Goal: Task Accomplishment & Management: Complete application form

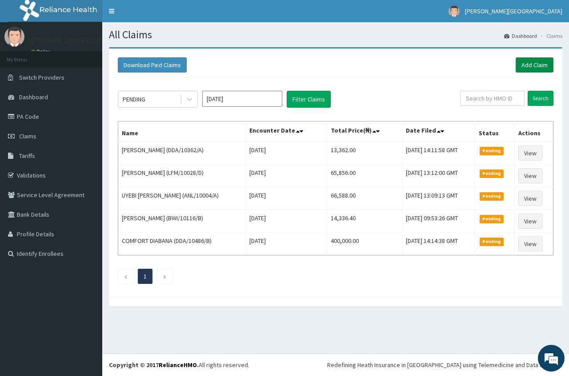
click at [536, 68] on link "Add Claim" at bounding box center [535, 64] width 38 height 15
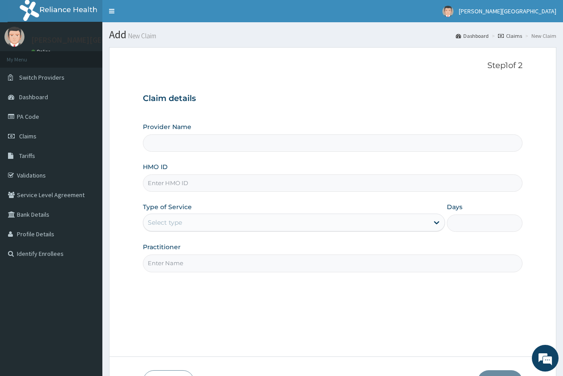
type input "[PERSON_NAME][GEOGRAPHIC_DATA]"
click at [169, 189] on input "HMO ID" at bounding box center [332, 182] width 379 height 17
type input "SFL/10316/A"
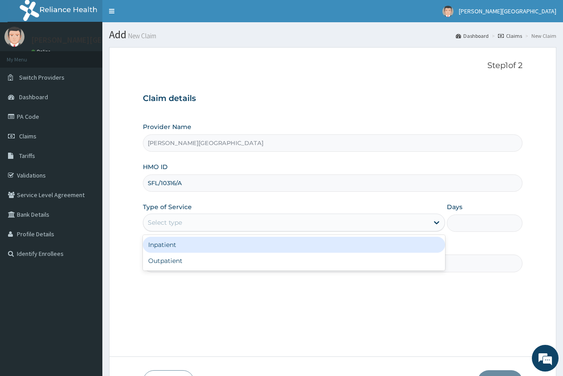
click at [177, 214] on div "Select type" at bounding box center [294, 223] width 302 height 18
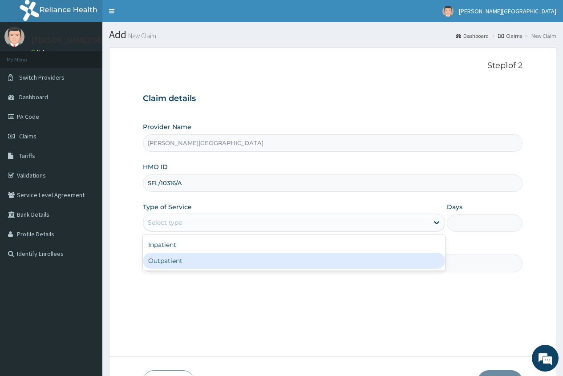
click at [185, 262] on div "Outpatient" at bounding box center [294, 261] width 302 height 16
type input "1"
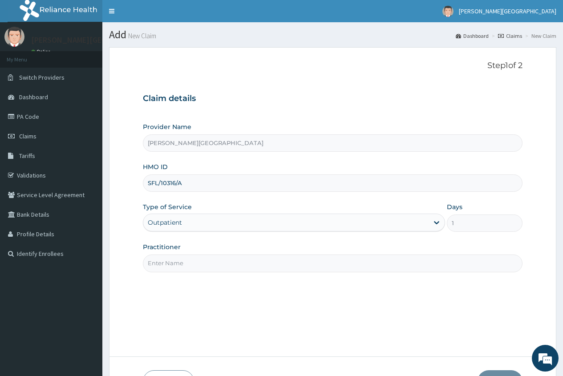
click at [170, 260] on input "Practitioner" at bounding box center [332, 262] width 379 height 17
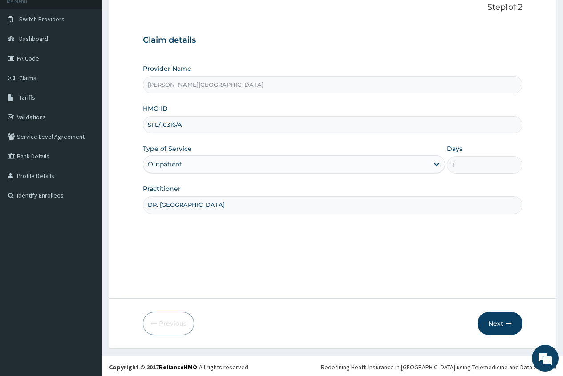
scroll to position [61, 0]
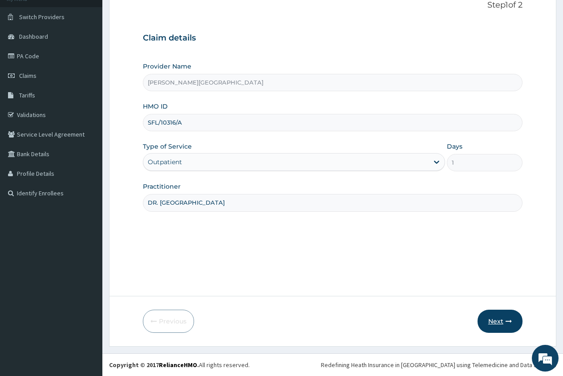
type input "DR. ADERHA"
click at [497, 323] on button "Next" at bounding box center [499, 321] width 45 height 23
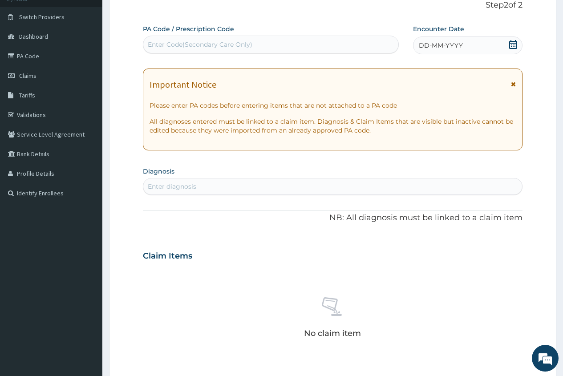
click at [515, 44] on icon at bounding box center [512, 44] width 9 height 9
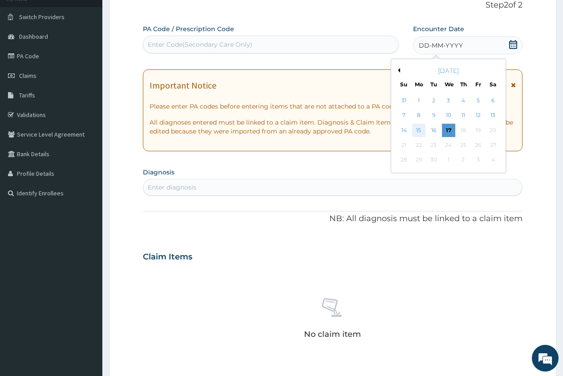
click at [418, 129] on div "15" at bounding box center [418, 130] width 13 height 13
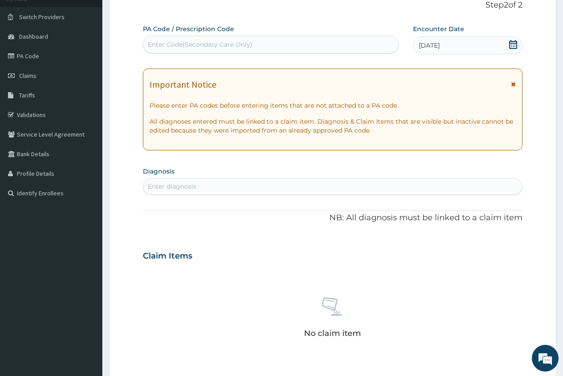
click at [209, 186] on div "Enter diagnosis" at bounding box center [332, 186] width 379 height 14
type input "PLASMOD"
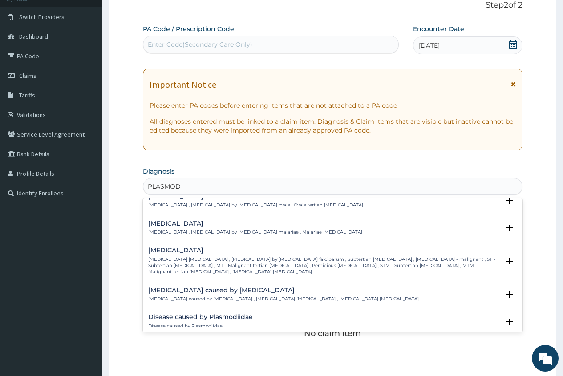
scroll to position [89, 0]
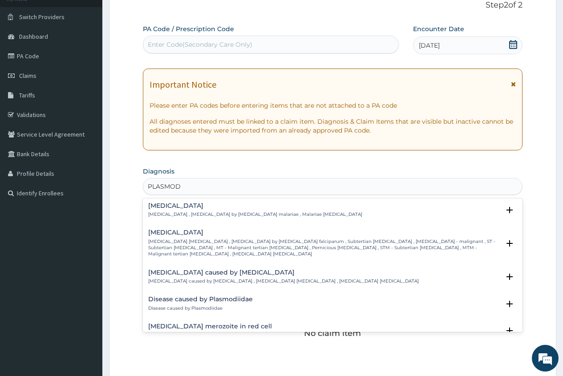
click at [189, 237] on div "Falciparum malaria Falciparum malaria , Malignant tertian malaria , Malaria by …" at bounding box center [323, 243] width 351 height 28
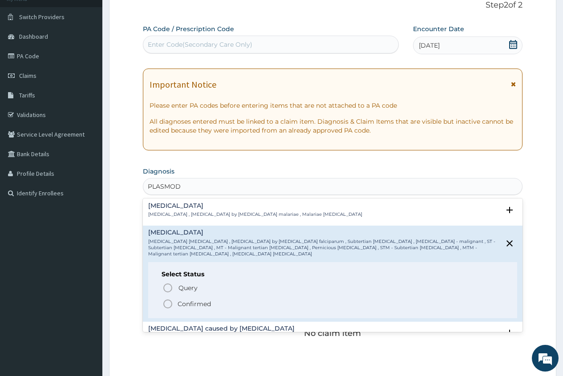
click at [196, 299] on p "Confirmed" at bounding box center [193, 303] width 33 height 9
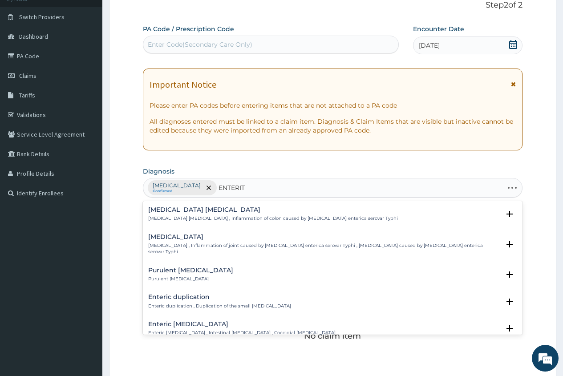
type input "ENTERITI"
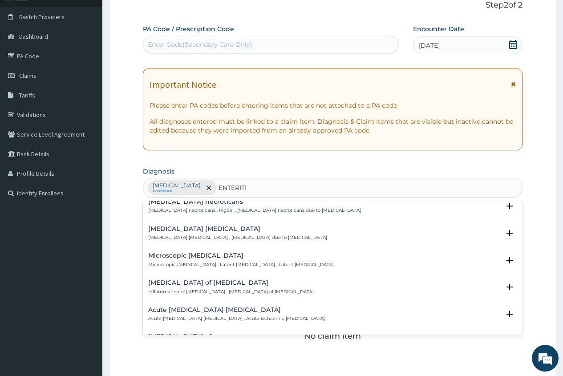
click at [202, 310] on h4 "Acute ischemic enteritis" at bounding box center [236, 310] width 177 height 7
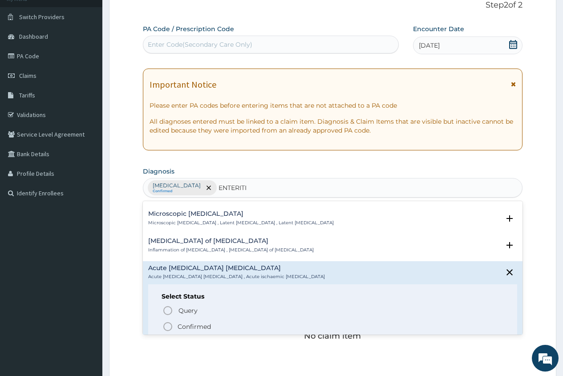
scroll to position [133, 0]
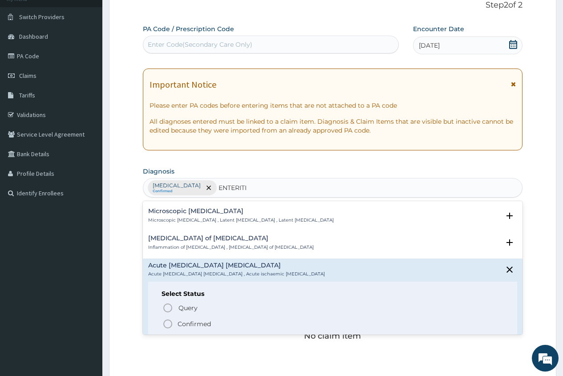
click at [196, 324] on p "Confirmed" at bounding box center [193, 323] width 33 height 9
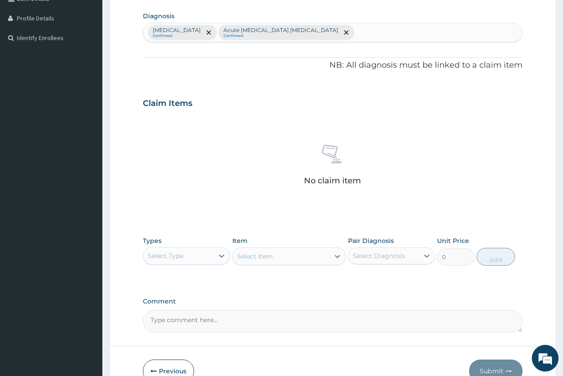
scroll to position [238, 0]
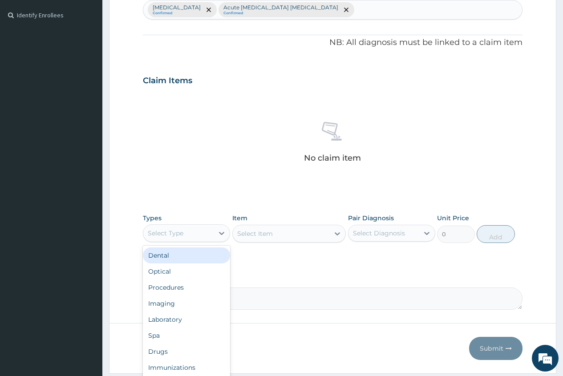
click at [206, 233] on div "Select Type" at bounding box center [178, 233] width 70 height 14
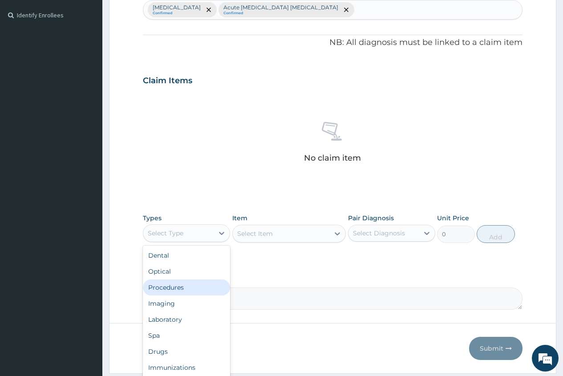
click at [182, 287] on div "Procedures" at bounding box center [186, 287] width 87 height 16
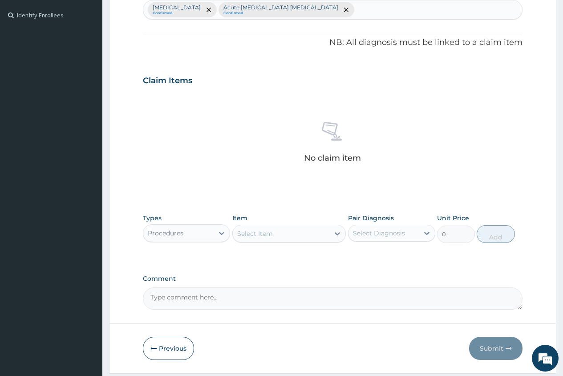
click at [248, 234] on div "Select Item" at bounding box center [255, 233] width 36 height 9
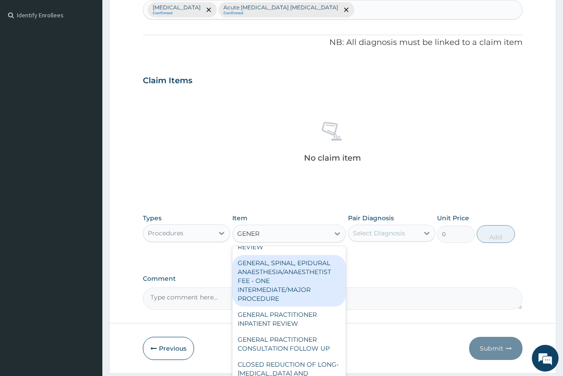
scroll to position [44, 0]
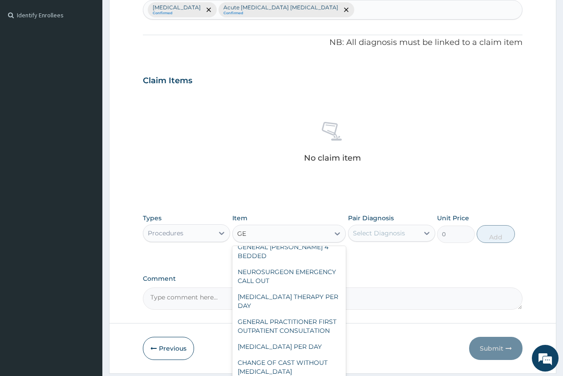
type input "G"
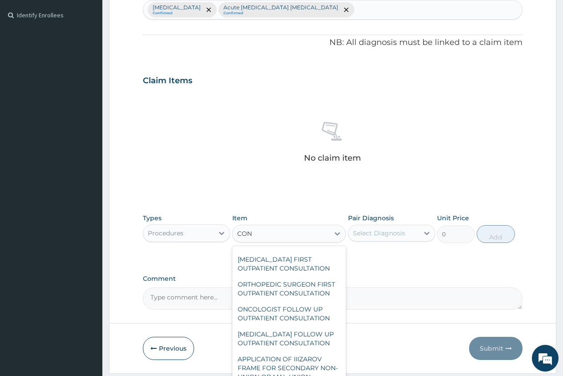
type input "CONS"
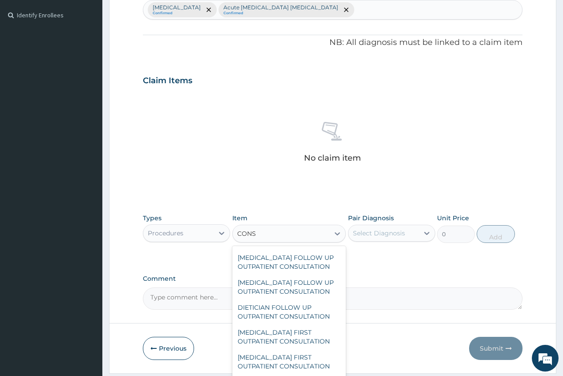
scroll to position [714, 0]
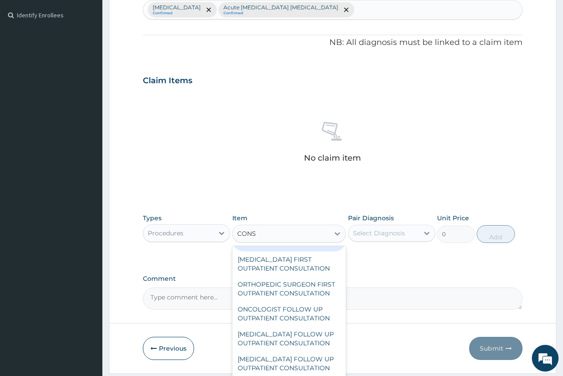
click at [310, 251] on div "GENERAL PRACTITIONER FIRST OUTPATIENT CONSULTATION" at bounding box center [289, 238] width 114 height 25
type input "3750"
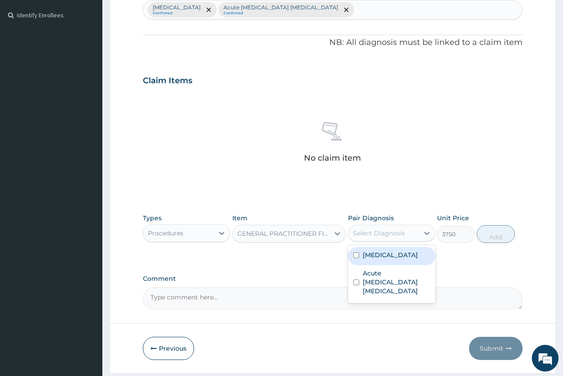
click at [386, 233] on div "Select Diagnosis" at bounding box center [379, 233] width 52 height 9
click at [373, 262] on div "Falciparum malaria" at bounding box center [391, 256] width 87 height 18
checkbox input "true"
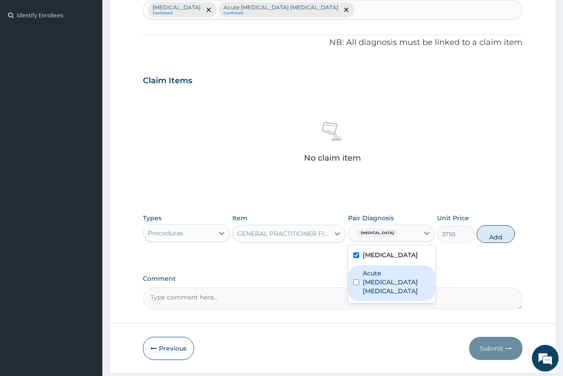
click at [368, 273] on label "Acute ischemic enteritis" at bounding box center [396, 282] width 67 height 27
checkbox input "true"
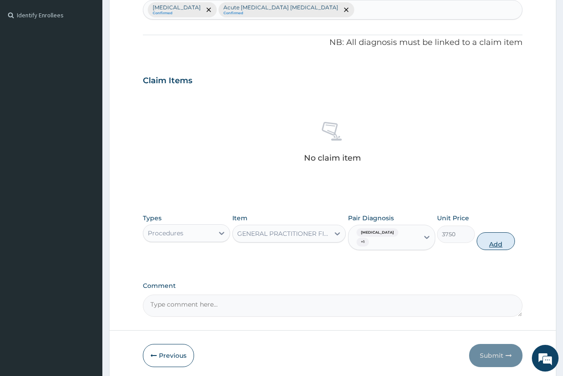
click at [497, 243] on button "Add" at bounding box center [495, 241] width 38 height 18
type input "0"
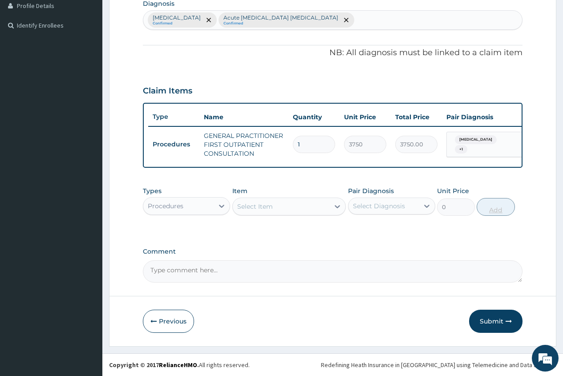
scroll to position [235, 0]
click at [205, 208] on div "Procedures" at bounding box center [178, 206] width 70 height 14
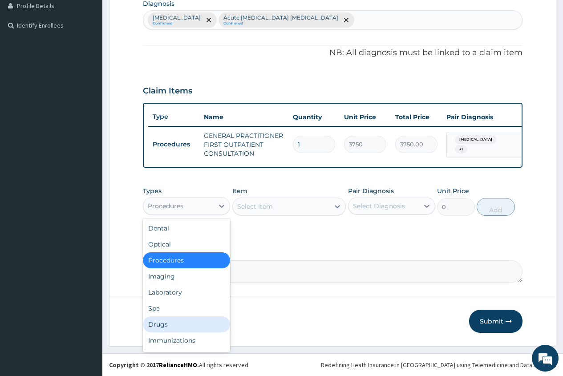
click at [186, 319] on div "Drugs" at bounding box center [186, 324] width 87 height 16
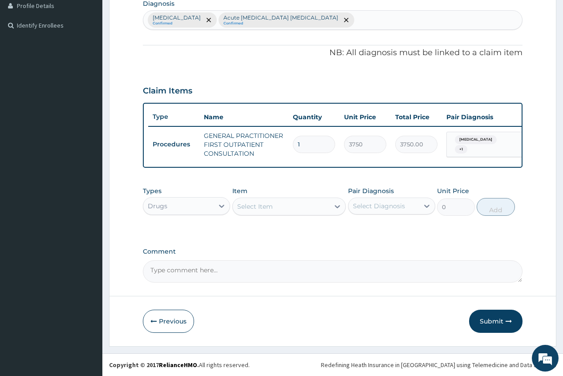
click at [241, 206] on div "Select Item" at bounding box center [255, 206] width 36 height 9
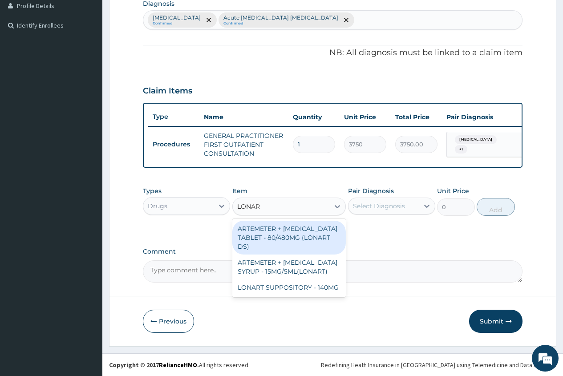
type input "LONART"
click at [292, 237] on div "ARTEMETER + [MEDICAL_DATA] TABLET - 80/480MG (LONART DS)" at bounding box center [289, 238] width 114 height 34
type input "588"
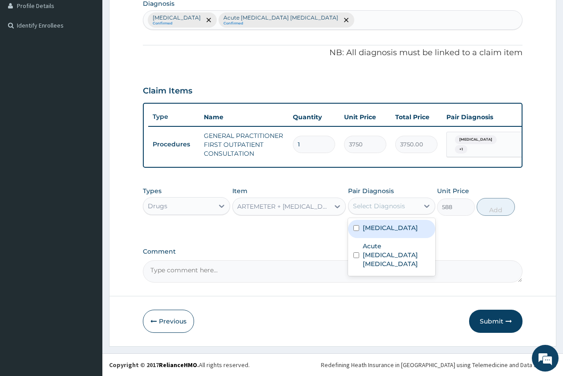
click at [391, 206] on div "Select Diagnosis" at bounding box center [379, 206] width 52 height 9
click at [395, 227] on label "Falciparum malaria" at bounding box center [390, 227] width 55 height 9
checkbox input "true"
click at [494, 209] on button "Add" at bounding box center [495, 207] width 38 height 18
type input "0"
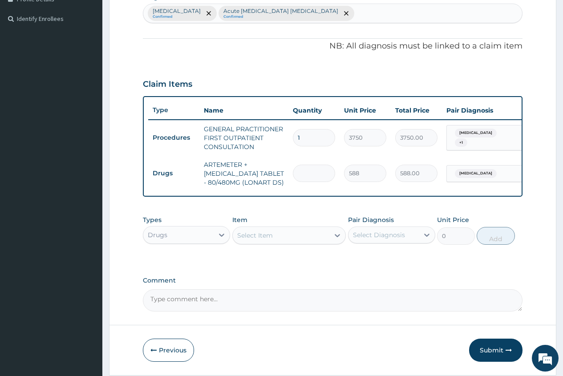
type input "0.00"
type input "6"
type input "3528.00"
type input "6"
click at [246, 240] on div "Select Item" at bounding box center [255, 235] width 36 height 9
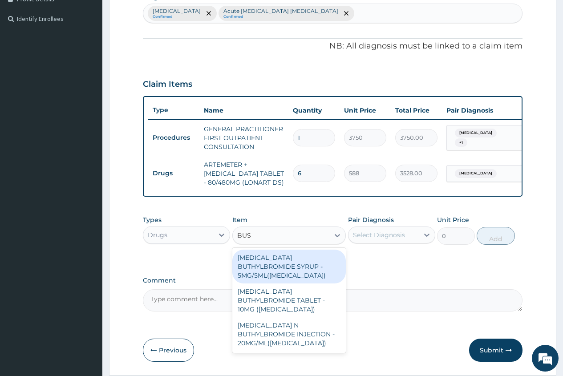
type input "BUSC"
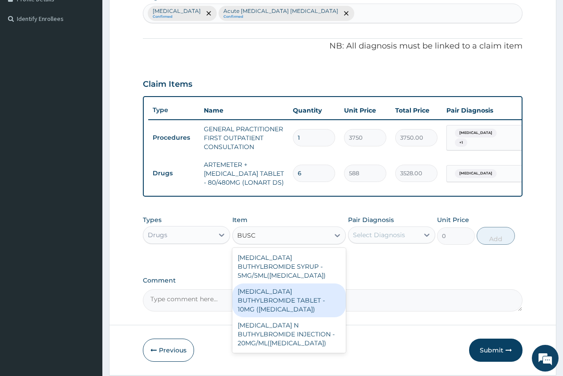
click at [303, 292] on div "[MEDICAL_DATA] BUTHYLBROMIDE TABLET - 10MG ([MEDICAL_DATA])" at bounding box center [289, 300] width 114 height 34
type input "56"
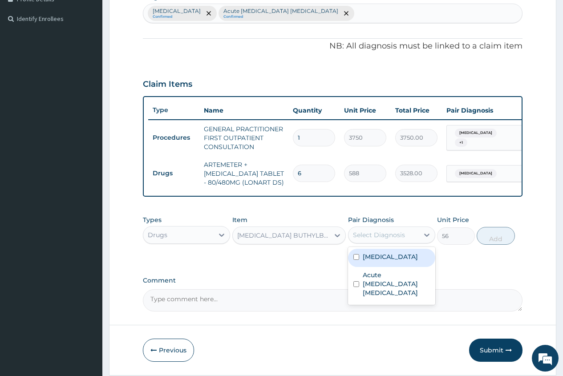
click at [383, 239] on div "Select Diagnosis" at bounding box center [379, 234] width 52 height 9
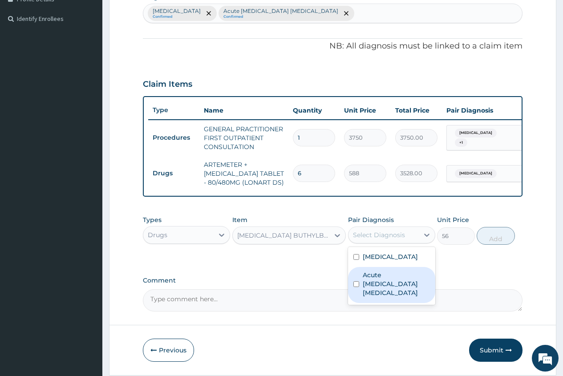
click at [377, 278] on label "Acute ischemic enteritis" at bounding box center [396, 283] width 67 height 27
checkbox input "true"
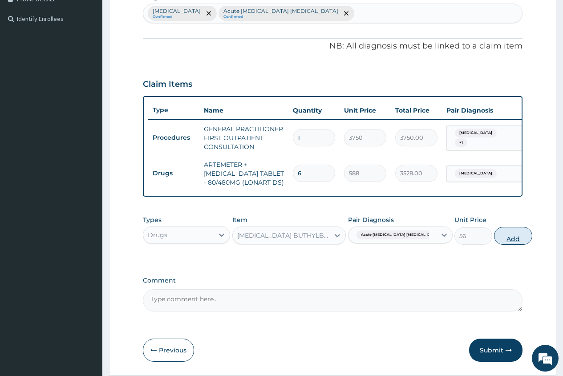
click at [494, 245] on button "Add" at bounding box center [513, 236] width 38 height 18
type input "0"
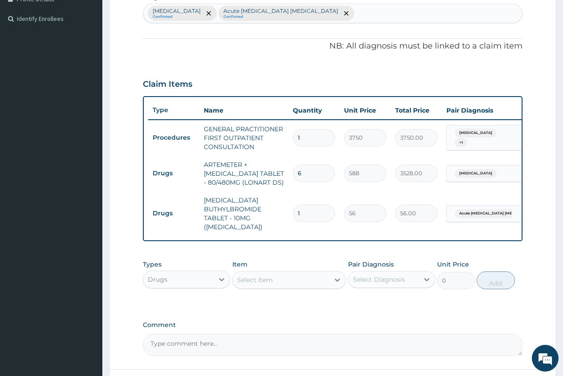
type input "0.00"
type input "4"
type input "224.00"
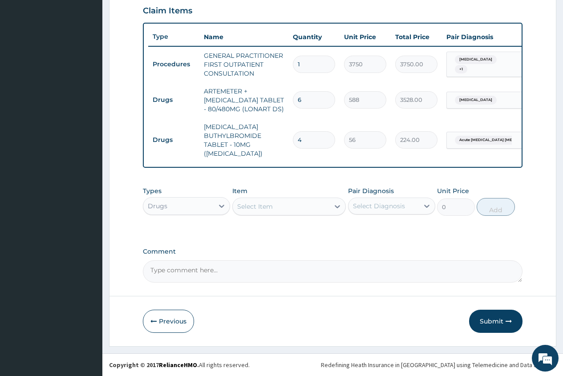
scroll to position [315, 0]
type input "4"
click at [239, 205] on div "Select Item" at bounding box center [255, 206] width 36 height 9
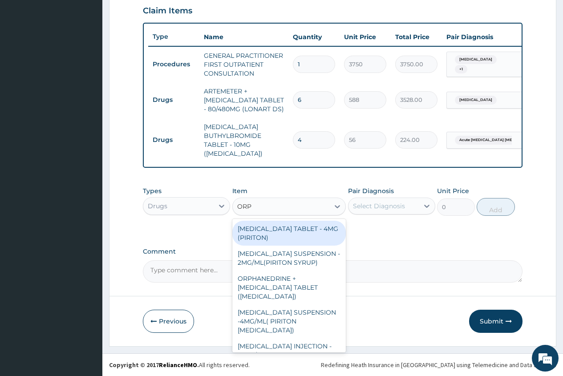
type input "ORPH"
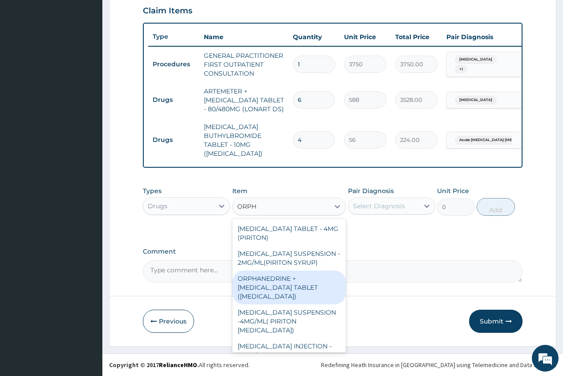
click at [284, 295] on div "ORPHANEDRINE + PARACETAMOL TABLET (NORGESIC)" at bounding box center [289, 287] width 114 height 34
type input "168"
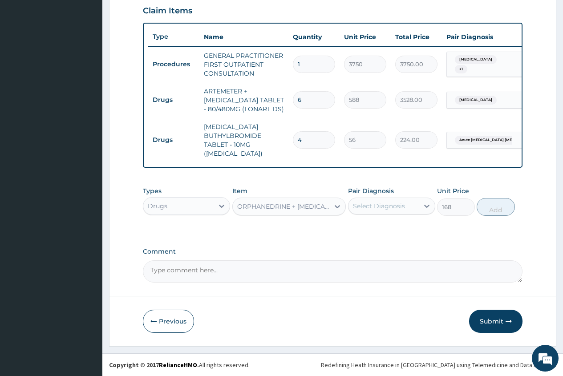
click at [377, 208] on div "Select Diagnosis" at bounding box center [379, 206] width 52 height 9
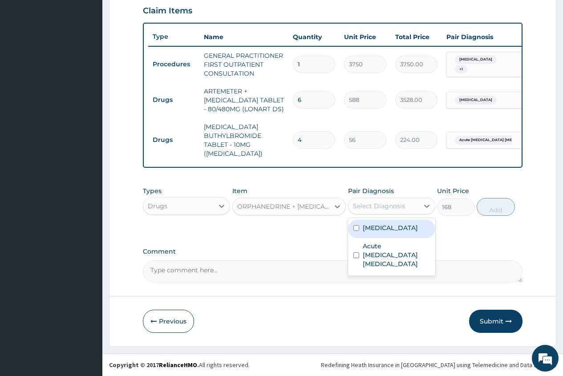
drag, startPoint x: 378, startPoint y: 229, endPoint x: 373, endPoint y: 241, distance: 12.8
click at [377, 229] on label "Falciparum malaria" at bounding box center [390, 227] width 55 height 9
checkbox input "true"
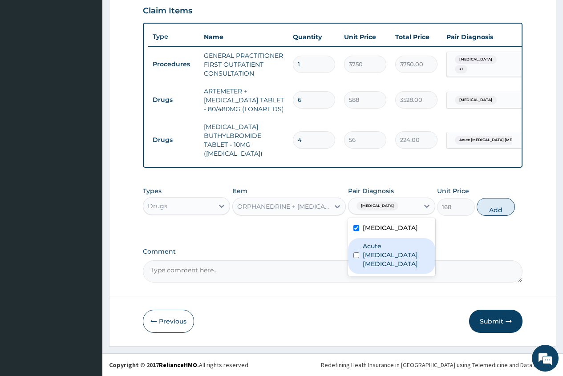
click at [373, 244] on label "Acute ischemic enteritis" at bounding box center [396, 255] width 67 height 27
checkbox input "true"
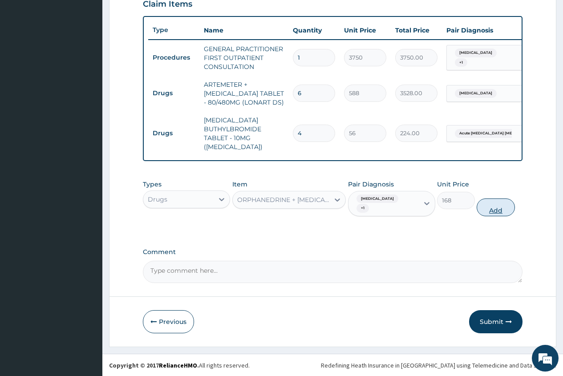
click at [495, 216] on button "Add" at bounding box center [495, 207] width 38 height 18
type input "0"
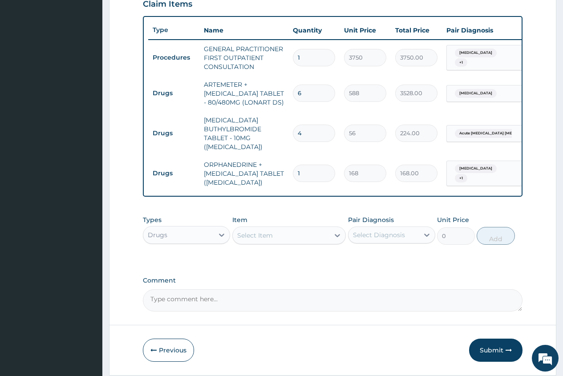
type input "0.00"
type input "8"
type input "1344.00"
type input "8"
click at [249, 238] on div "Select Item" at bounding box center [255, 235] width 36 height 9
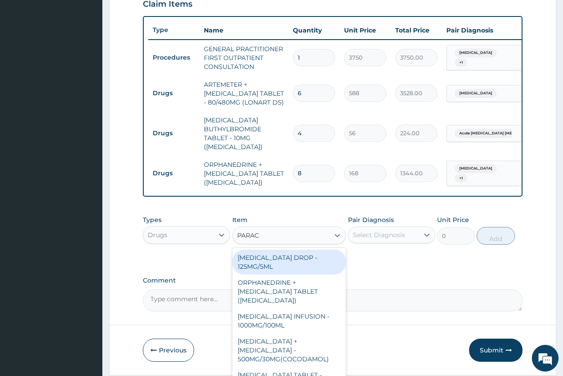
type input "PARACE"
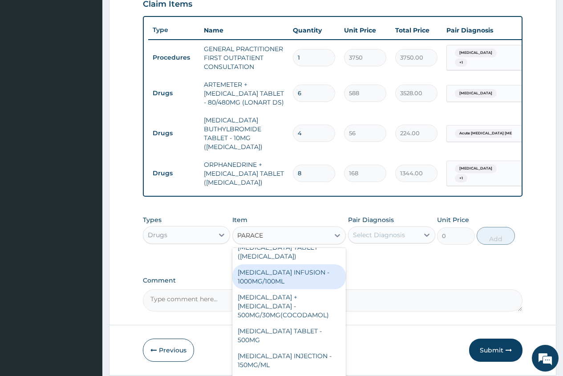
scroll to position [44, 0]
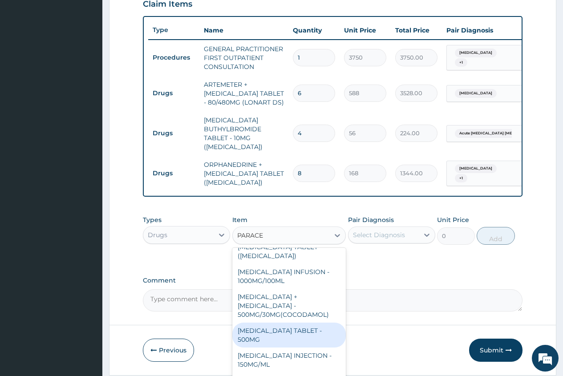
click at [284, 335] on div "PARACETAMOL TABLET - 500MG" at bounding box center [289, 335] width 114 height 25
type input "33.599999999999994"
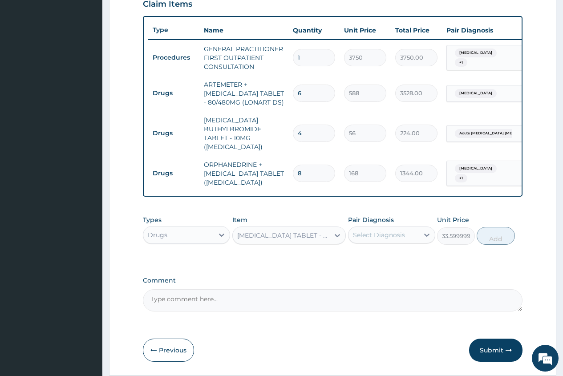
click at [371, 239] on div "Select Diagnosis" at bounding box center [379, 234] width 52 height 9
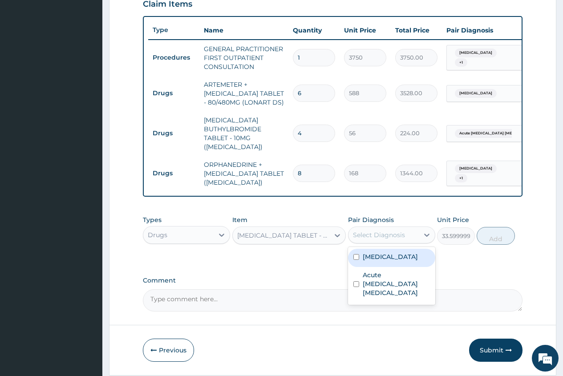
click at [370, 261] on label "Falciparum malaria" at bounding box center [390, 256] width 55 height 9
checkbox input "true"
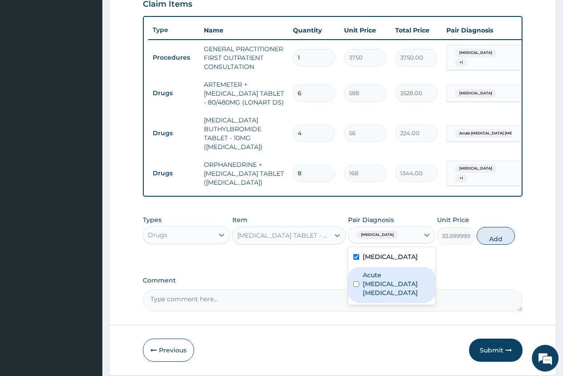
click at [372, 286] on label "Acute ischemic enteritis" at bounding box center [396, 283] width 67 height 27
checkbox input "true"
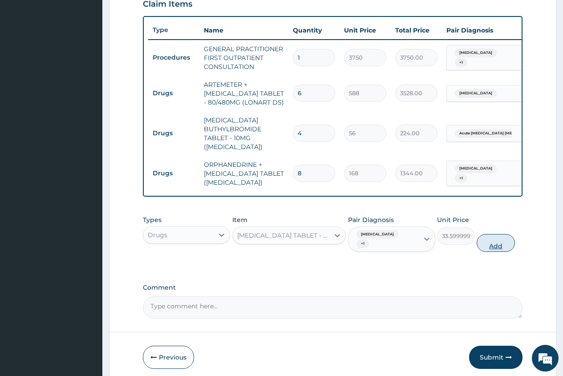
click at [492, 251] on button "Add" at bounding box center [495, 243] width 38 height 18
type input "0"
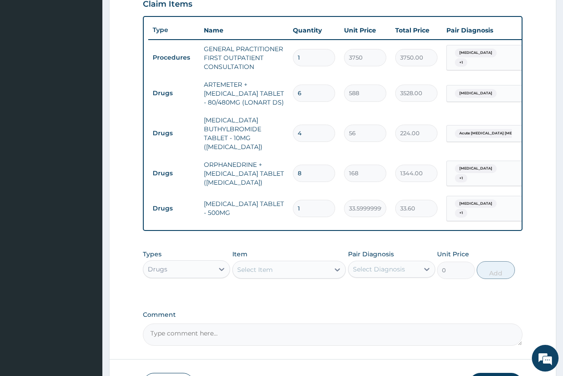
type input "18"
type input "604.80"
type input "18"
click at [303, 276] on div "Select Item" at bounding box center [281, 269] width 97 height 14
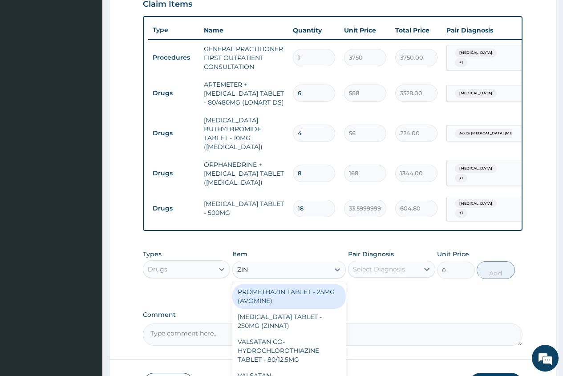
type input "ZINC"
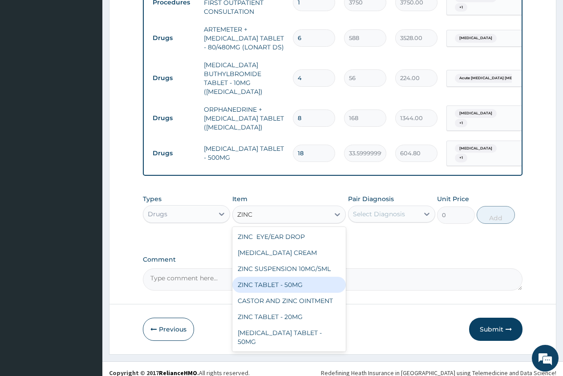
scroll to position [385, 0]
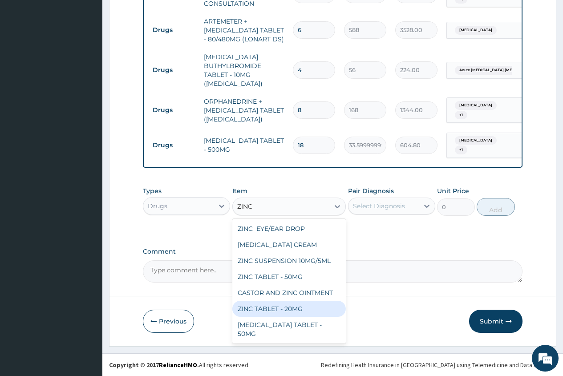
click at [303, 309] on div "ZINC TABLET - 20MG" at bounding box center [289, 309] width 114 height 16
type input "64.39999999999999"
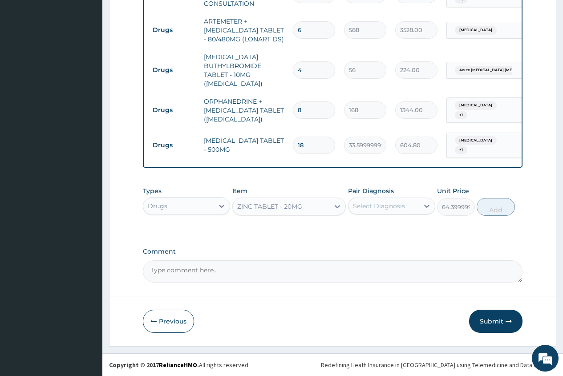
click at [370, 209] on div "Select Diagnosis" at bounding box center [379, 206] width 52 height 9
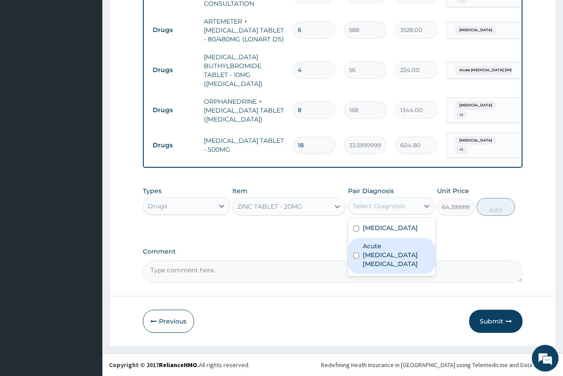
click at [381, 255] on label "Acute ischemic enteritis" at bounding box center [396, 255] width 67 height 27
checkbox input "true"
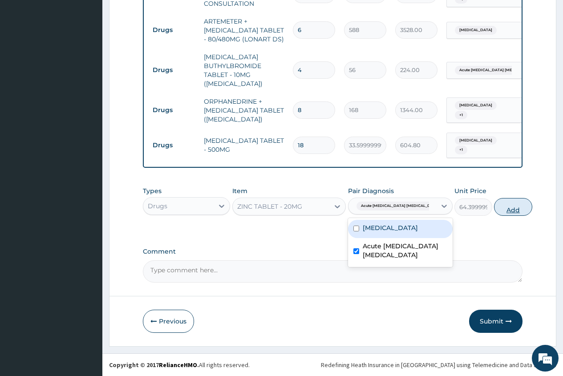
click at [494, 208] on button "Add" at bounding box center [513, 207] width 38 height 18
type input "0"
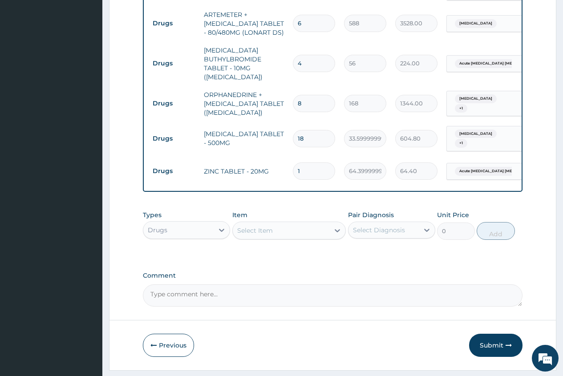
type input "14"
type input "901.60"
type input "1"
type input "64.40"
type input "0.00"
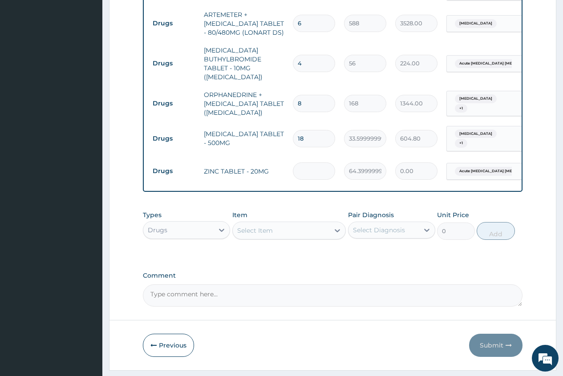
type input "4"
type input "257.60"
type input "4"
click at [268, 234] on div "Select Item" at bounding box center [255, 230] width 36 height 9
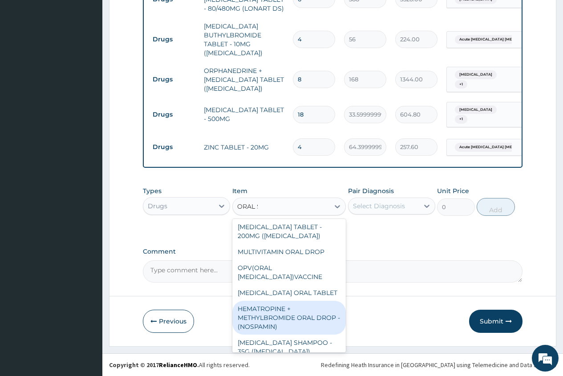
scroll to position [0, 0]
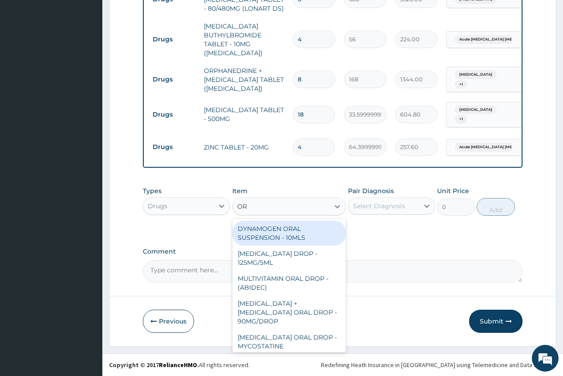
type input "O"
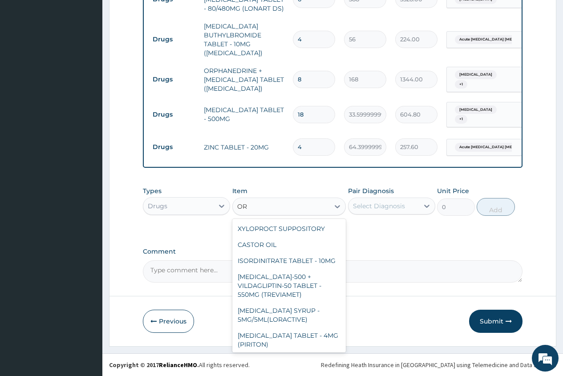
type input "ORS"
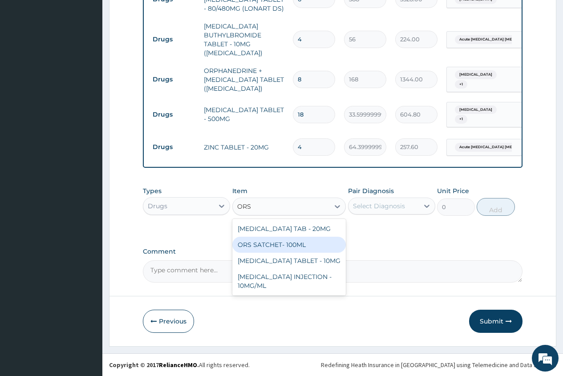
click at [297, 246] on div "ORS SATCHET- 100ML" at bounding box center [289, 245] width 114 height 16
type input "112"
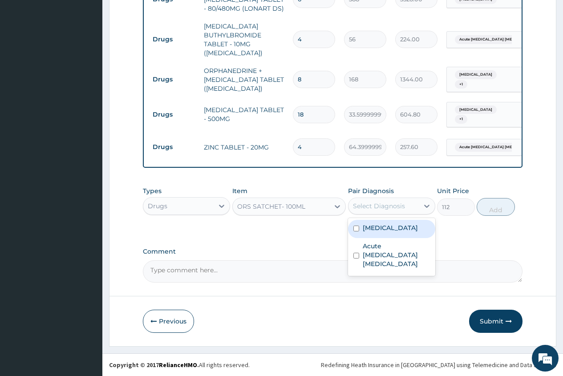
click at [390, 202] on div "Select Diagnosis" at bounding box center [379, 206] width 52 height 9
click at [332, 204] on div at bounding box center [337, 206] width 16 height 16
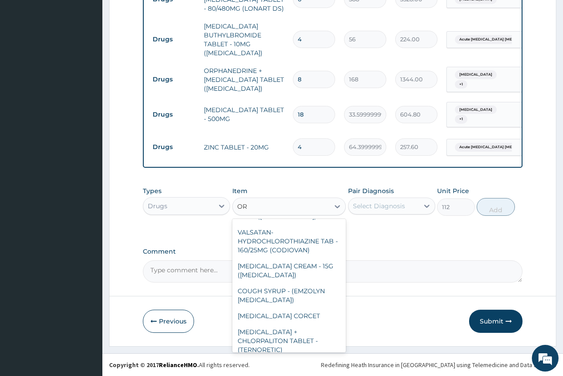
scroll to position [477, 0]
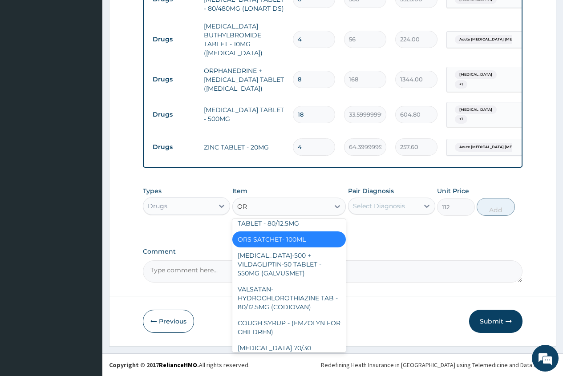
type input "ORS"
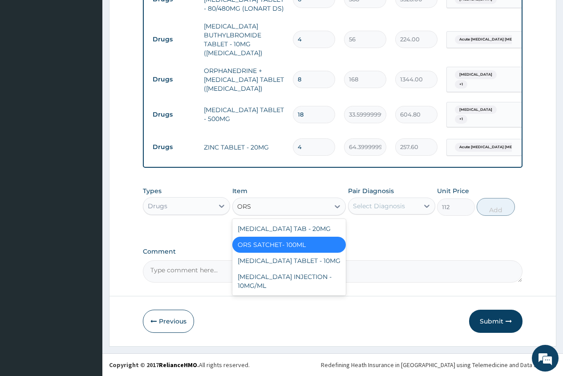
scroll to position [0, 0]
click at [320, 239] on div "ORS SATCHET- 100ML" at bounding box center [289, 245] width 114 height 16
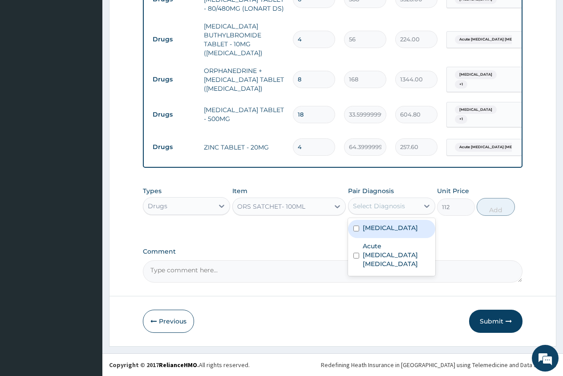
click at [376, 210] on div "Select Diagnosis" at bounding box center [379, 206] width 52 height 9
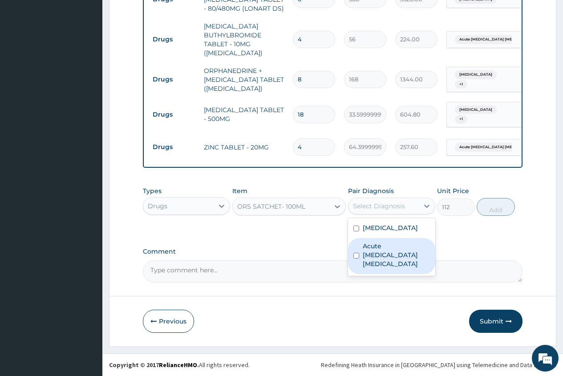
click at [367, 255] on label "Acute ischemic enteritis" at bounding box center [396, 255] width 67 height 27
checkbox input "true"
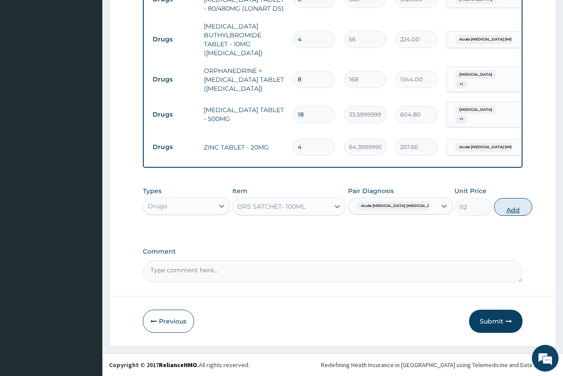
click at [494, 210] on button "Add" at bounding box center [513, 207] width 38 height 18
type input "0"
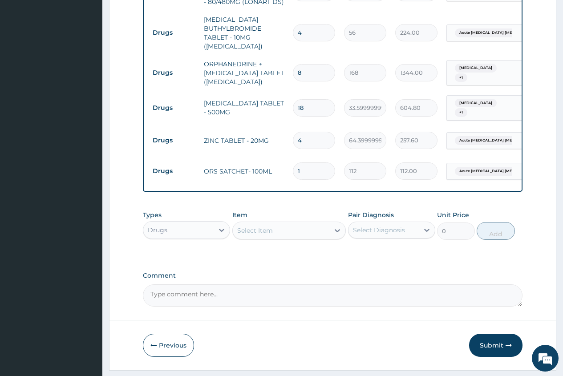
type input "0.00"
type input "2"
type input "224.00"
type input "0.00"
type input "1"
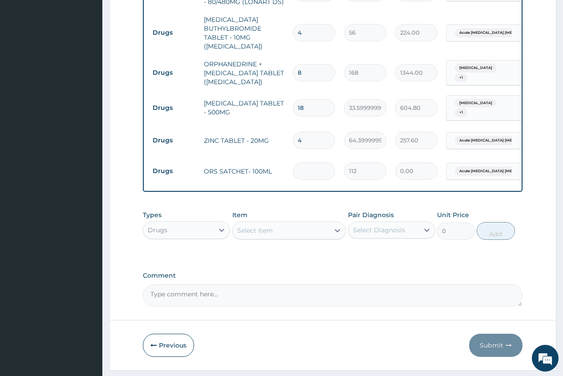
type input "112.00"
click at [499, 355] on button "Submit" at bounding box center [495, 345] width 53 height 23
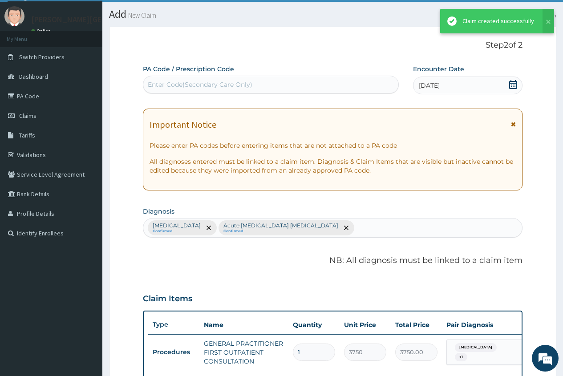
scroll to position [415, 0]
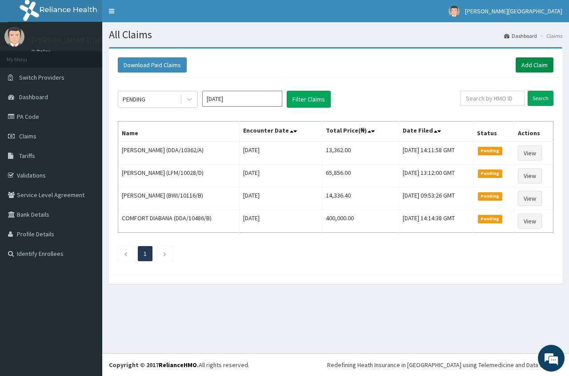
click at [536, 61] on link "Add Claim" at bounding box center [535, 64] width 38 height 15
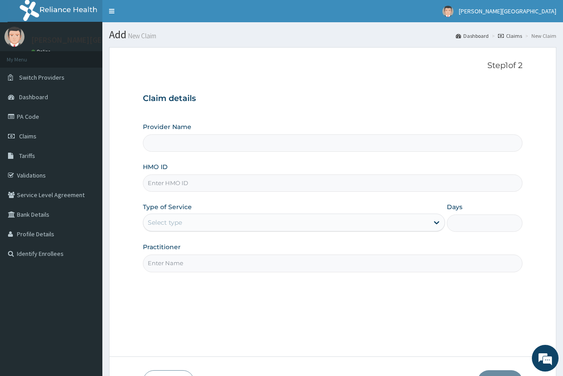
type input "[PERSON_NAME][GEOGRAPHIC_DATA]"
click at [165, 189] on input "HMO ID" at bounding box center [332, 182] width 379 height 17
type input "WSD/10007/A"
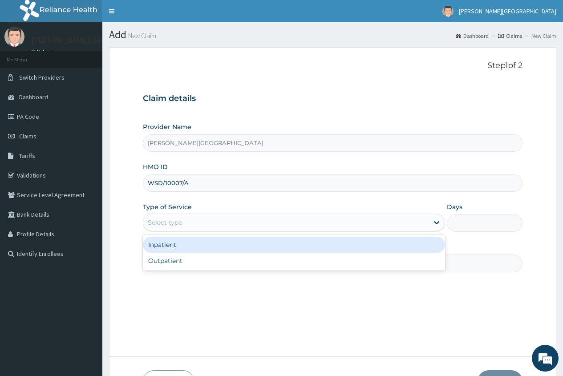
click at [169, 218] on div "Select type" at bounding box center [285, 222] width 285 height 14
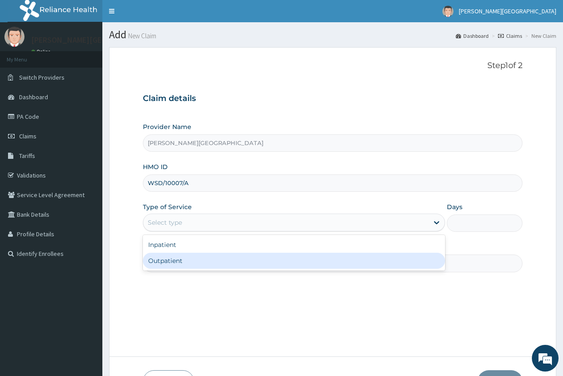
click at [175, 259] on div "Outpatient" at bounding box center [294, 261] width 302 height 16
type input "1"
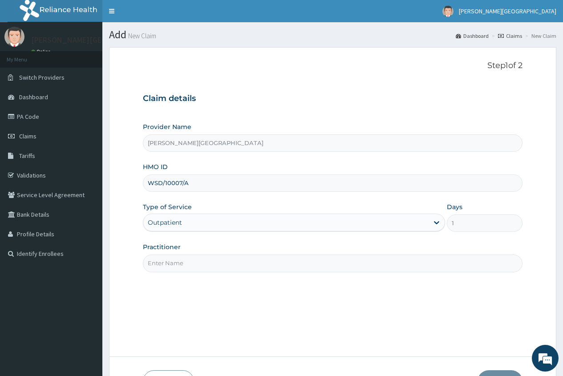
click at [175, 259] on input "Practitioner" at bounding box center [332, 262] width 379 height 17
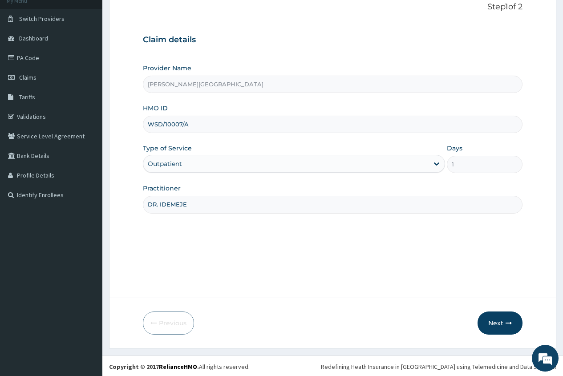
scroll to position [61, 0]
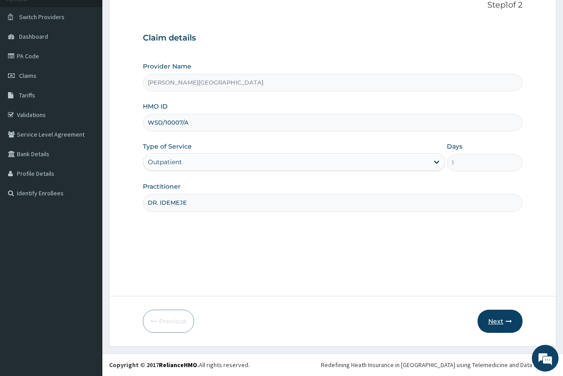
type input "DR. IDEMEJE"
click at [499, 323] on button "Next" at bounding box center [499, 321] width 45 height 23
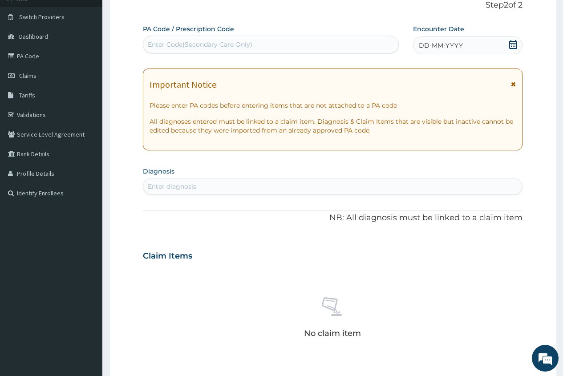
click at [511, 41] on icon at bounding box center [513, 44] width 8 height 9
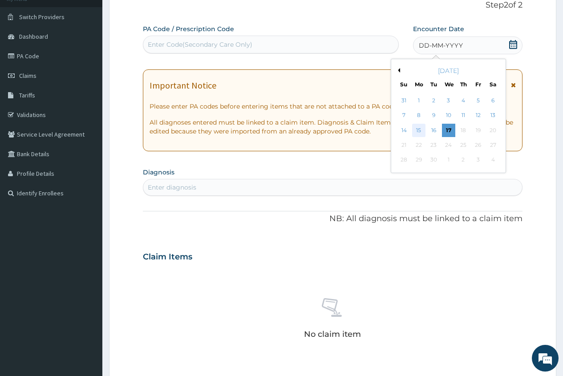
click at [416, 130] on div "15" at bounding box center [418, 130] width 13 height 13
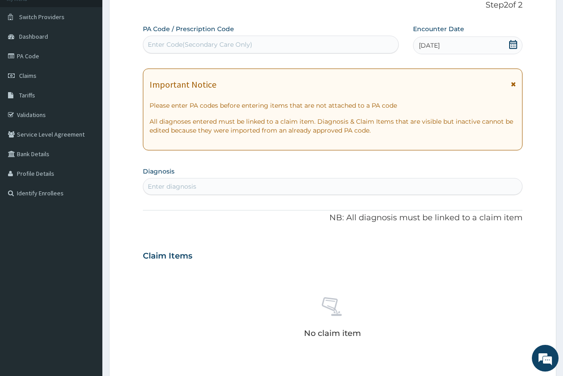
click at [163, 181] on div "Enter diagnosis" at bounding box center [332, 186] width 379 height 14
type input "B"
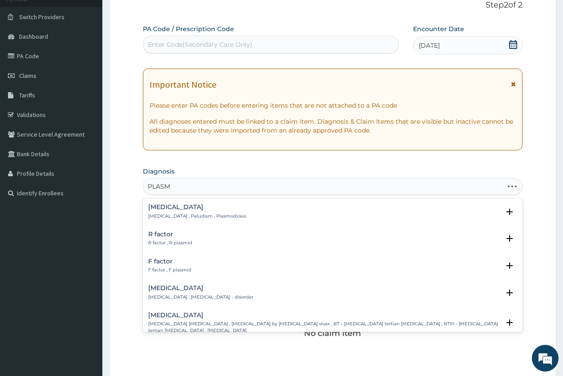
type input "PLASMO"
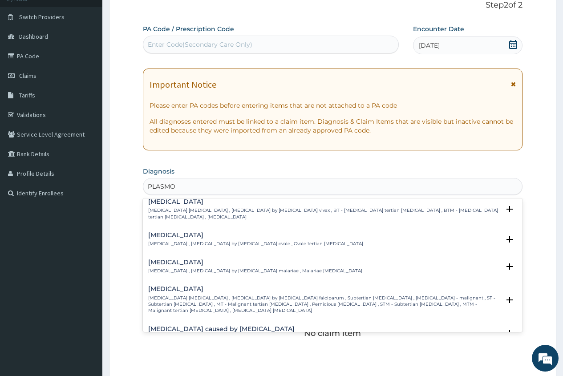
scroll to position [89, 0]
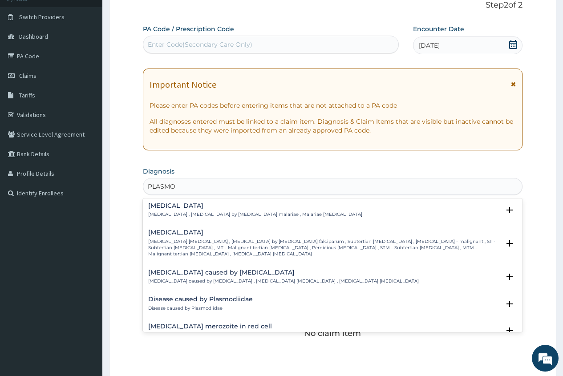
click at [203, 229] on h4 "Falciparum malaria" at bounding box center [323, 232] width 351 height 7
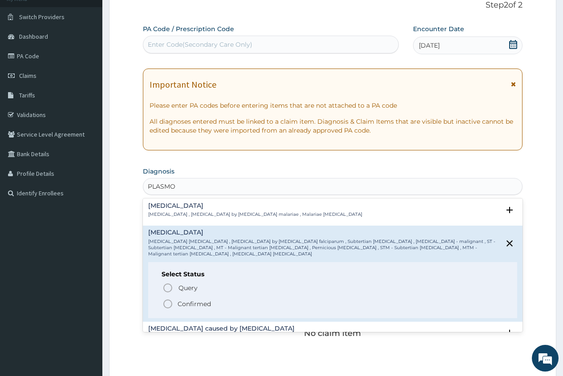
click at [191, 299] on p "Confirmed" at bounding box center [193, 303] width 33 height 9
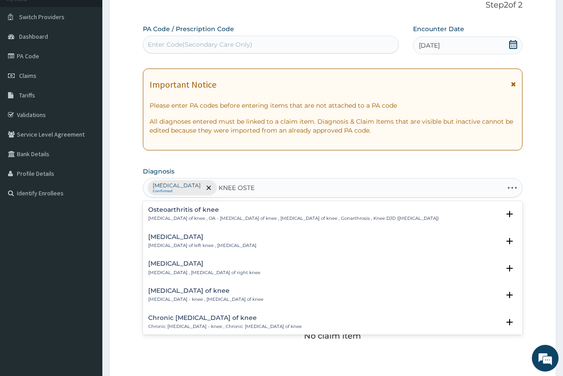
type input "KNEE OSTEO"
click at [206, 212] on h4 "Osteoarthritis of knee" at bounding box center [293, 209] width 290 height 7
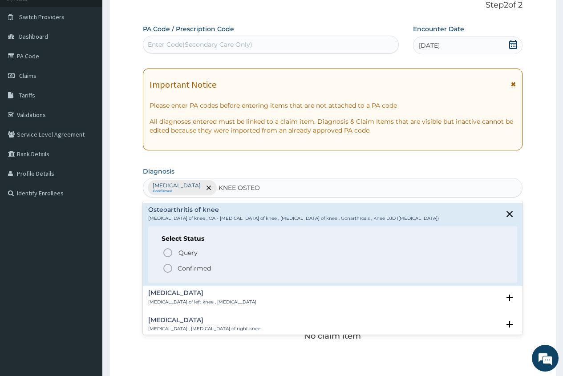
click at [190, 267] on p "Confirmed" at bounding box center [193, 268] width 33 height 9
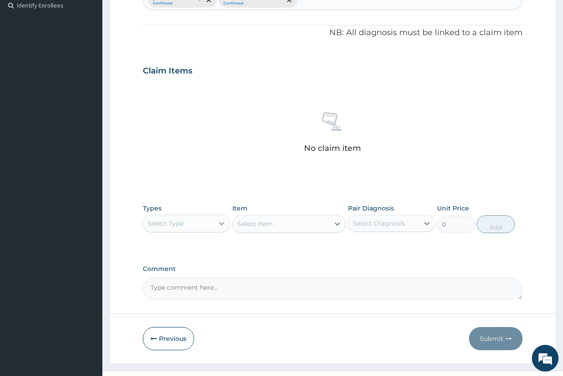
scroll to position [266, 0]
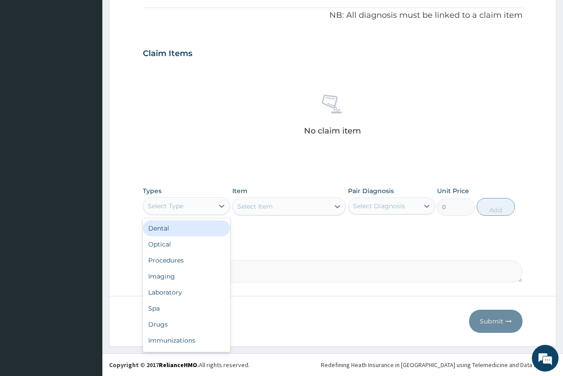
click at [192, 207] on div "Select Type" at bounding box center [178, 206] width 70 height 14
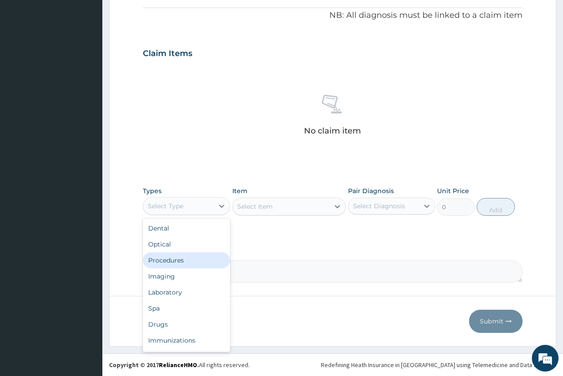
click at [187, 258] on div "Procedures" at bounding box center [186, 260] width 87 height 16
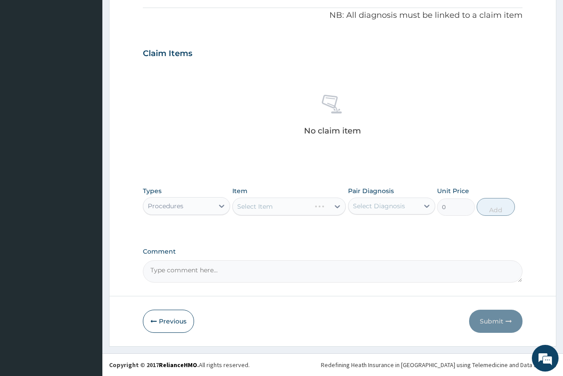
click at [244, 209] on div "Select Item" at bounding box center [289, 207] width 114 height 18
click at [238, 208] on div "Select Item" at bounding box center [255, 206] width 36 height 9
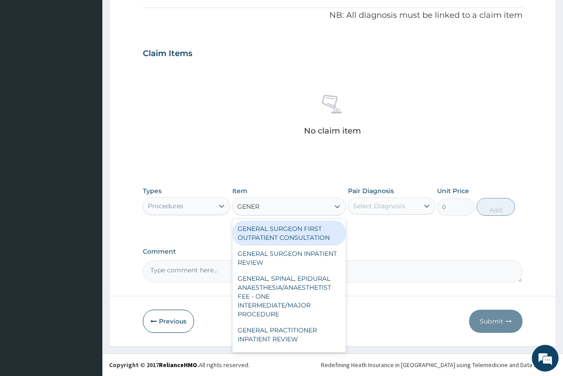
type input "GENERA"
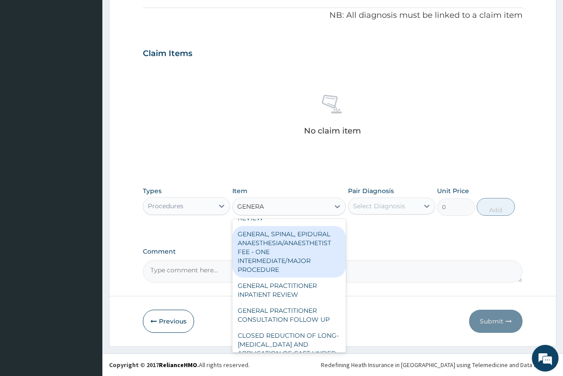
scroll to position [89, 0]
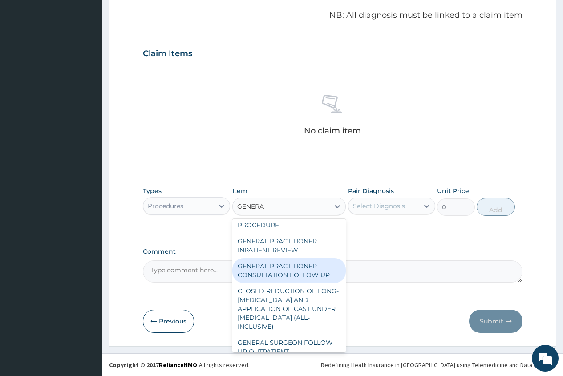
click at [300, 271] on div "GENERAL PRACTITIONER CONSULTATION FOLLOW UP" at bounding box center [289, 270] width 114 height 25
type input "1875"
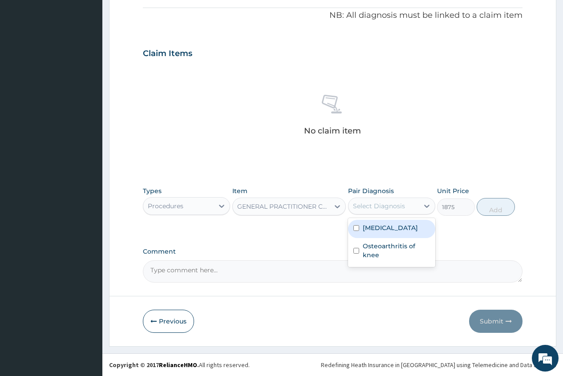
click at [386, 202] on div "Select Diagnosis" at bounding box center [379, 206] width 52 height 9
click at [389, 230] on label "Falciparum malaria" at bounding box center [390, 227] width 55 height 9
checkbox input "true"
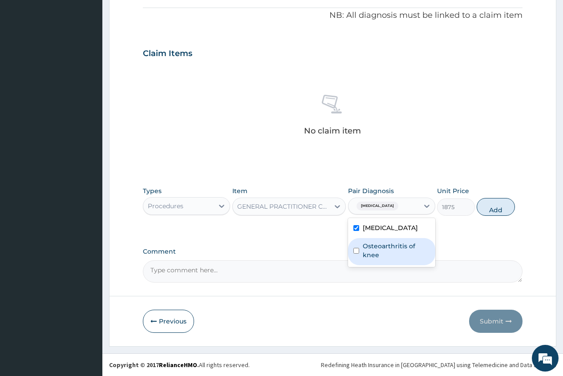
click at [381, 247] on label "Osteoarthritis of knee" at bounding box center [396, 251] width 67 height 18
checkbox input "true"
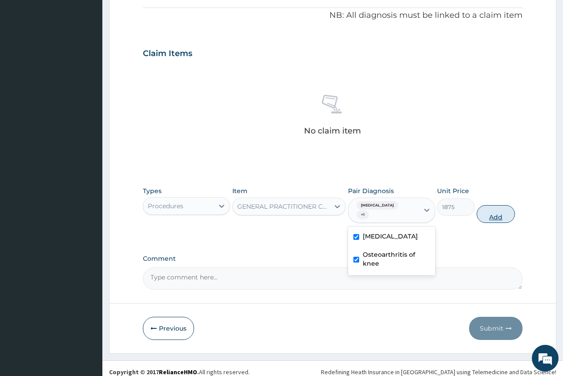
click at [495, 217] on button "Add" at bounding box center [495, 214] width 38 height 18
type input "0"
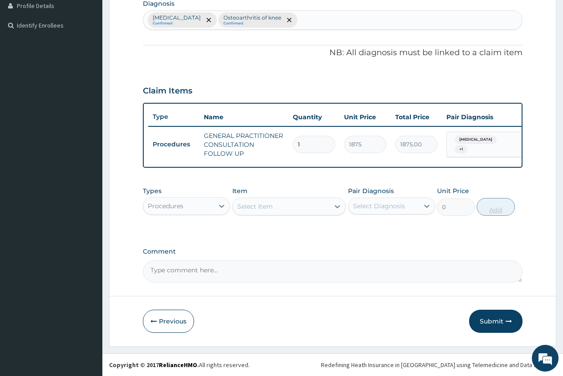
scroll to position [235, 0]
click at [250, 205] on div "Select Item" at bounding box center [255, 206] width 36 height 9
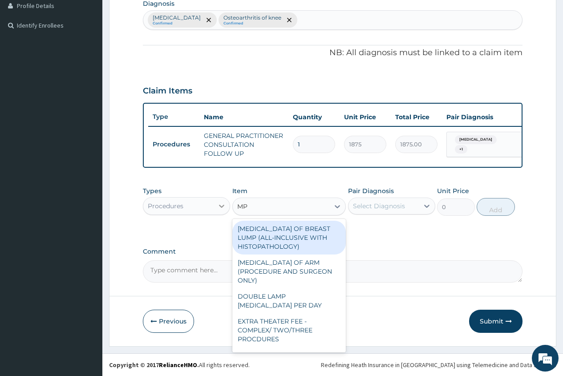
type input "MP"
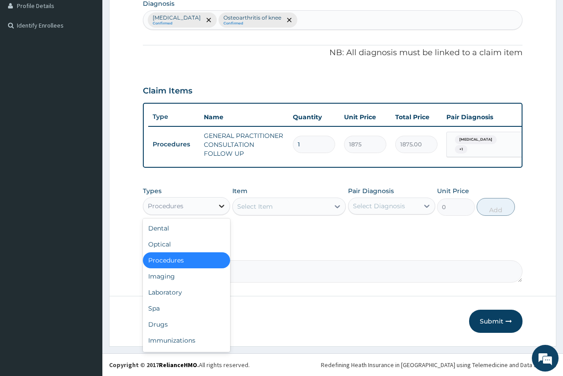
click at [225, 205] on icon at bounding box center [221, 206] width 9 height 9
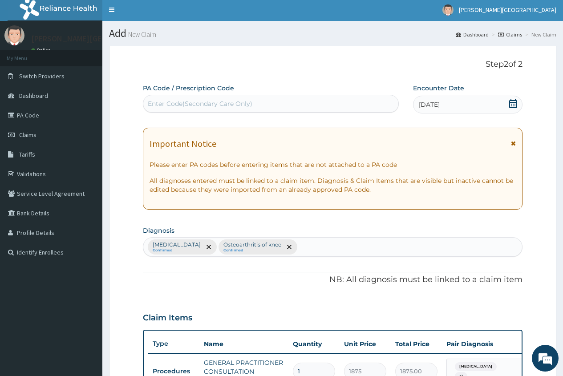
scroll to position [0, 0]
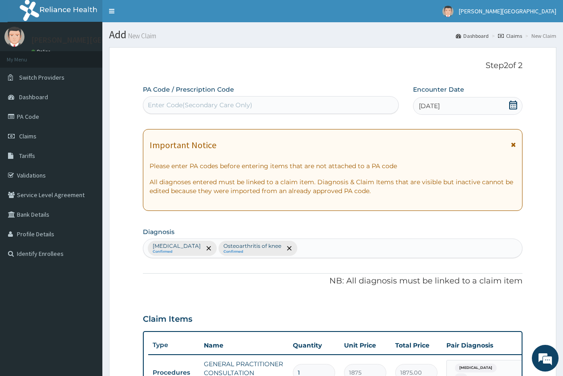
click at [156, 103] on div "Enter Code(Secondary Care Only)" at bounding box center [200, 105] width 105 height 9
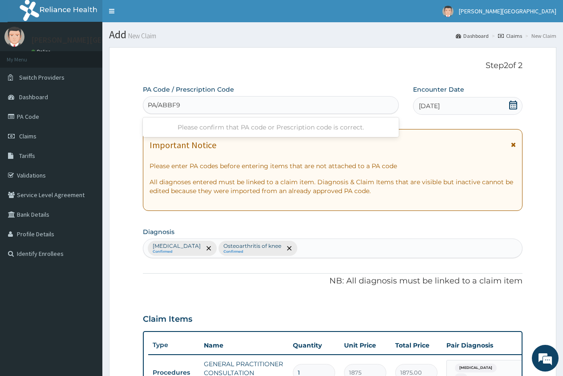
type input "PA/ABBF9E"
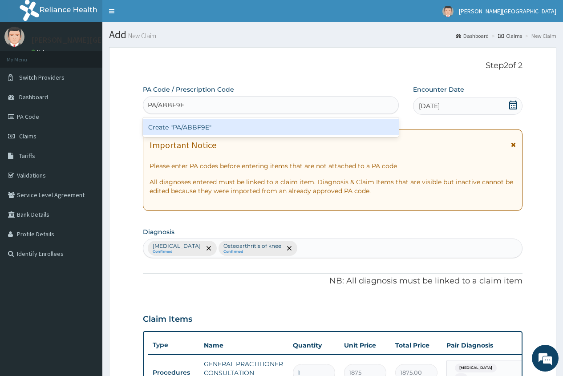
click at [190, 130] on div "Create "PA/ABBF9E"" at bounding box center [270, 127] width 255 height 16
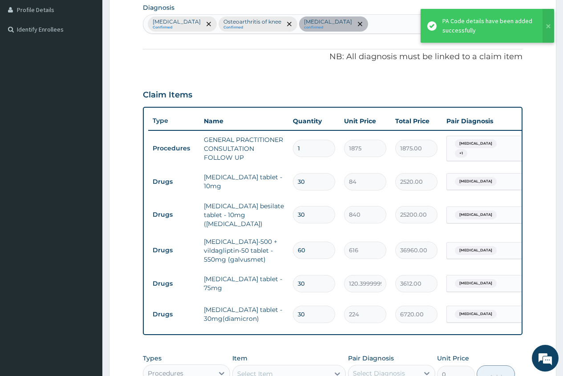
scroll to position [212, 0]
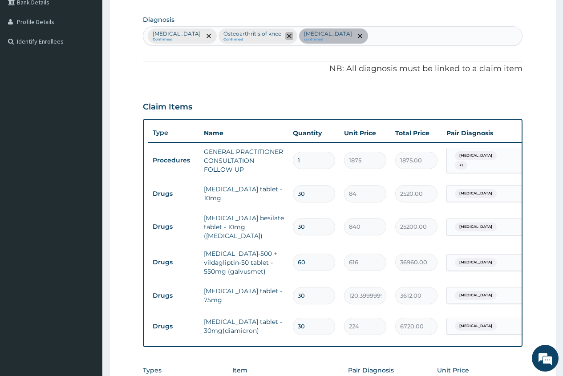
click at [291, 36] on icon "remove selection option" at bounding box center [289, 36] width 4 height 4
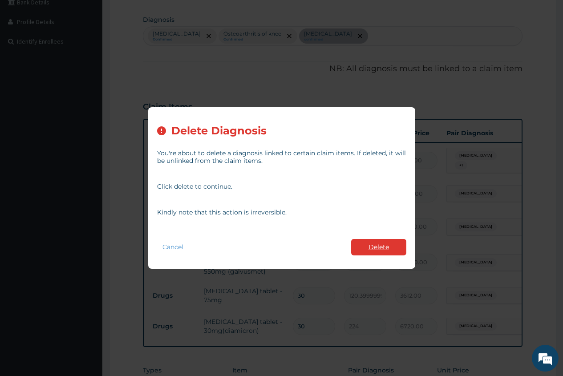
click at [375, 246] on button "Delete" at bounding box center [378, 247] width 55 height 16
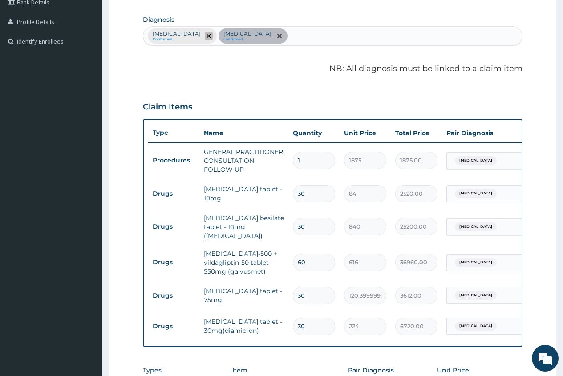
click at [211, 36] on icon "remove selection option" at bounding box center [208, 36] width 4 height 4
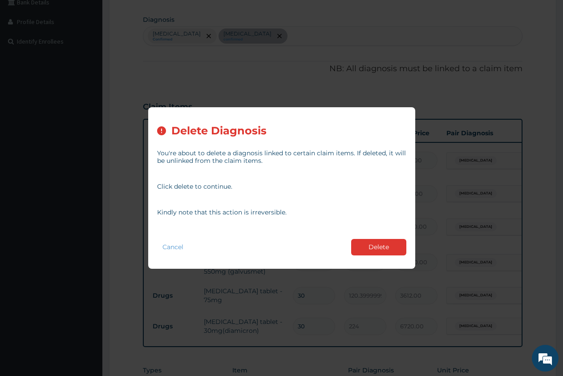
drag, startPoint x: 390, startPoint y: 247, endPoint x: 368, endPoint y: 227, distance: 29.3
click at [390, 246] on button "Delete" at bounding box center [378, 247] width 55 height 16
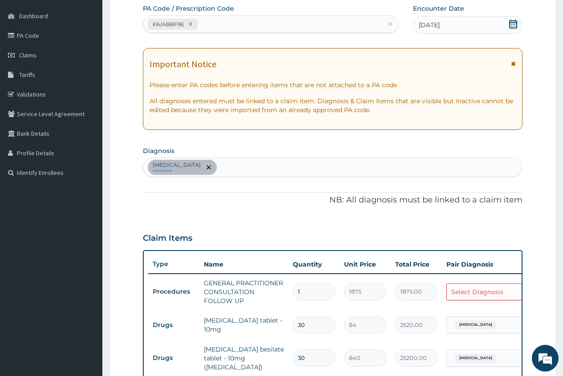
scroll to position [79, 0]
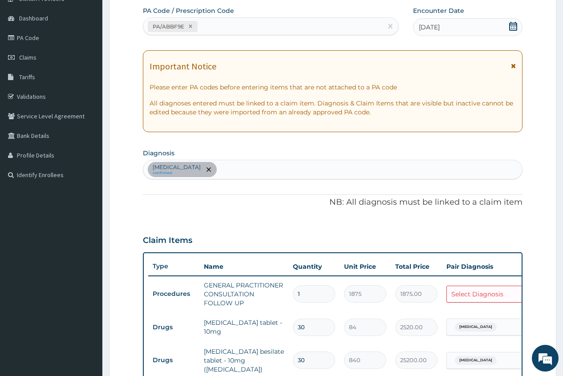
click at [253, 169] on div "Essential hypertension confirmed" at bounding box center [332, 169] width 379 height 19
type input "PLASMOD"
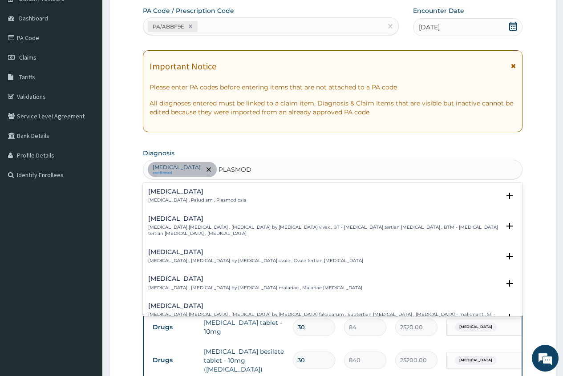
scroll to position [44, 0]
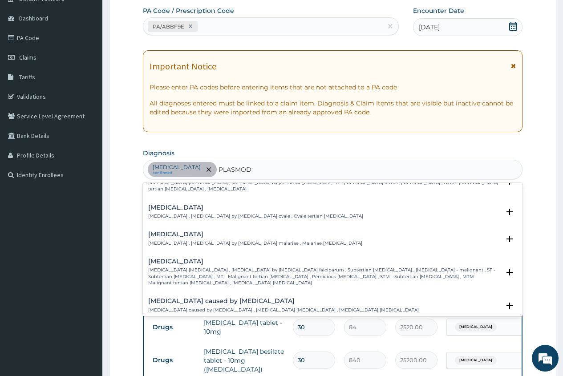
click at [203, 264] on h4 "Falciparum malaria" at bounding box center [323, 261] width 351 height 7
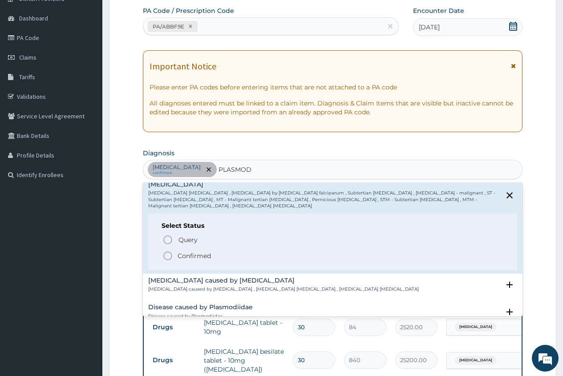
scroll to position [133, 0]
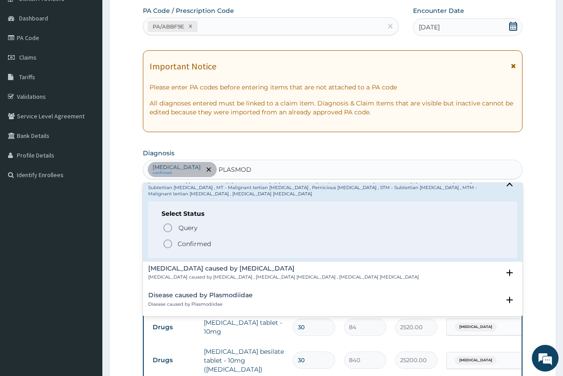
click at [204, 239] on p "Confirmed" at bounding box center [193, 243] width 33 height 9
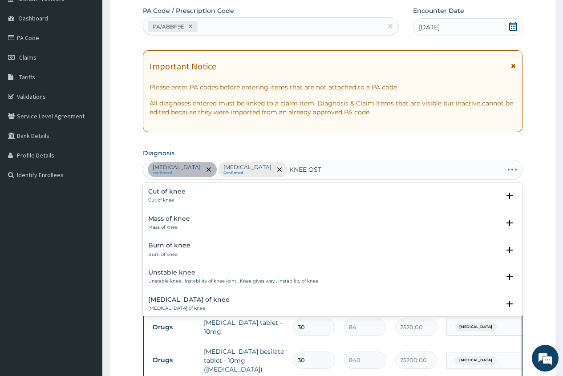
type input "KNEE OSTE"
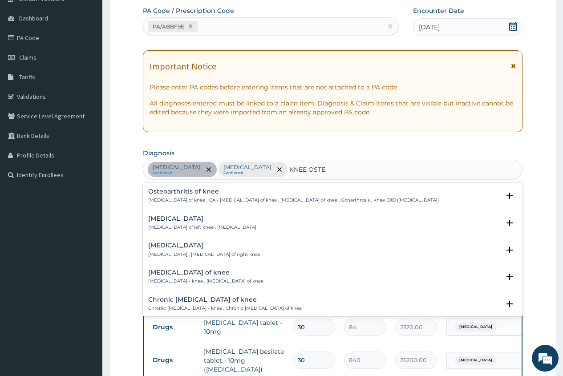
click at [229, 192] on h4 "Osteoarthritis of knee" at bounding box center [293, 191] width 290 height 7
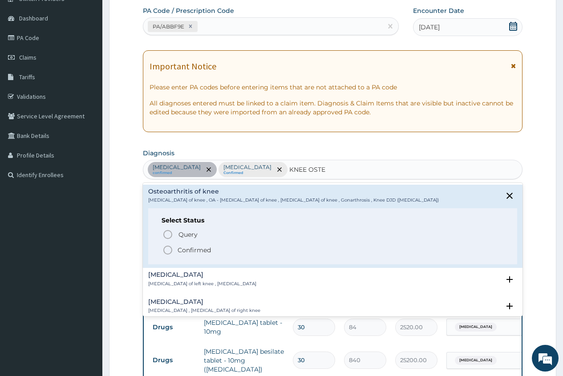
click at [202, 246] on p "Confirmed" at bounding box center [193, 250] width 33 height 9
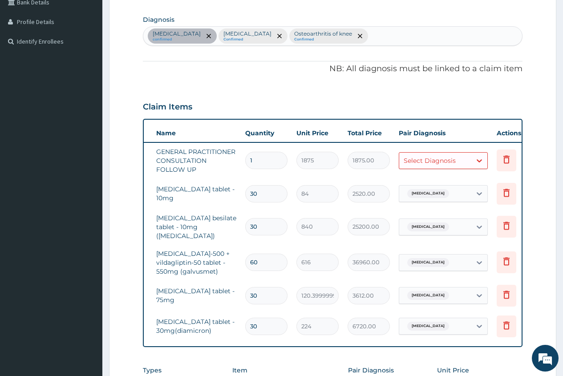
scroll to position [0, 67]
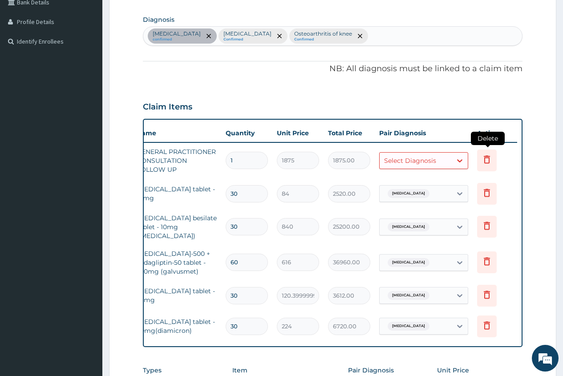
click at [489, 160] on icon at bounding box center [487, 160] width 6 height 8
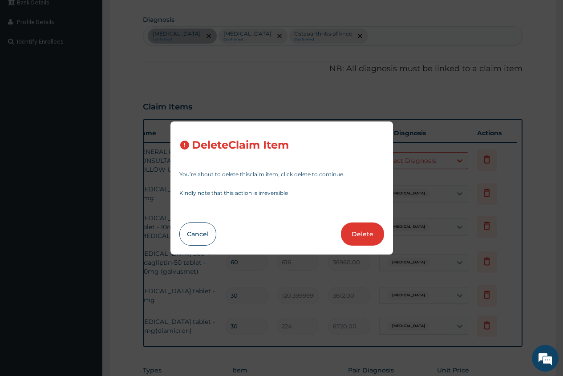
click at [359, 236] on button "Delete" at bounding box center [362, 233] width 43 height 23
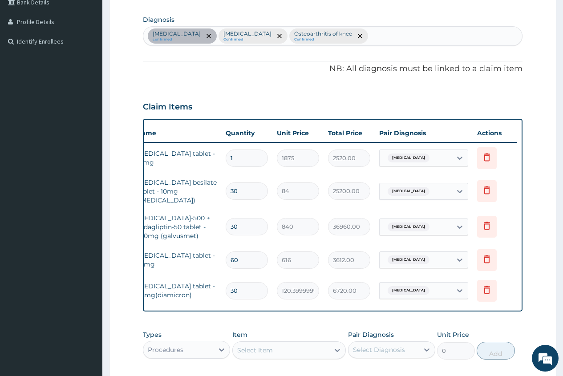
type input "30"
type input "84"
type input "2520.00"
type input "840"
type input "25200.00"
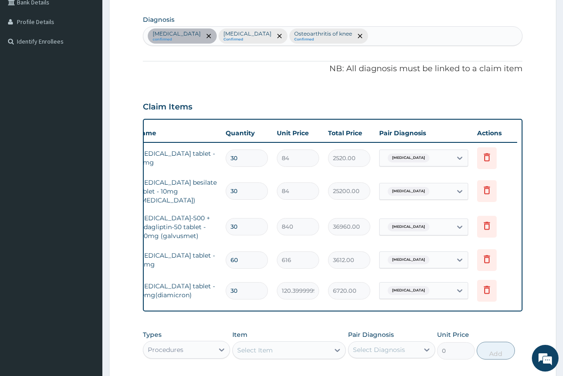
type input "60"
type input "616"
type input "36960.00"
type input "30"
type input "120.39999999999999"
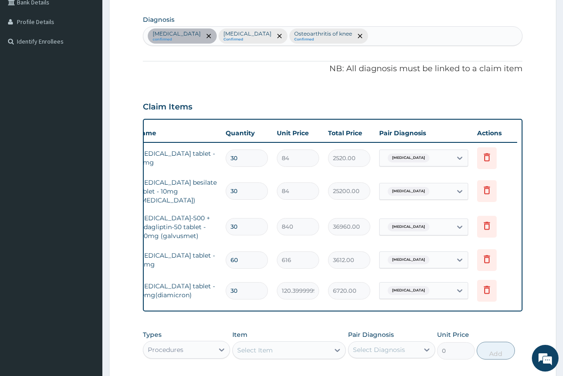
type input "3612.00"
type input "224"
type input "6720.00"
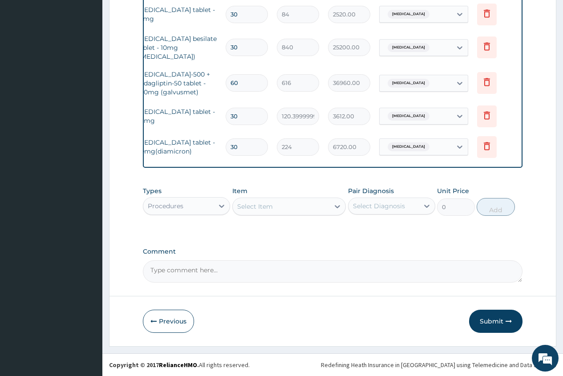
scroll to position [358, 0]
click at [250, 205] on div "Select Item" at bounding box center [255, 206] width 36 height 9
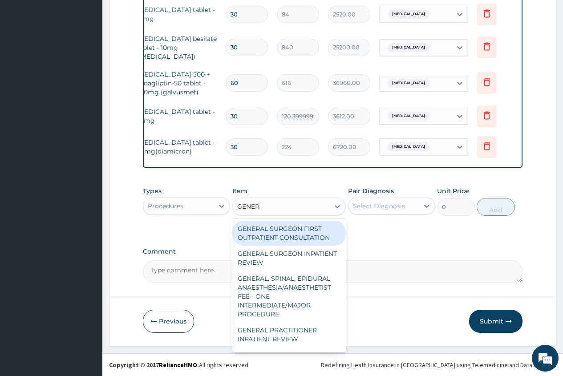
type input "GENERA"
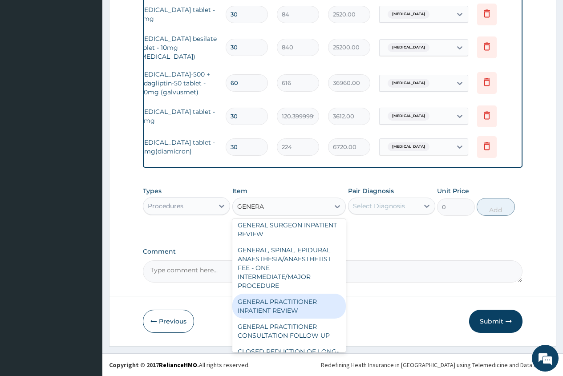
scroll to position [44, 0]
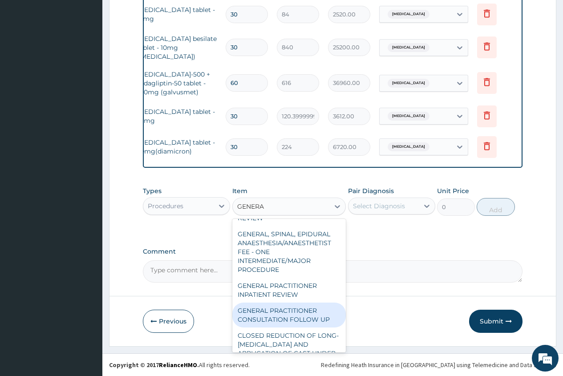
click at [290, 311] on div "GENERAL PRACTITIONER CONSULTATION FOLLOW UP" at bounding box center [289, 315] width 114 height 25
type input "1875"
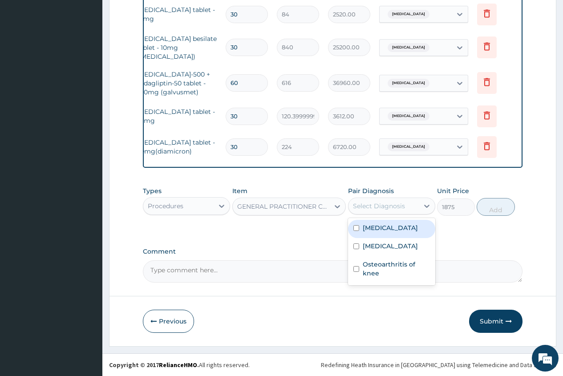
click at [383, 204] on div "Select Diagnosis" at bounding box center [379, 206] width 52 height 9
click at [373, 228] on label "[MEDICAL_DATA]" at bounding box center [390, 227] width 55 height 9
checkbox input "true"
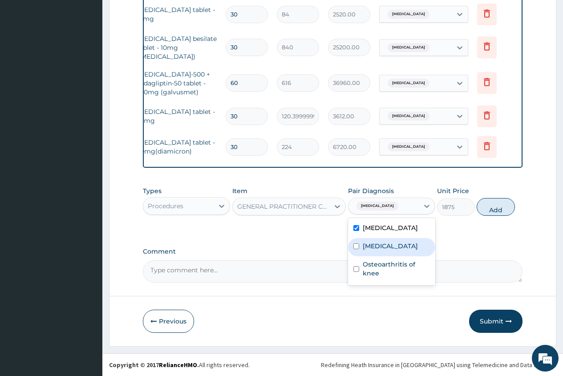
click at [372, 250] on label "Falciparum malaria" at bounding box center [390, 246] width 55 height 9
checkbox input "true"
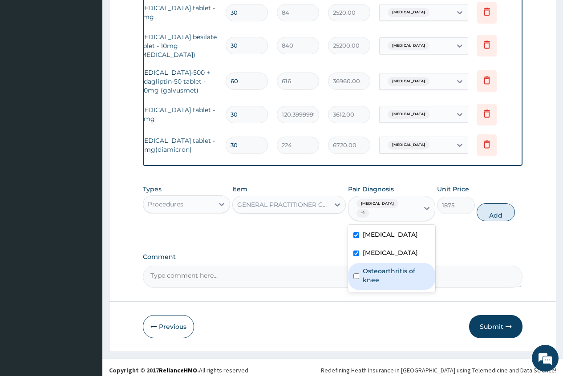
click at [370, 284] on label "Osteoarthritis of knee" at bounding box center [396, 275] width 67 height 18
checkbox input "true"
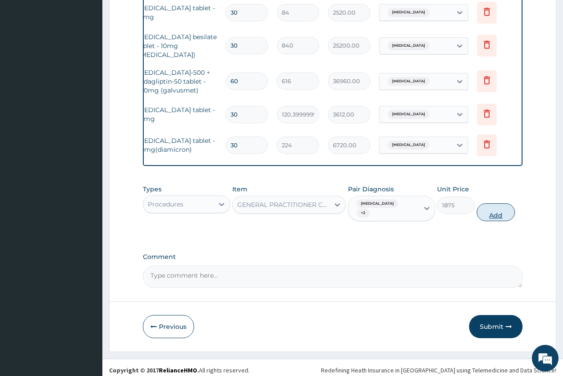
click at [493, 218] on button "Add" at bounding box center [495, 212] width 38 height 18
type input "0"
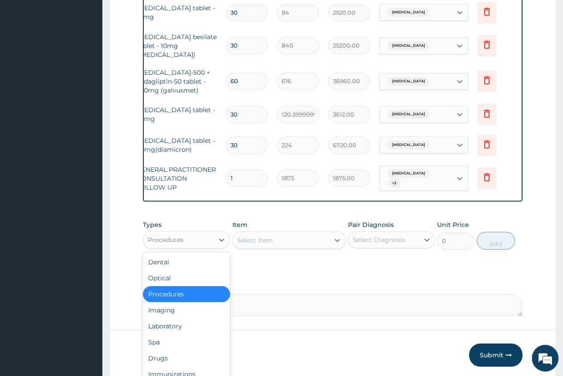
click at [190, 238] on div "Procedures" at bounding box center [178, 240] width 70 height 14
click at [186, 327] on div "Laboratory" at bounding box center [186, 326] width 87 height 16
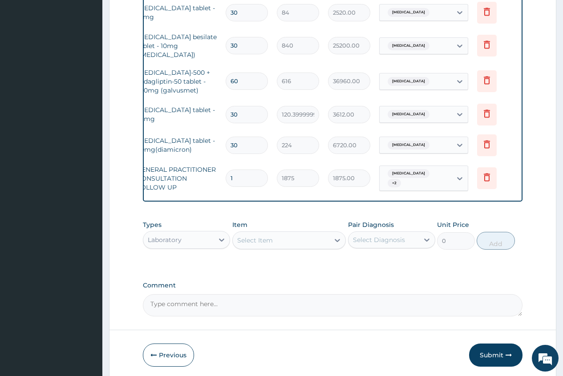
click at [240, 242] on div "Select Item" at bounding box center [255, 240] width 36 height 9
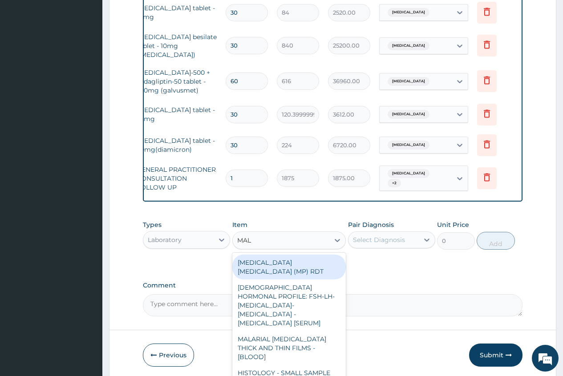
type input "MALA"
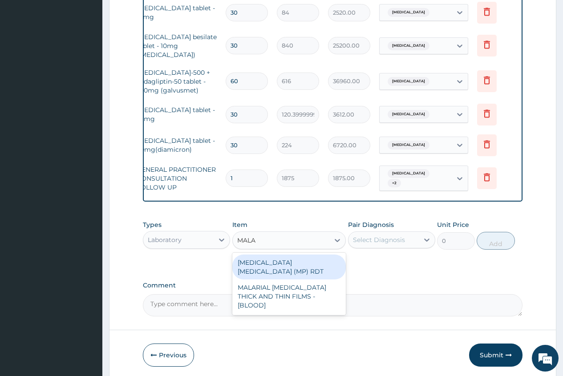
click at [292, 266] on div "MALARIA PARASITE (MP) RDT" at bounding box center [289, 266] width 114 height 25
type input "2000"
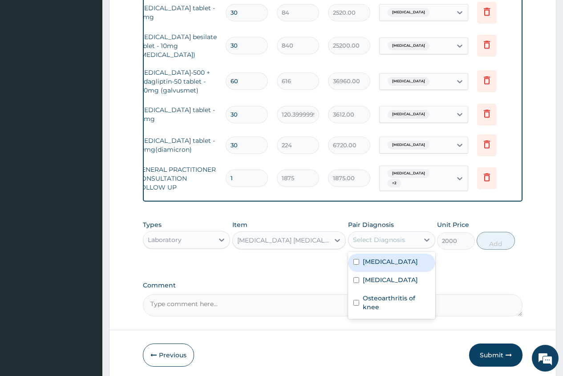
click at [361, 247] on div "Select Diagnosis" at bounding box center [383, 240] width 70 height 14
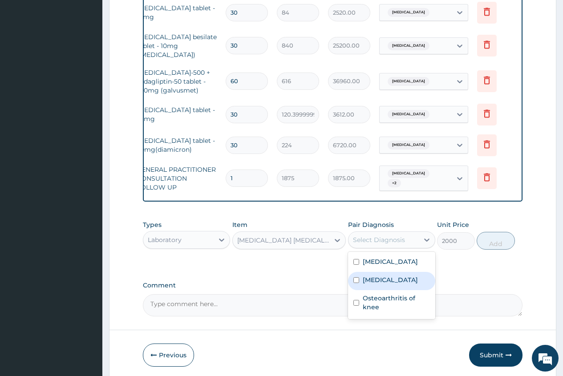
click at [371, 290] on div "Falciparum malaria" at bounding box center [391, 281] width 87 height 18
checkbox input "true"
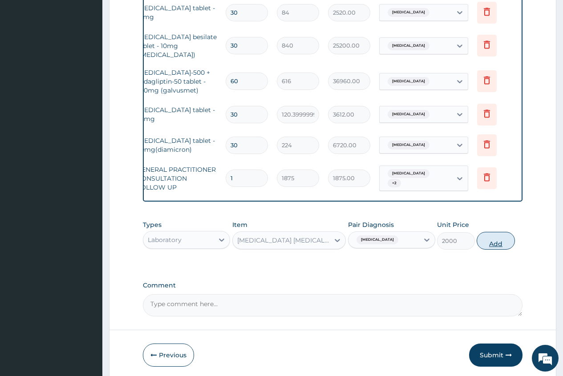
click at [499, 246] on button "Add" at bounding box center [495, 241] width 38 height 18
type input "0"
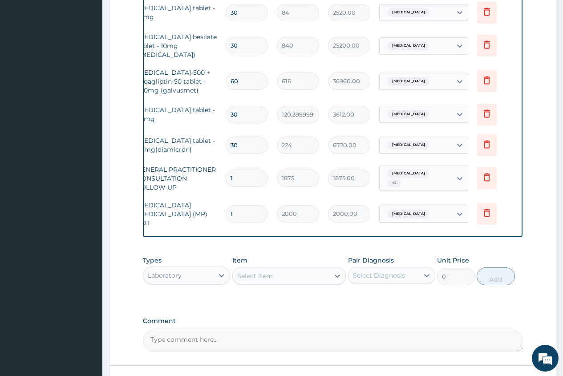
click at [253, 272] on div "Select Item" at bounding box center [255, 275] width 36 height 9
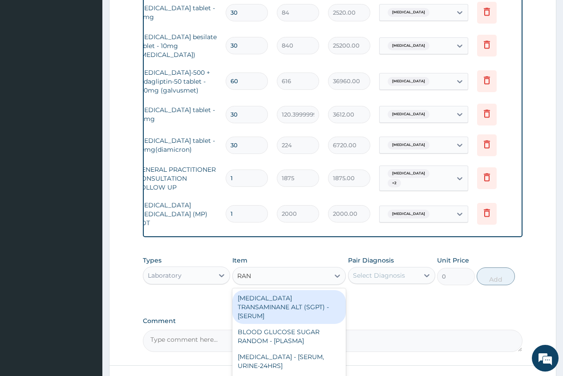
type input "RAND"
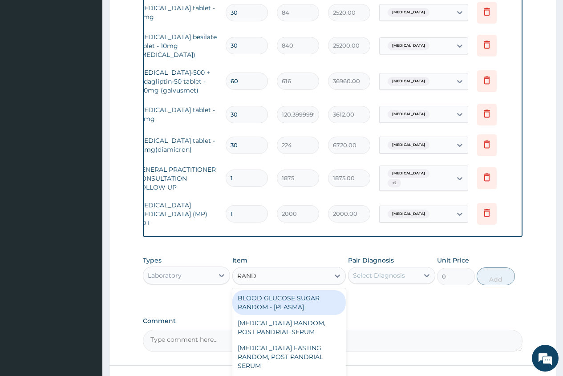
click at [303, 295] on div "BLOOD GLUCOSE SUGAR RANDOM - [PLASMA]" at bounding box center [289, 302] width 114 height 25
type input "1875"
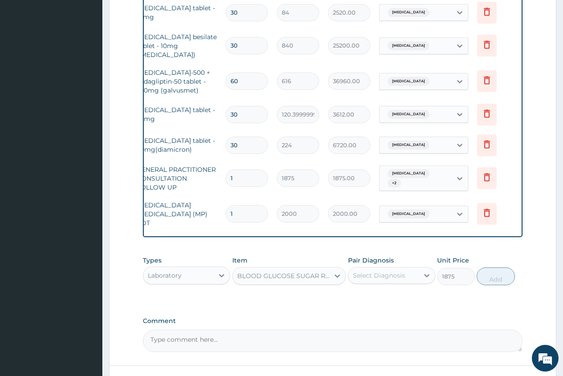
click at [375, 268] on div "Select Diagnosis" at bounding box center [383, 275] width 70 height 14
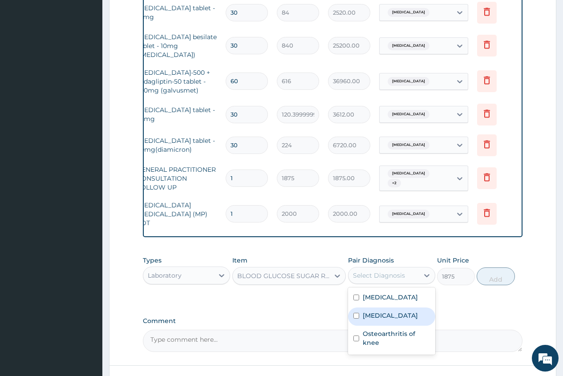
click at [391, 320] on label "Falciparum malaria" at bounding box center [390, 315] width 55 height 9
checkbox input "true"
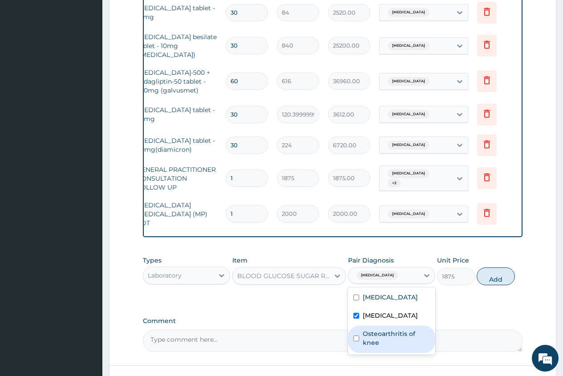
click at [388, 338] on label "Osteoarthritis of knee" at bounding box center [396, 338] width 67 height 18
checkbox input "true"
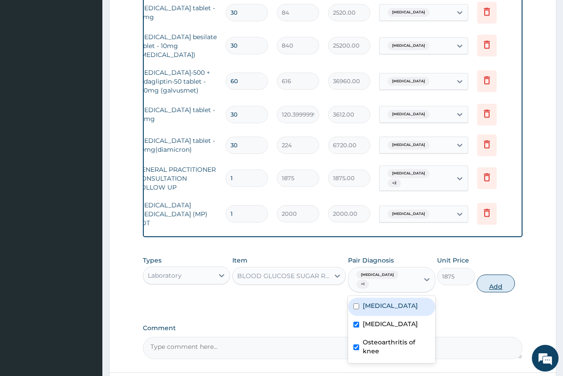
click at [494, 281] on button "Add" at bounding box center [495, 283] width 38 height 18
click at [494, 281] on div "PA Code / Prescription Code PA/ABBF9E Encounter Date 15-09-2025 Important Notic…" at bounding box center [332, 43] width 379 height 632
type input "0"
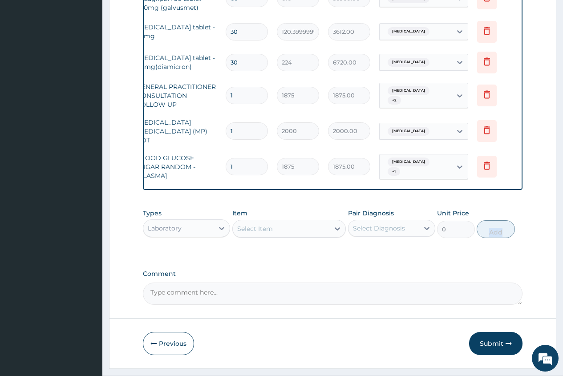
scroll to position [447, 0]
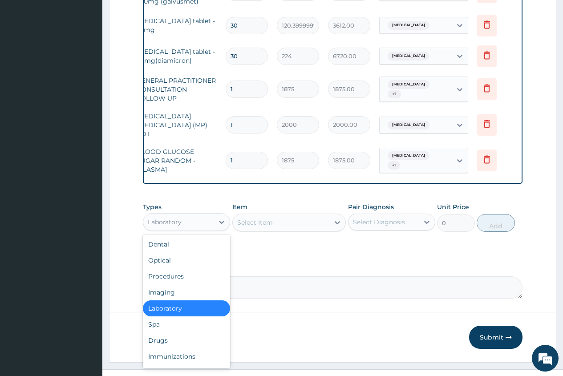
click at [200, 219] on div "Laboratory" at bounding box center [178, 222] width 70 height 14
click at [175, 337] on div "Drugs" at bounding box center [186, 340] width 87 height 16
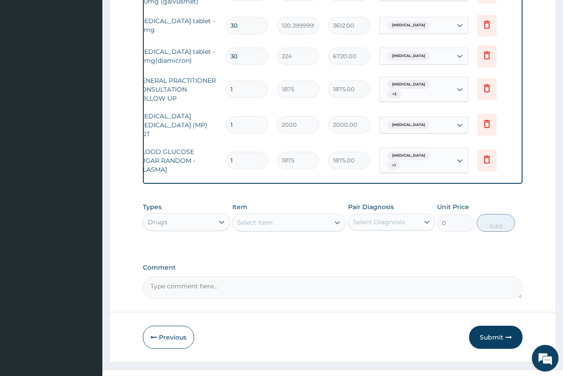
click at [242, 222] on div "Select Item" at bounding box center [255, 222] width 36 height 9
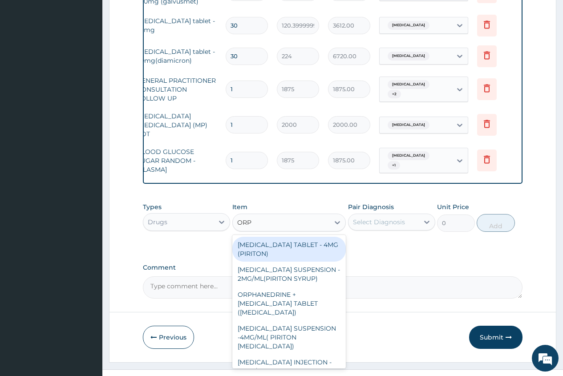
type input "ORPH"
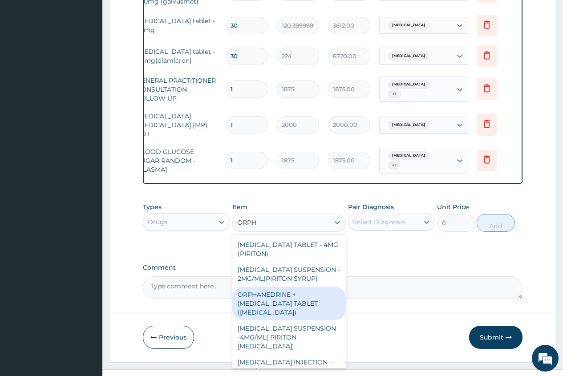
click at [272, 307] on div "ORPHANEDRINE + [MEDICAL_DATA] TABLET ([MEDICAL_DATA])" at bounding box center [289, 303] width 114 height 34
type input "168"
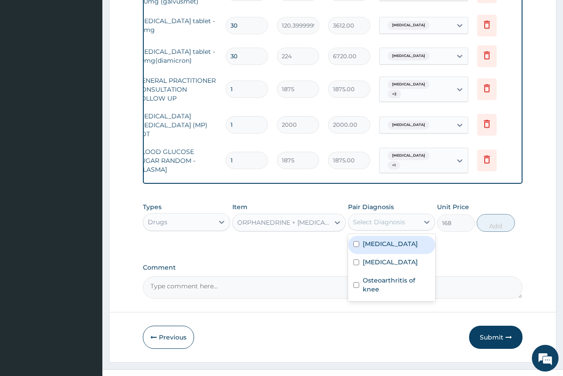
click at [381, 215] on div "Select Diagnosis" at bounding box center [383, 222] width 70 height 14
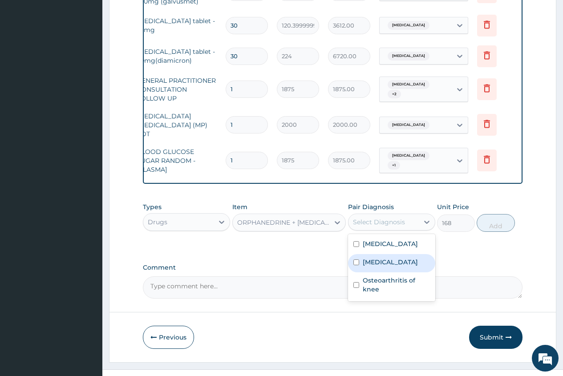
click at [382, 266] on label "Falciparum malaria" at bounding box center [390, 262] width 55 height 9
checkbox input "true"
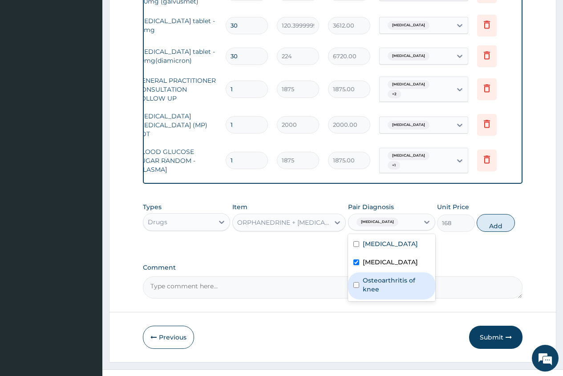
click at [383, 294] on label "Osteoarthritis of knee" at bounding box center [396, 285] width 67 height 18
checkbox input "true"
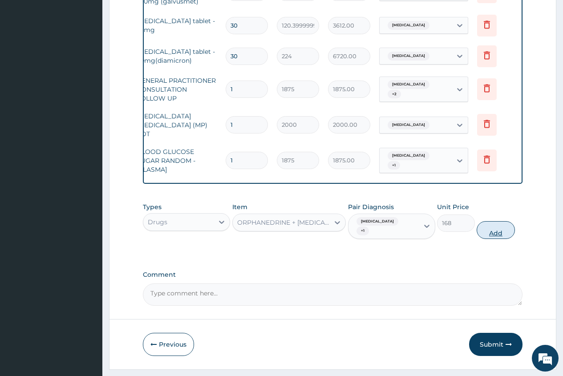
click at [495, 229] on button "Add" at bounding box center [495, 230] width 38 height 18
type input "0"
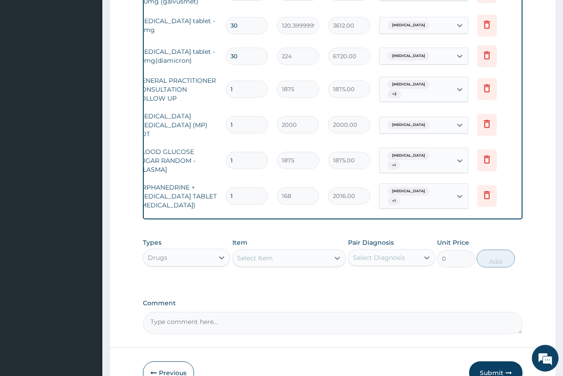
type input "12"
type input "2016.00"
type input "12"
click at [245, 254] on div "Select Item" at bounding box center [255, 258] width 36 height 9
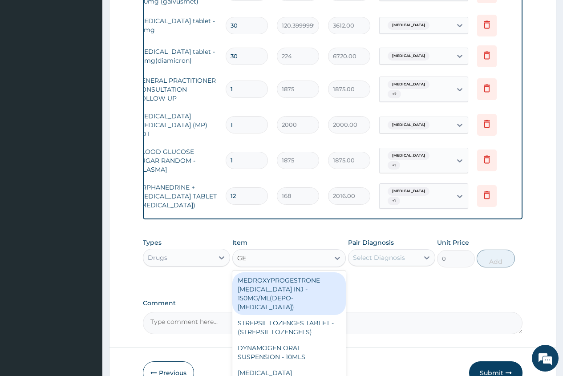
type input "GEL"
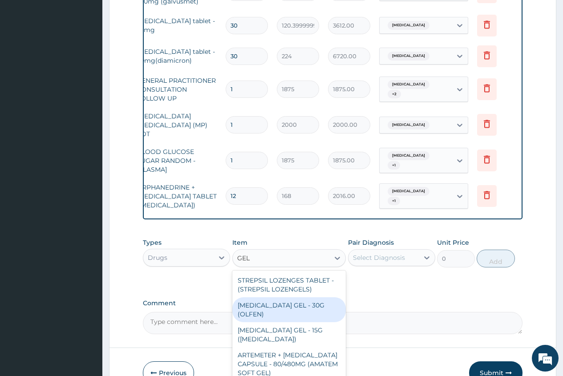
click at [317, 309] on div "[MEDICAL_DATA] GEL - 30G (OLFEN)" at bounding box center [289, 309] width 114 height 25
type input "1120"
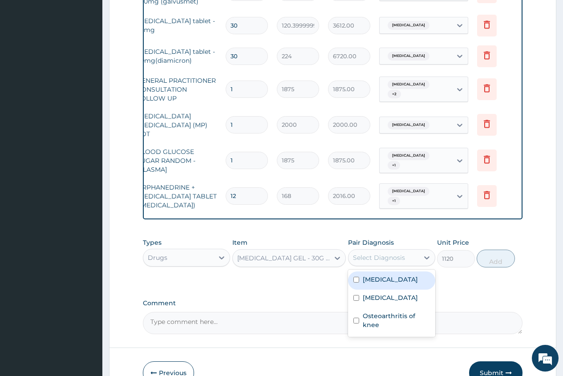
click at [363, 250] on div "Select Diagnosis" at bounding box center [383, 257] width 70 height 14
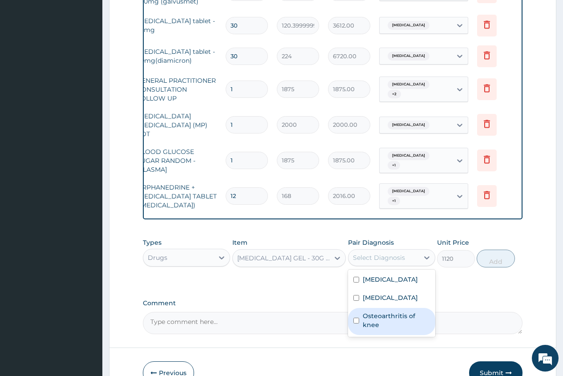
click at [397, 328] on label "Osteoarthritis of knee" at bounding box center [396, 320] width 67 height 18
checkbox input "true"
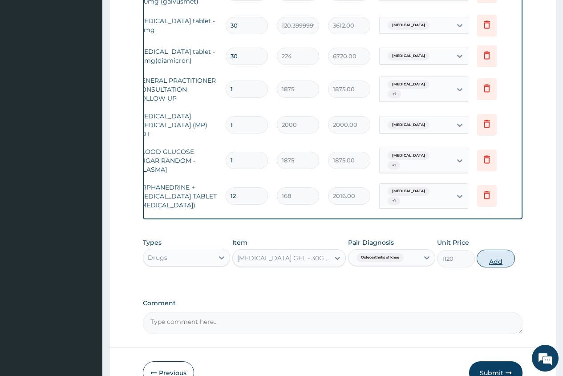
click at [495, 257] on button "Add" at bounding box center [495, 259] width 38 height 18
type input "0"
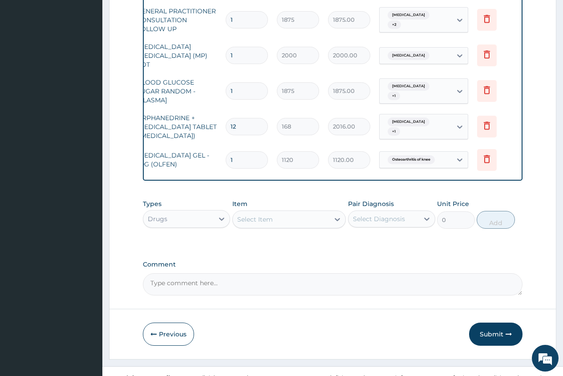
scroll to position [526, 0]
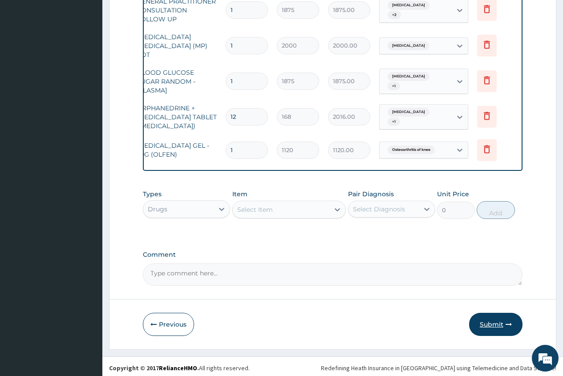
click at [493, 319] on button "Submit" at bounding box center [495, 324] width 53 height 23
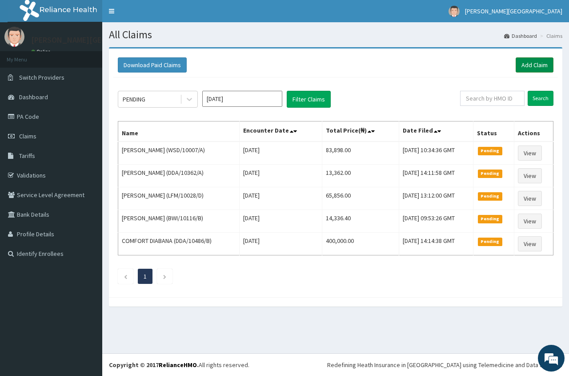
click at [536, 57] on link "Add Claim" at bounding box center [535, 64] width 38 height 15
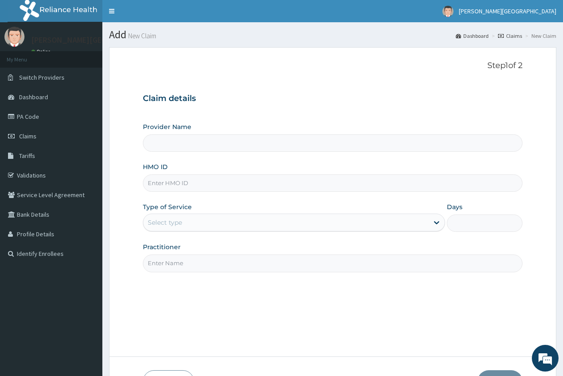
type input "[PERSON_NAME][GEOGRAPHIC_DATA]"
click at [158, 184] on input "HMO ID" at bounding box center [332, 182] width 379 height 17
type input "WSD/10007/B"
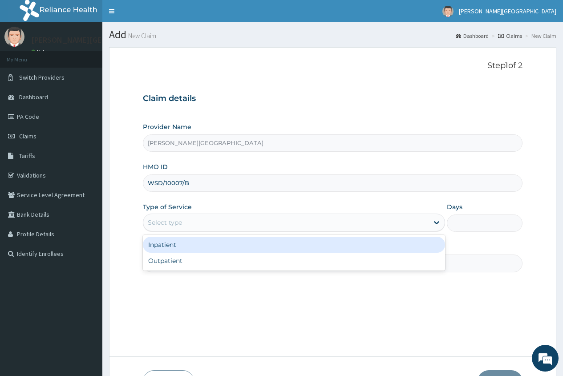
click at [160, 222] on div "Select type" at bounding box center [165, 222] width 34 height 9
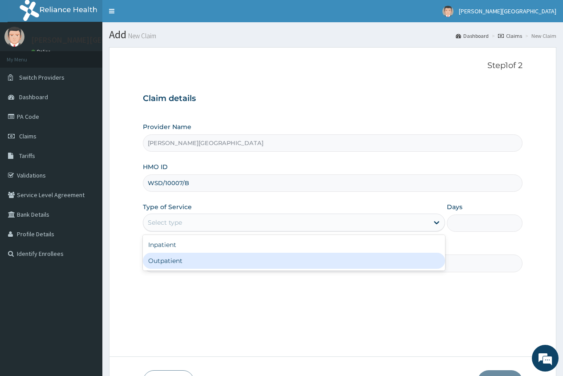
click at [179, 265] on div "Outpatient" at bounding box center [294, 261] width 302 height 16
type input "1"
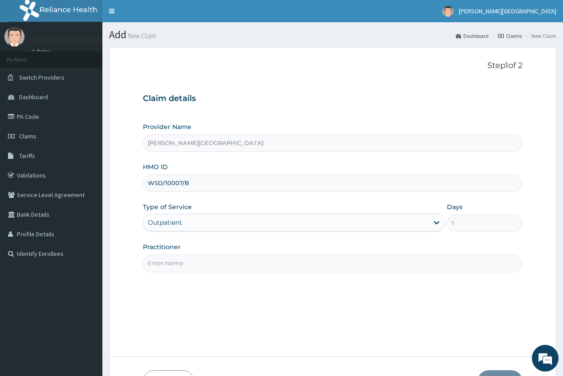
click at [166, 265] on input "Practitioner" at bounding box center [332, 262] width 379 height 17
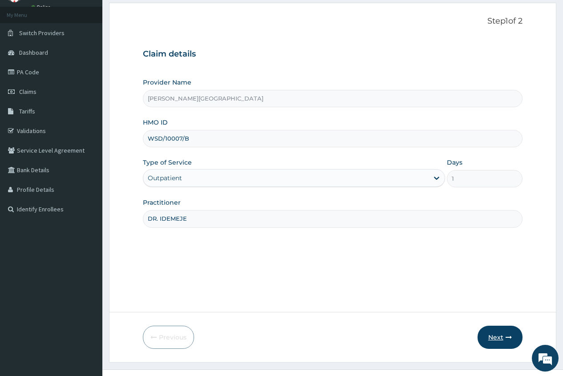
type input "DR. IDEMEJE"
click at [495, 337] on button "Next" at bounding box center [499, 337] width 45 height 23
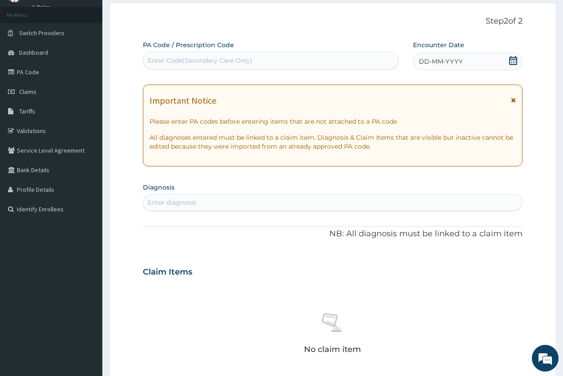
click at [162, 57] on div "Enter Code(Secondary Care Only)" at bounding box center [200, 60] width 105 height 9
type input "PA/"
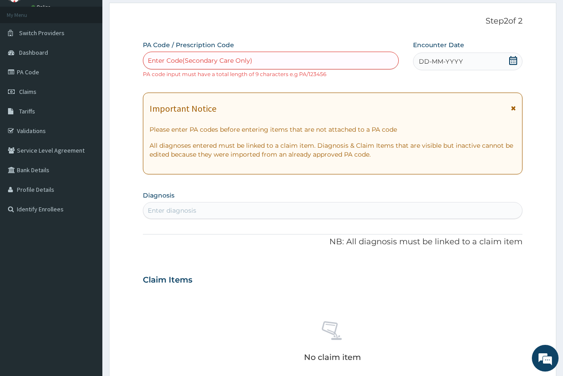
paste input "PA/ECD1A3"
type input "PA/ECD1A3"
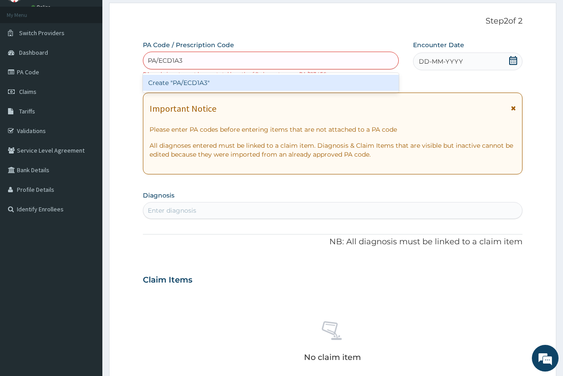
click at [179, 77] on div "Create "PA/ECD1A3"" at bounding box center [270, 83] width 255 height 16
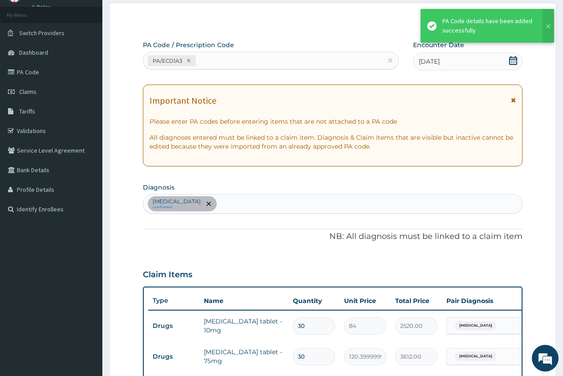
scroll to position [244, 0]
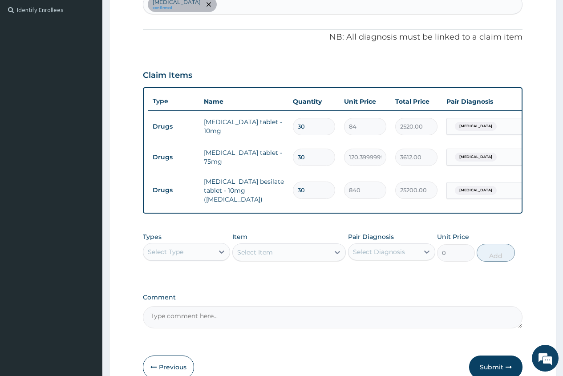
click at [200, 257] on div "Select Type" at bounding box center [178, 252] width 70 height 14
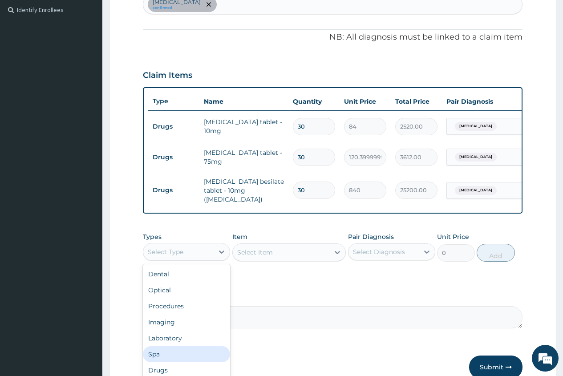
click at [361, 310] on textarea "Comment" at bounding box center [332, 317] width 379 height 22
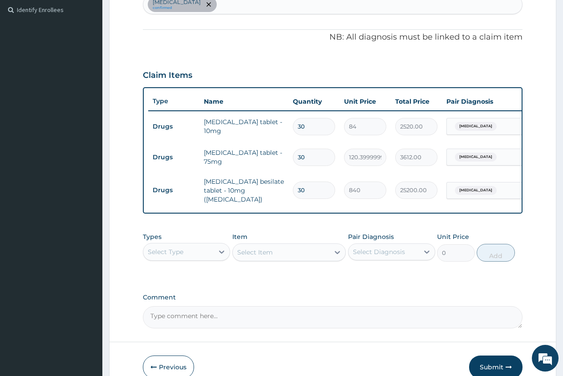
click at [250, 7] on div "Essential hypertension confirmed" at bounding box center [332, 4] width 379 height 19
type input "PEPTIC"
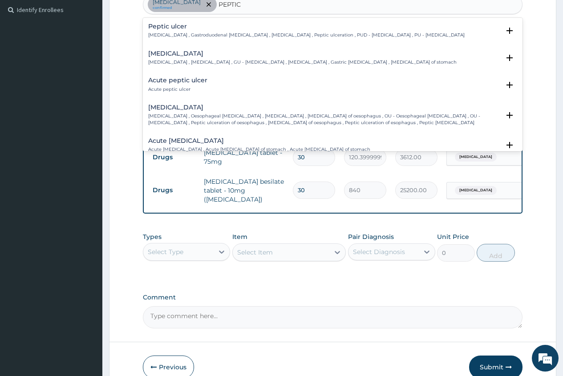
click at [180, 82] on h4 "Acute peptic ulcer" at bounding box center [177, 80] width 59 height 7
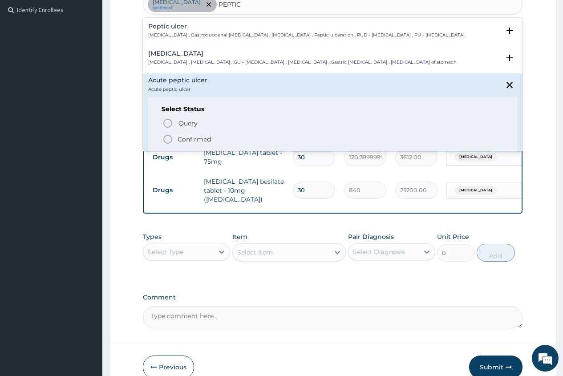
click at [175, 139] on span "Confirmed" at bounding box center [332, 139] width 341 height 11
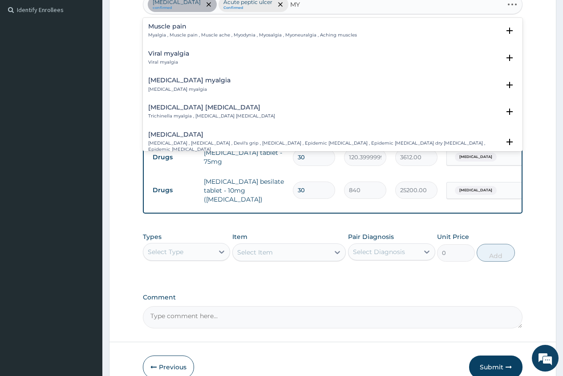
type input "M"
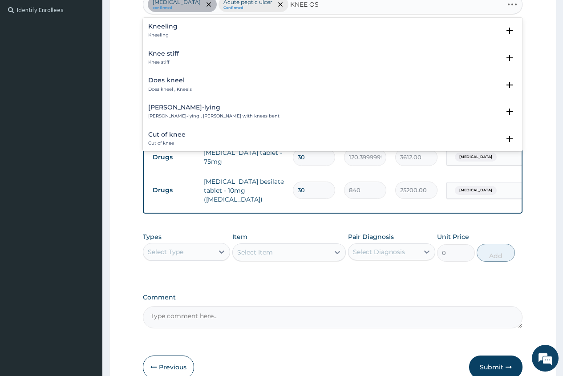
type input "KNEE OST"
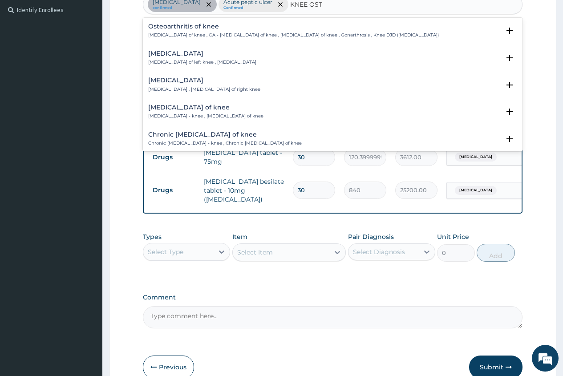
click at [198, 28] on h4 "Osteoarthritis of knee" at bounding box center [293, 26] width 290 height 7
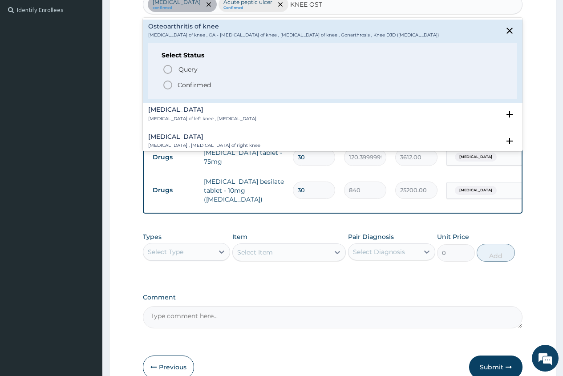
click at [181, 84] on p "Confirmed" at bounding box center [193, 85] width 33 height 9
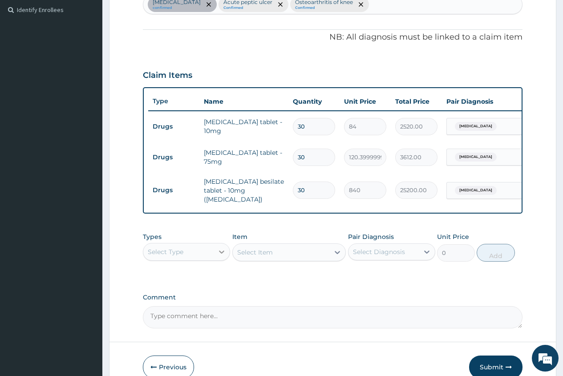
click at [223, 255] on icon at bounding box center [221, 251] width 9 height 9
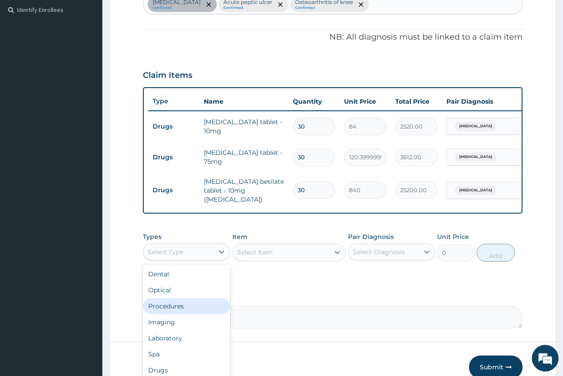
click at [171, 308] on div "Procedures" at bounding box center [186, 306] width 87 height 16
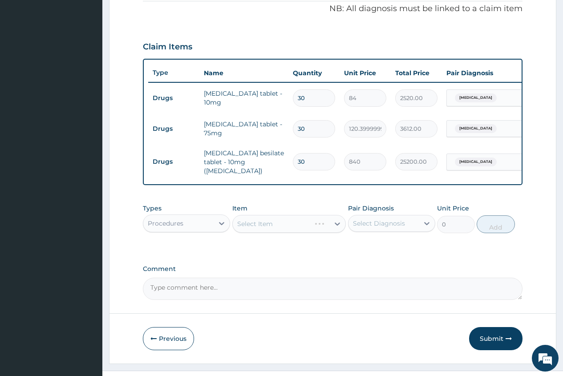
scroll to position [291, 0]
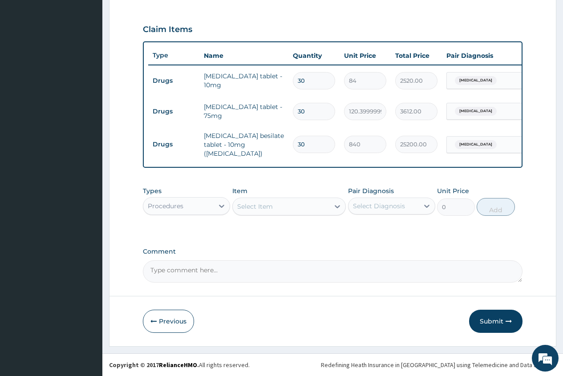
click at [245, 208] on div "Select Item" at bounding box center [255, 206] width 36 height 9
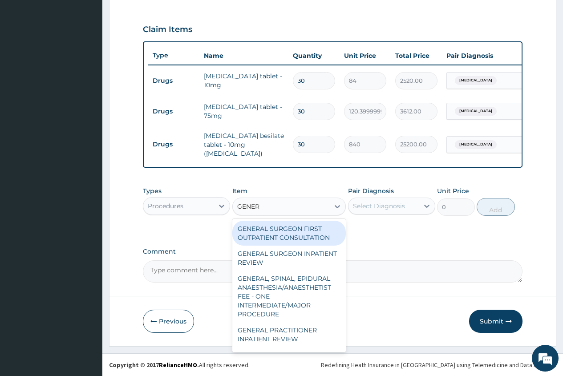
type input "GENERA"
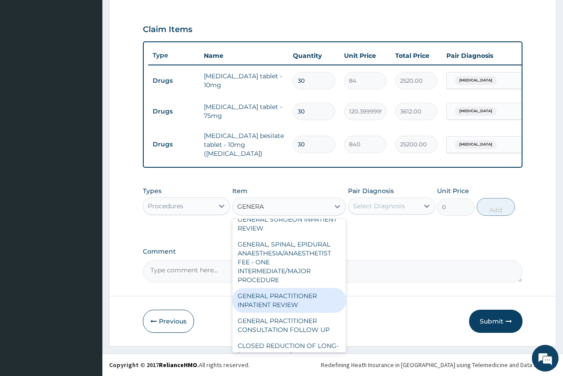
scroll to position [44, 0]
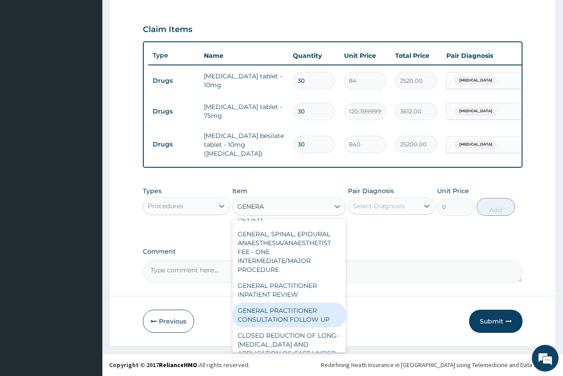
drag, startPoint x: 293, startPoint y: 315, endPoint x: 316, endPoint y: 274, distance: 46.4
click at [294, 314] on div "GENERAL PRACTITIONER CONSULTATION FOLLOW UP" at bounding box center [289, 315] width 114 height 25
type input "1875"
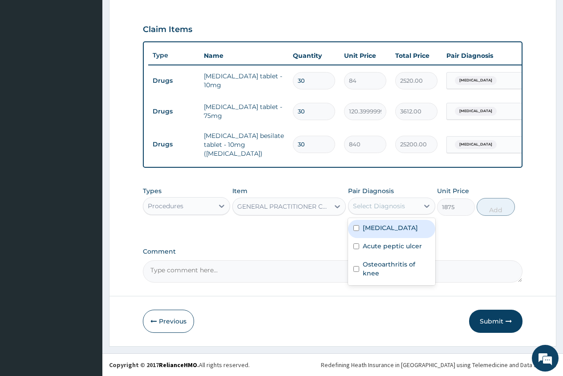
click at [382, 203] on div "Select Diagnosis" at bounding box center [379, 206] width 52 height 9
click at [376, 229] on label "[MEDICAL_DATA]" at bounding box center [390, 227] width 55 height 9
checkbox input "true"
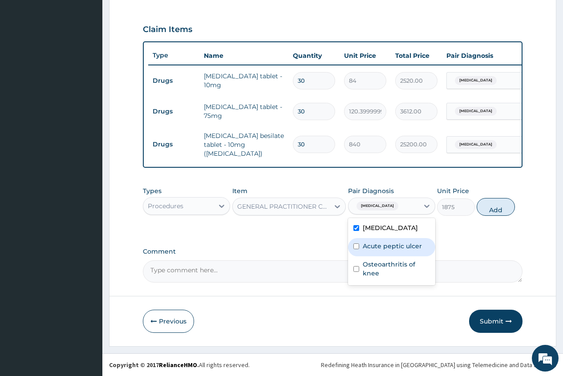
click at [377, 250] on label "Acute peptic ulcer" at bounding box center [392, 246] width 59 height 9
checkbox input "true"
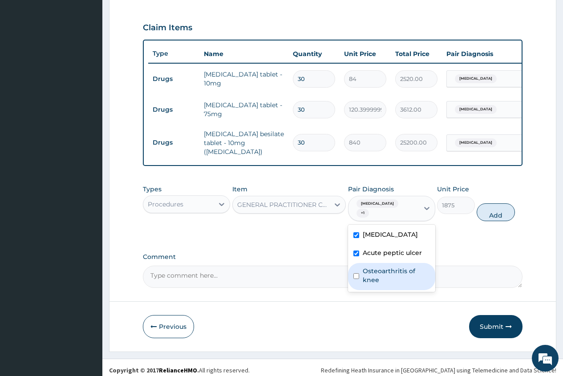
click at [383, 284] on label "Osteoarthritis of knee" at bounding box center [396, 275] width 67 height 18
checkbox input "true"
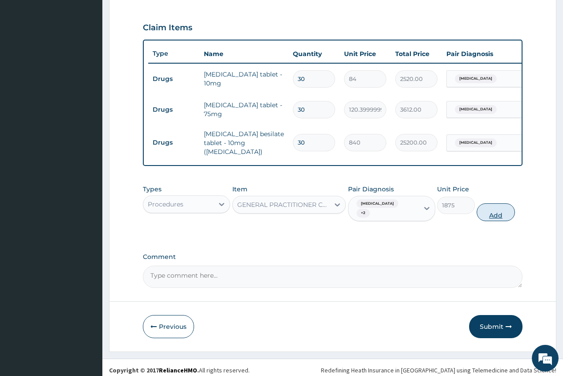
click at [494, 220] on button "Add" at bounding box center [495, 212] width 38 height 18
type input "0"
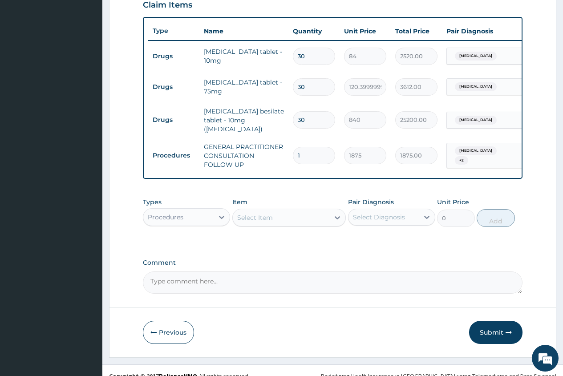
scroll to position [327, 0]
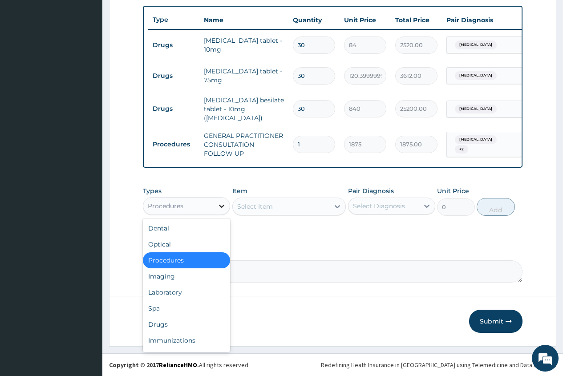
click at [216, 203] on div at bounding box center [222, 206] width 16 height 16
drag, startPoint x: 178, startPoint y: 324, endPoint x: 180, endPoint y: 318, distance: 6.6
click at [177, 324] on div "Drugs" at bounding box center [186, 324] width 87 height 16
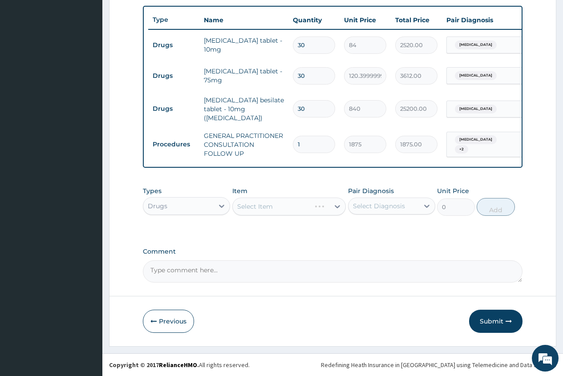
click at [249, 204] on div "Select Item" at bounding box center [289, 207] width 114 height 18
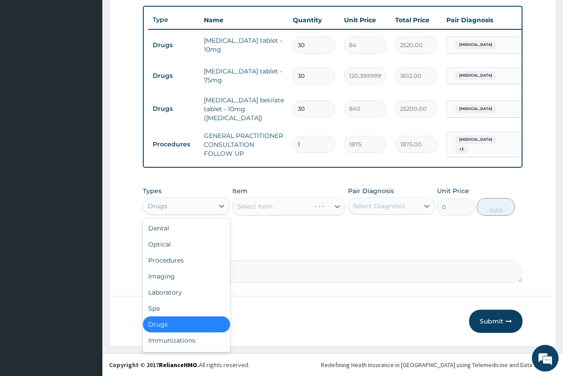
click at [206, 207] on div "Drugs" at bounding box center [178, 206] width 70 height 14
click at [177, 290] on div "Laboratory" at bounding box center [186, 292] width 87 height 16
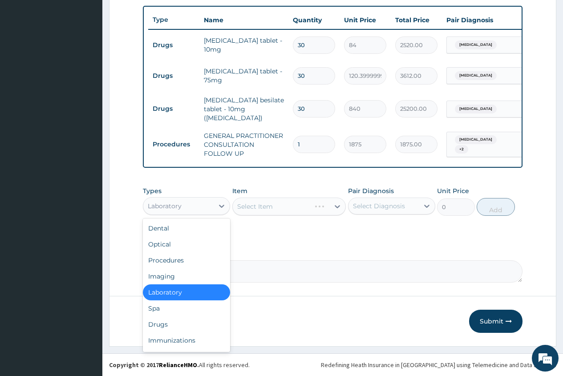
click at [204, 213] on div "Laboratory" at bounding box center [186, 206] width 87 height 18
click at [190, 321] on div "Drugs" at bounding box center [186, 324] width 87 height 16
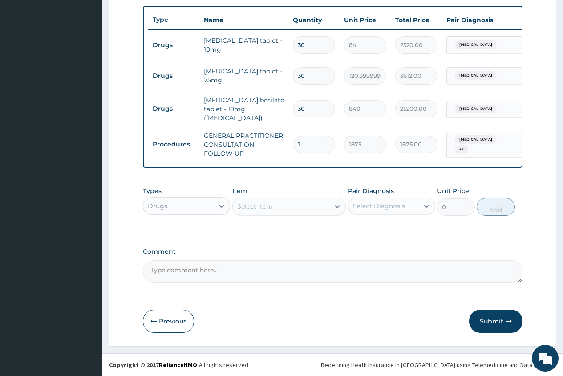
click at [267, 206] on div "Select Item" at bounding box center [255, 206] width 36 height 9
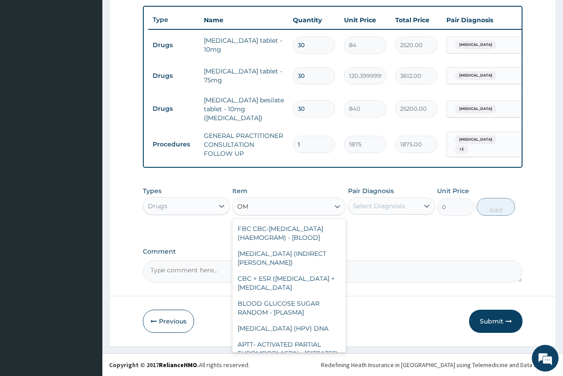
type input "O"
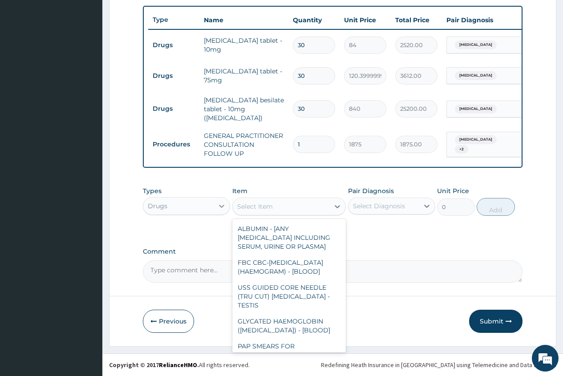
click at [222, 204] on icon at bounding box center [221, 206] width 9 height 9
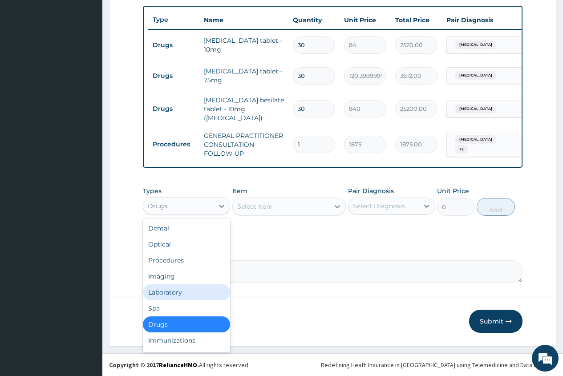
click at [184, 298] on div "Laboratory" at bounding box center [186, 292] width 87 height 16
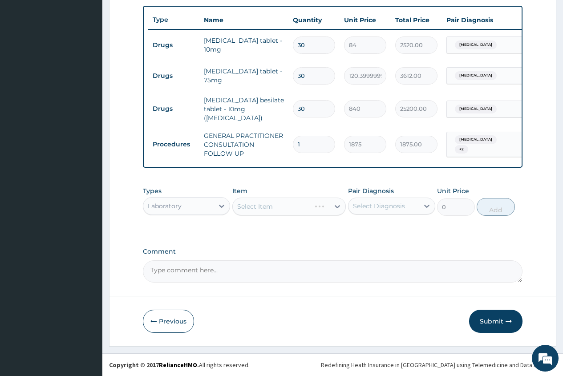
click at [180, 209] on div "Laboratory" at bounding box center [165, 206] width 34 height 9
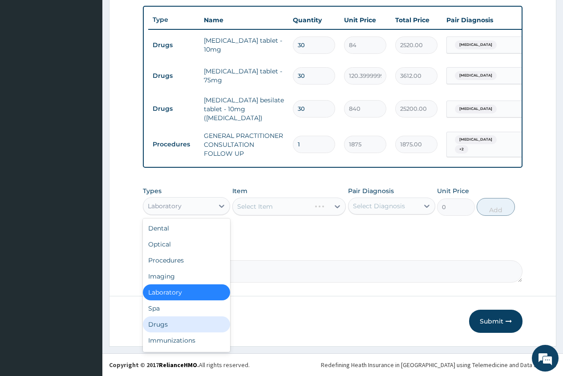
click at [188, 323] on div "Drugs" at bounding box center [186, 324] width 87 height 16
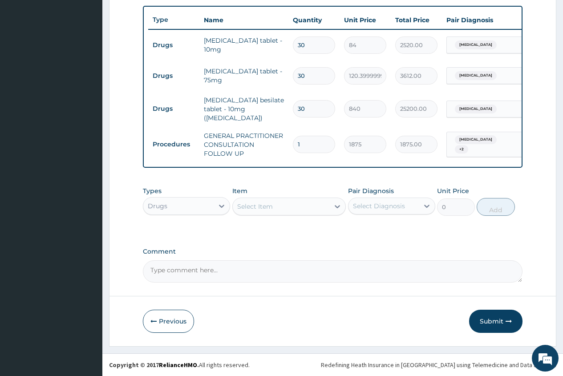
click at [244, 204] on div "Select Item" at bounding box center [255, 206] width 36 height 9
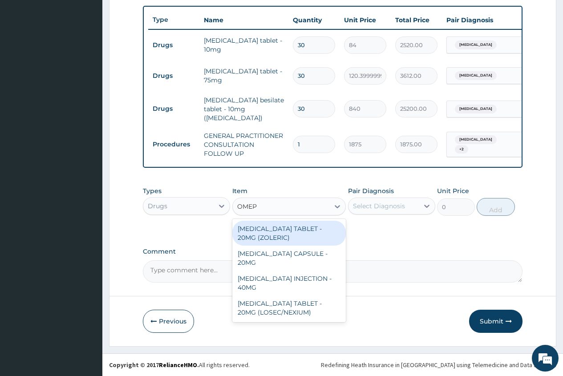
type input "OMEPR"
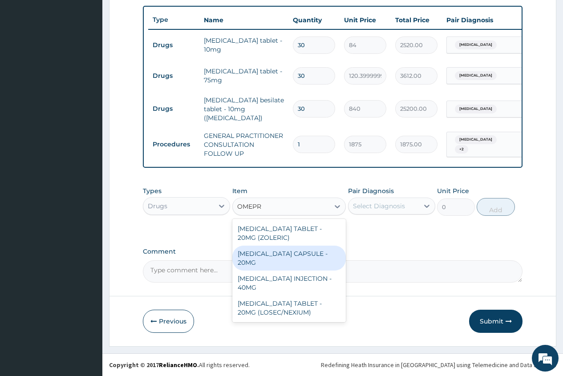
click at [315, 256] on div "[MEDICAL_DATA] CAPSULE - 20MG" at bounding box center [289, 258] width 114 height 25
type input "140"
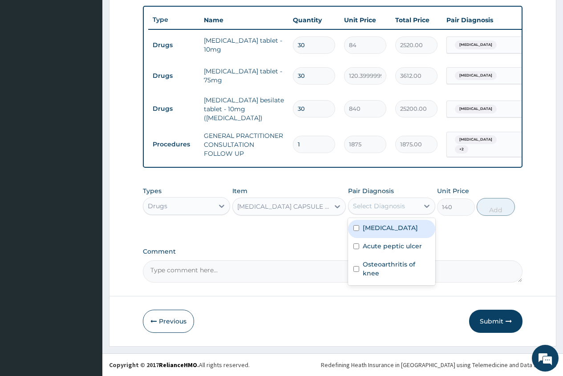
click at [379, 204] on div "Select Diagnosis" at bounding box center [379, 206] width 52 height 9
click at [393, 250] on label "Acute peptic ulcer" at bounding box center [392, 246] width 59 height 9
checkbox input "true"
click at [488, 209] on button "Add" at bounding box center [495, 207] width 38 height 18
type input "0"
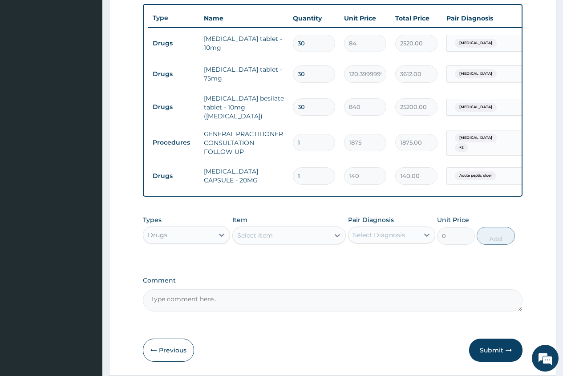
type input "14"
type input "1960.00"
type input "14"
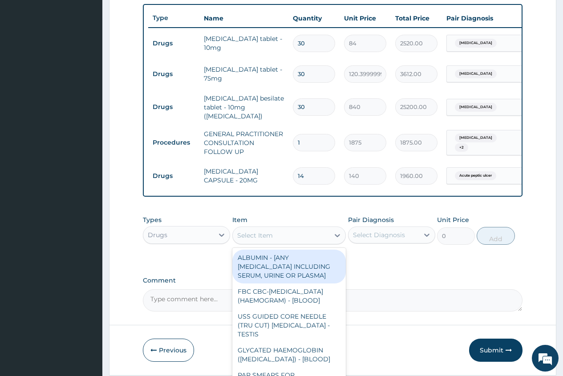
click at [243, 238] on div "Select Item" at bounding box center [255, 235] width 36 height 9
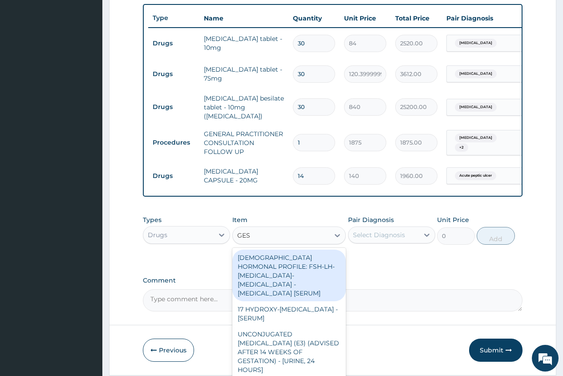
type input "GEST"
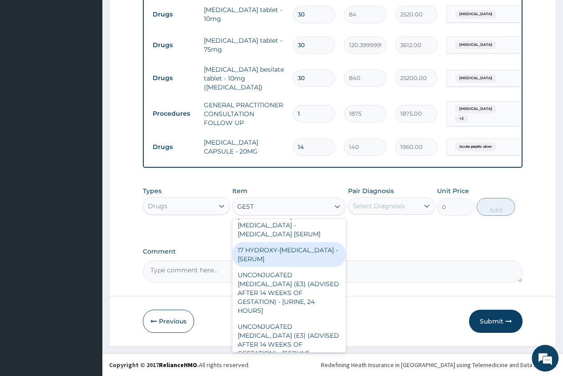
scroll to position [0, 0]
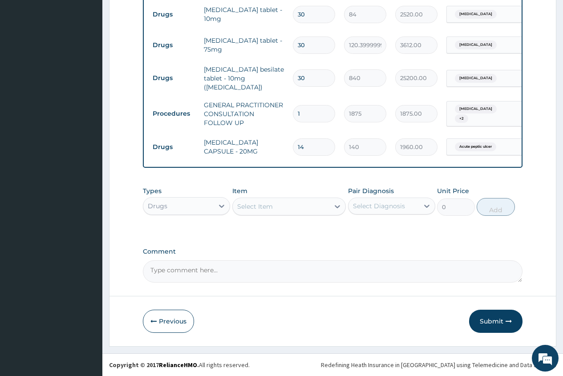
drag, startPoint x: 259, startPoint y: 204, endPoint x: 230, endPoint y: 207, distance: 29.1
click at [230, 207] on div "Types Drugs Item option OMEPRAZOLE CAPSULE - 20MG, selected. Select is focused …" at bounding box center [332, 201] width 379 height 38
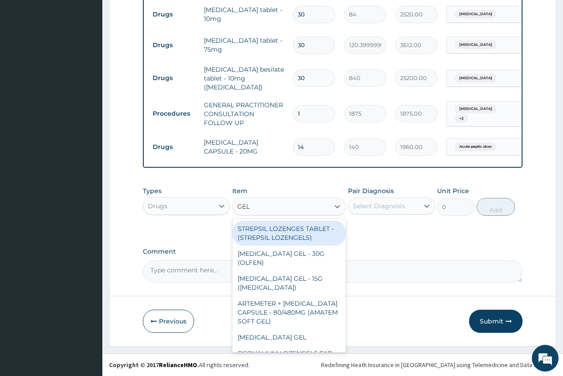
type input "GELU"
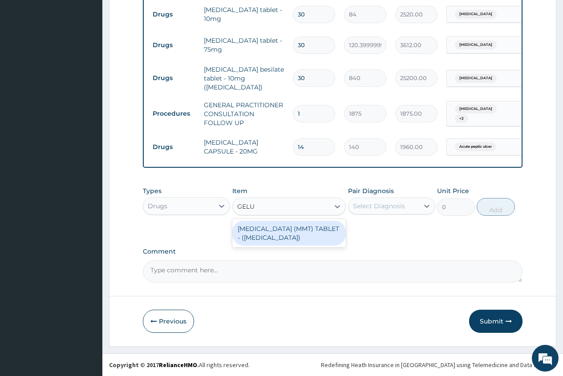
click at [283, 236] on div "[MEDICAL_DATA] (MMT) TABLET - ([MEDICAL_DATA])" at bounding box center [289, 233] width 114 height 25
type input "28"
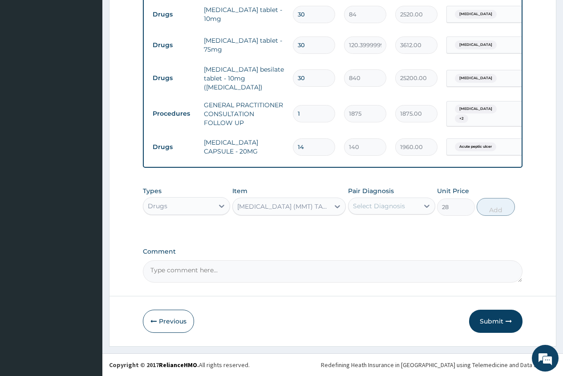
click at [389, 196] on div "Pair Diagnosis Select Diagnosis" at bounding box center [391, 200] width 87 height 29
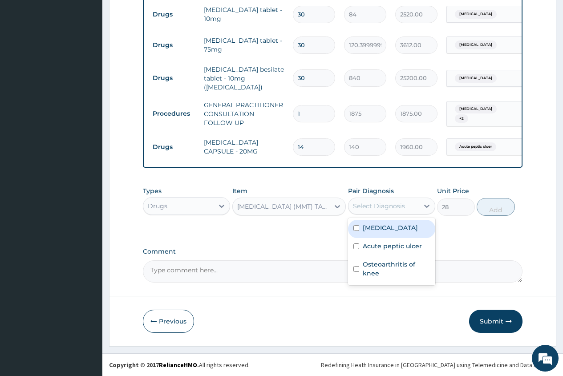
click at [389, 206] on div "Select Diagnosis" at bounding box center [379, 206] width 52 height 9
click at [406, 256] on div "Acute peptic ulcer" at bounding box center [391, 247] width 87 height 18
checkbox input "true"
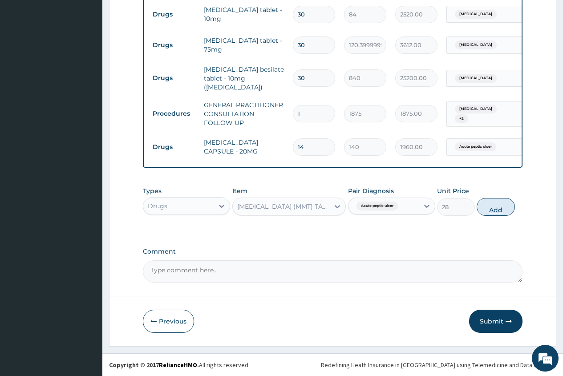
click at [488, 209] on button "Add" at bounding box center [495, 207] width 38 height 18
type input "0"
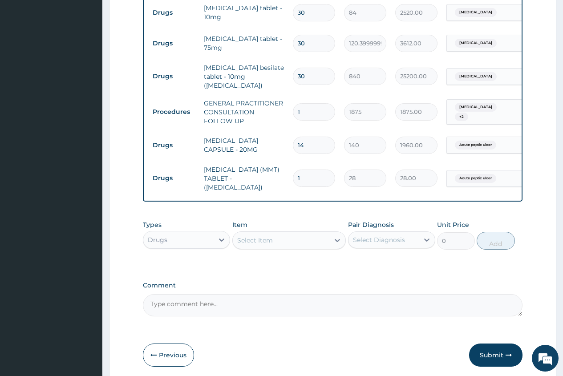
type input "0.00"
type input "4"
type input "112.00"
type input "42"
type input "1176.00"
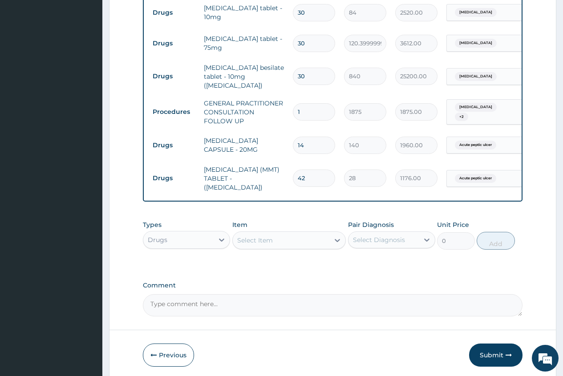
type input "42"
click at [243, 239] on div "Select Item" at bounding box center [255, 240] width 36 height 9
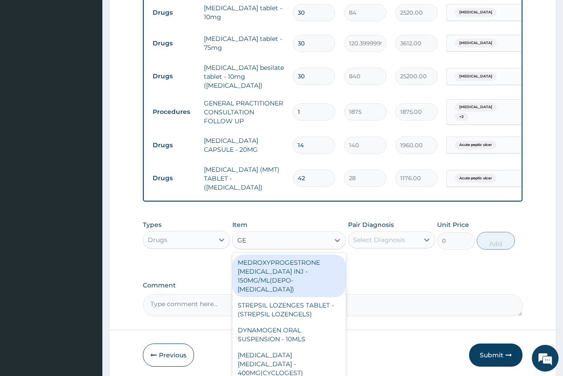
type input "GEL"
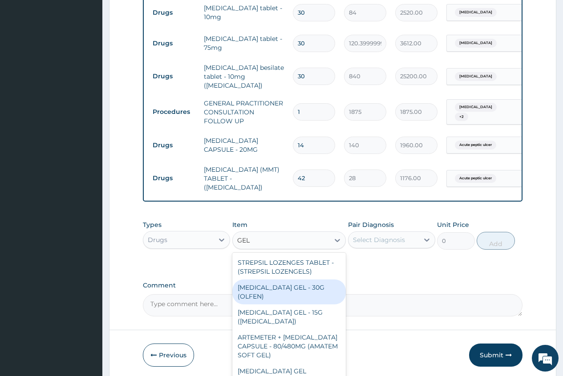
click at [294, 288] on div "[MEDICAL_DATA] GEL - 30G (OLFEN)" at bounding box center [289, 291] width 114 height 25
type input "1120"
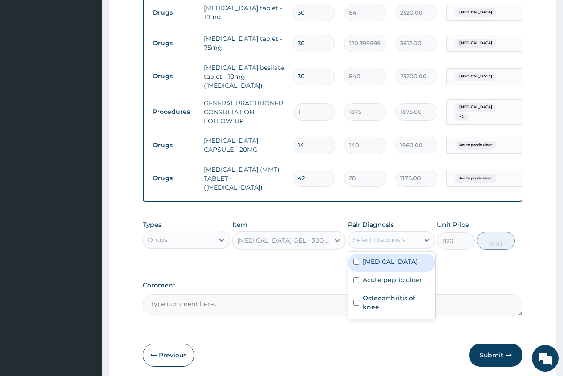
click at [373, 237] on div "Select Diagnosis" at bounding box center [379, 239] width 52 height 9
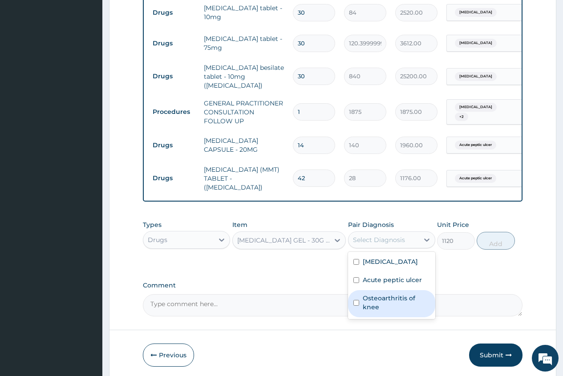
click at [387, 304] on label "Osteoarthritis of knee" at bounding box center [396, 303] width 67 height 18
checkbox input "true"
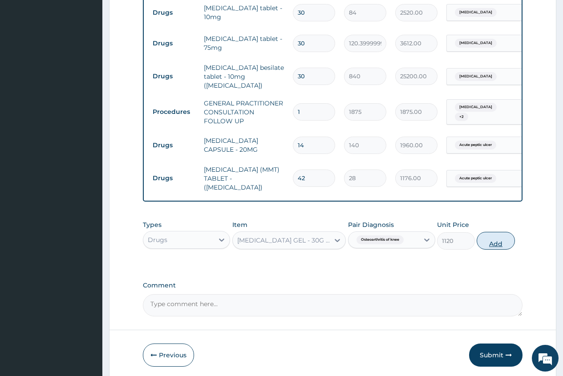
click at [494, 241] on button "Add" at bounding box center [495, 241] width 38 height 18
type input "0"
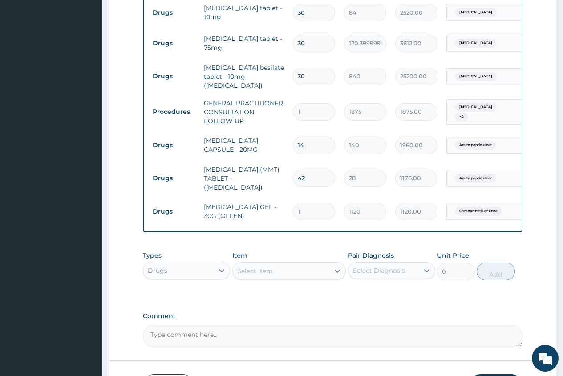
click at [259, 271] on div "Select Item" at bounding box center [255, 270] width 36 height 9
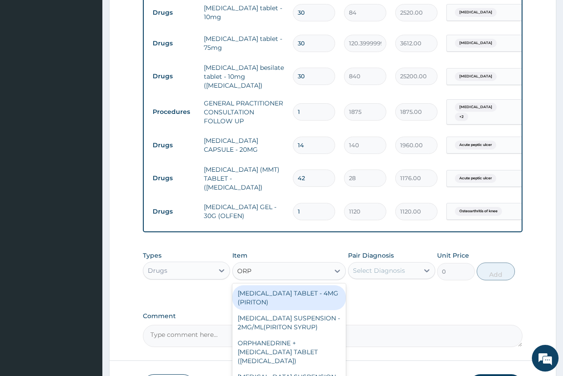
type input "ORPH"
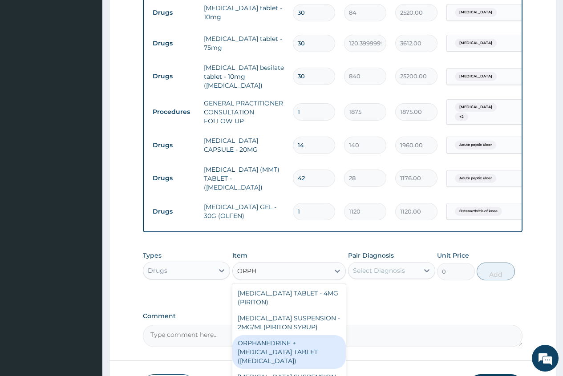
click at [282, 365] on div "ORPHANEDRINE + [MEDICAL_DATA] TABLET ([MEDICAL_DATA])" at bounding box center [289, 352] width 114 height 34
type input "168"
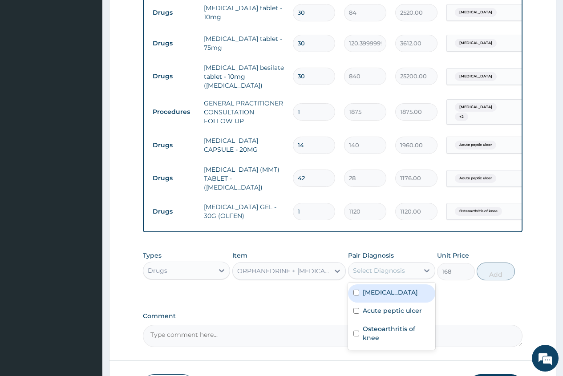
click at [380, 266] on div "Select Diagnosis" at bounding box center [379, 270] width 52 height 9
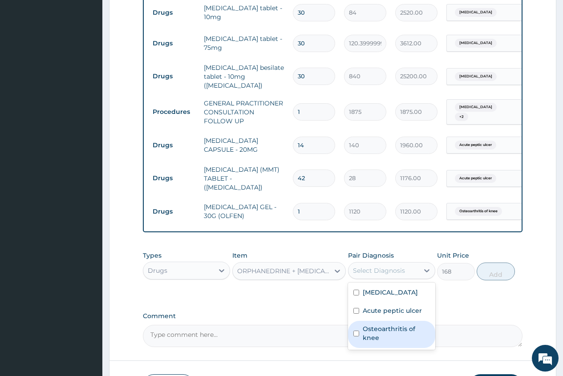
click at [386, 334] on label "Osteoarthritis of knee" at bounding box center [396, 333] width 67 height 18
checkbox input "true"
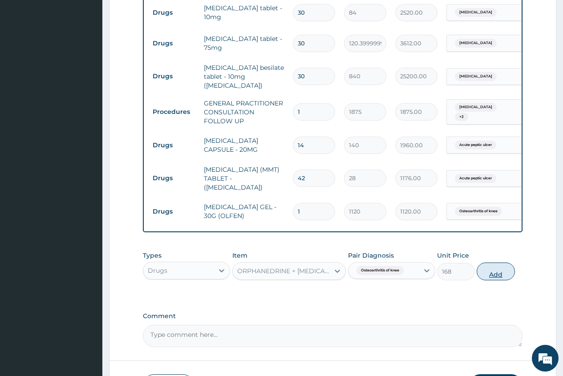
click at [492, 271] on button "Add" at bounding box center [495, 271] width 38 height 18
type input "0"
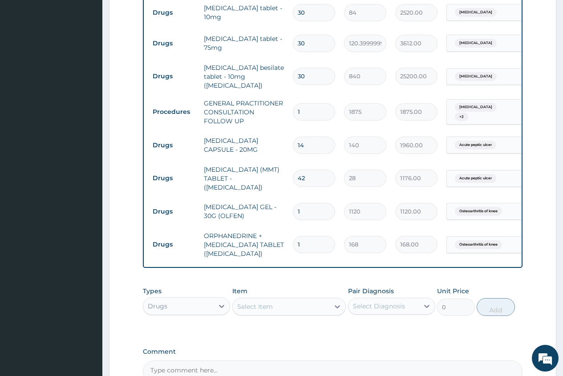
type input "12"
type input "2016.00"
type input "12"
click at [244, 302] on div "Select Item" at bounding box center [255, 306] width 36 height 9
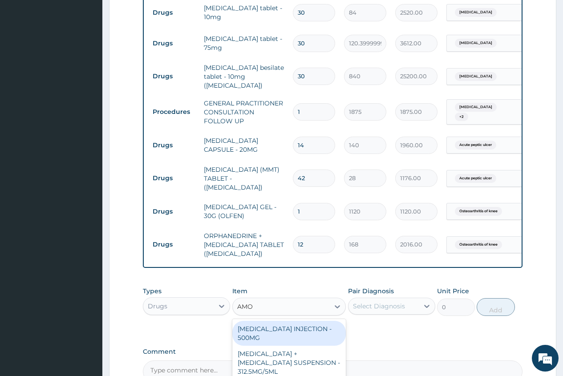
type input "AMOX"
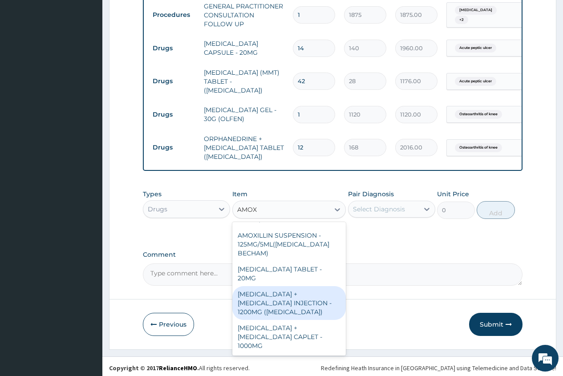
scroll to position [133, 0]
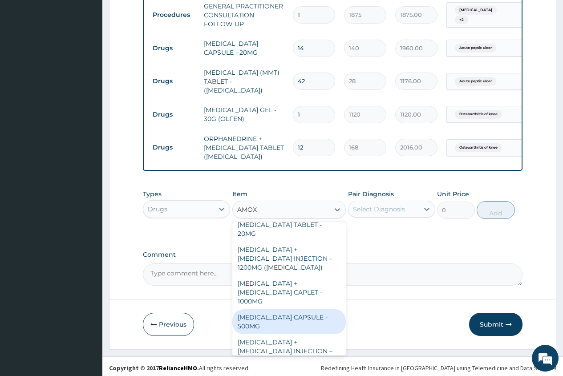
click at [290, 309] on div "[MEDICAL_DATA] CAPSULE - 500MG" at bounding box center [289, 321] width 114 height 25
type input "112"
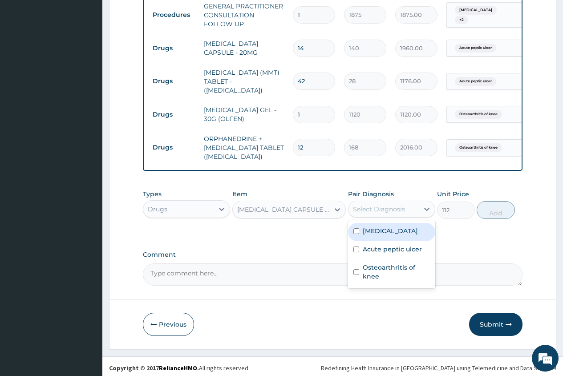
click at [395, 210] on div "Select Diagnosis" at bounding box center [379, 209] width 52 height 9
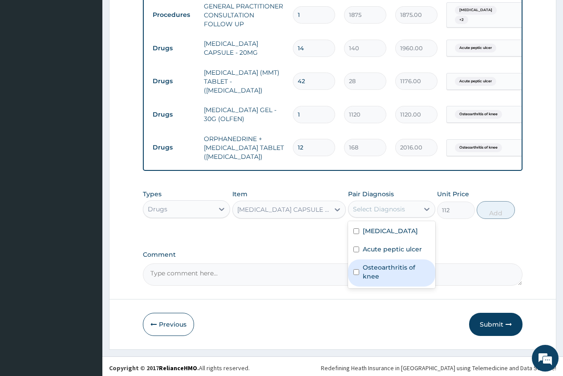
drag, startPoint x: 389, startPoint y: 274, endPoint x: 393, endPoint y: 264, distance: 11.2
click at [389, 274] on label "Osteoarthritis of knee" at bounding box center [396, 272] width 67 height 18
checkbox input "true"
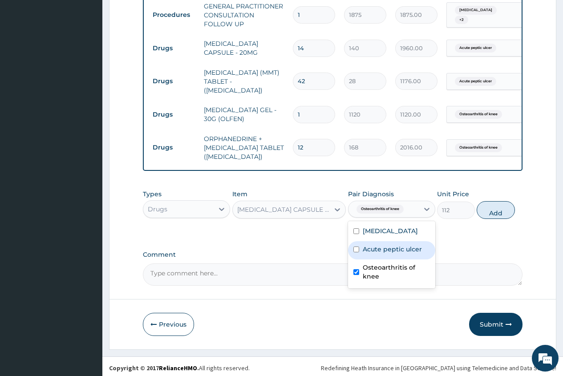
click at [395, 259] on div "Acute peptic ulcer" at bounding box center [391, 250] width 87 height 18
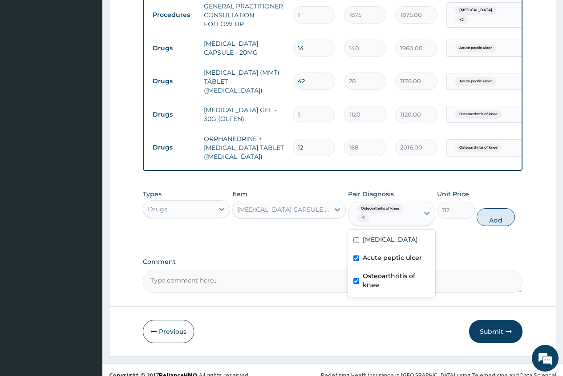
click at [395, 260] on label "Acute peptic ulcer" at bounding box center [392, 257] width 59 height 9
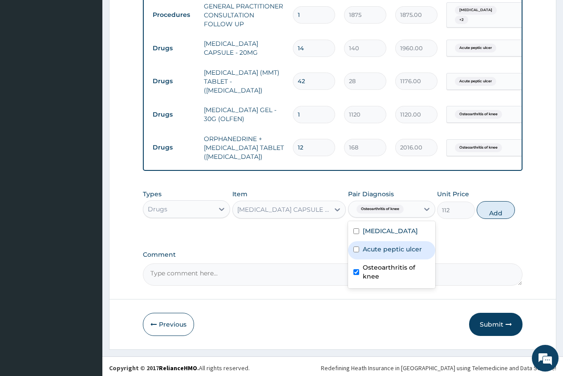
click at [396, 254] on label "Acute peptic ulcer" at bounding box center [392, 249] width 59 height 9
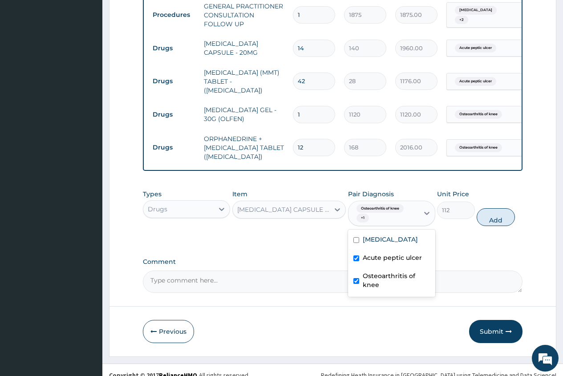
click at [392, 262] on label "Acute peptic ulcer" at bounding box center [392, 257] width 59 height 9
checkbox input "false"
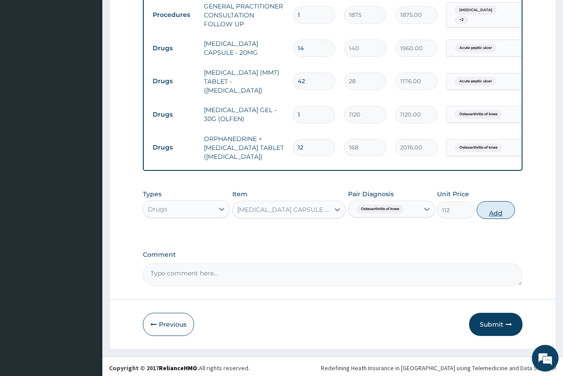
click at [489, 213] on button "Add" at bounding box center [495, 210] width 38 height 18
type input "0"
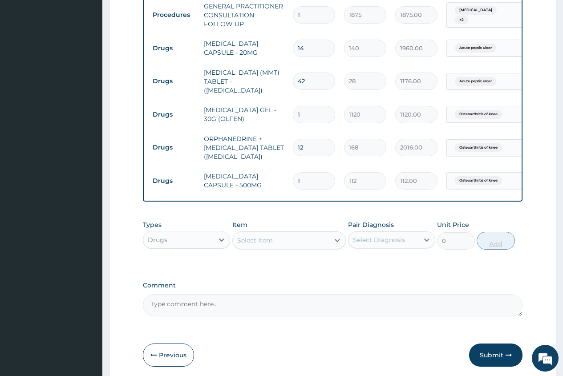
type input "15"
type input "1680.00"
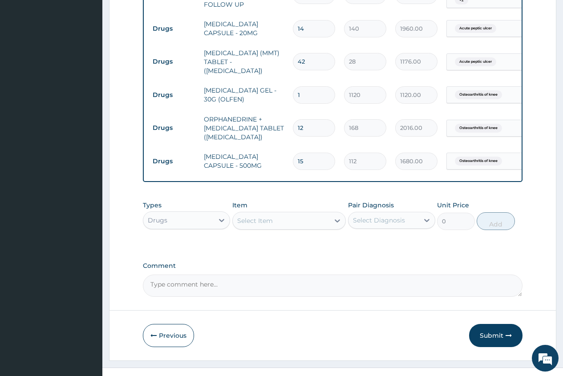
scroll to position [485, 0]
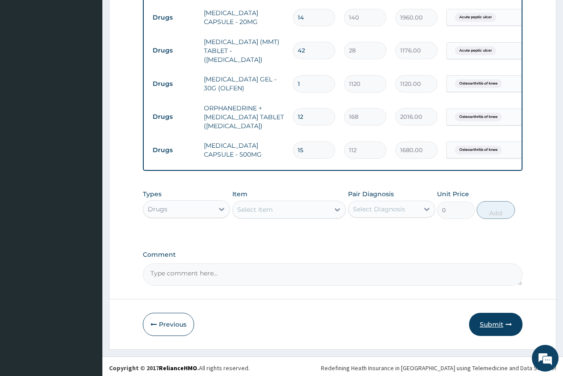
type input "15"
click at [494, 322] on button "Submit" at bounding box center [495, 324] width 53 height 23
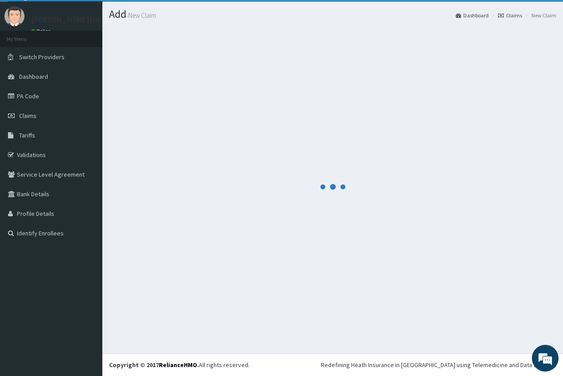
scroll to position [20, 0]
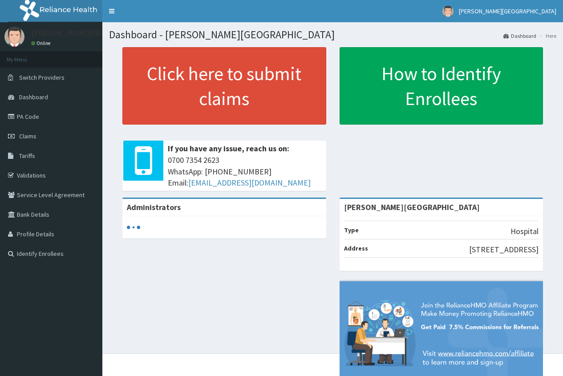
click at [31, 117] on link "PA Code" at bounding box center [51, 117] width 102 height 20
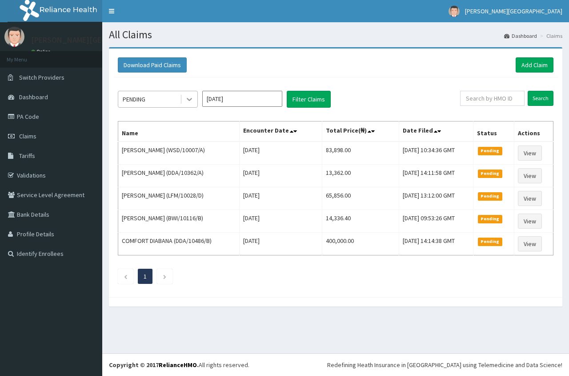
click at [187, 101] on icon at bounding box center [189, 99] width 9 height 9
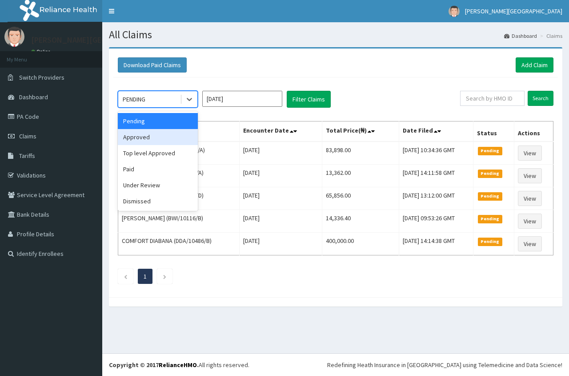
click at [163, 143] on div "Approved" at bounding box center [158, 137] width 80 height 16
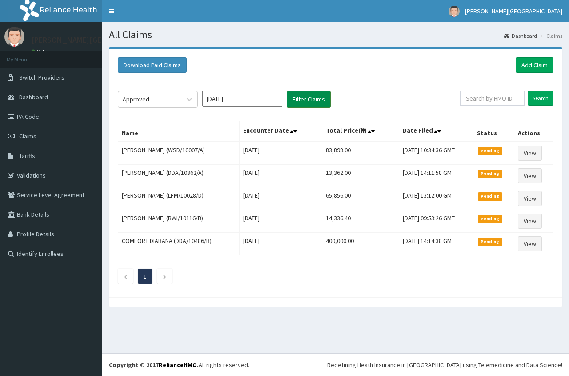
click at [308, 99] on button "Filter Claims" at bounding box center [309, 99] width 44 height 17
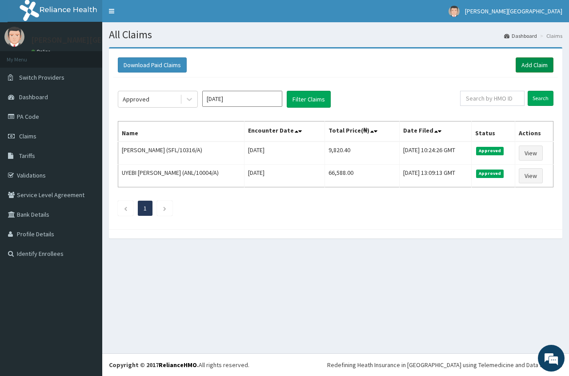
click at [533, 62] on link "Add Claim" at bounding box center [535, 64] width 38 height 15
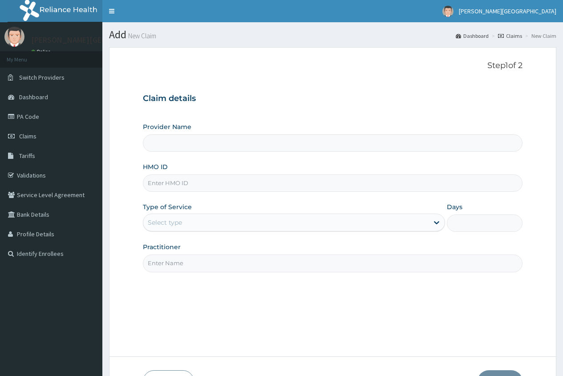
type input "[PERSON_NAME][GEOGRAPHIC_DATA]"
click at [169, 186] on input "HMO ID" at bounding box center [332, 182] width 379 height 17
type input "LFM/10077/B"
click at [157, 228] on div "Select type" at bounding box center [285, 222] width 285 height 14
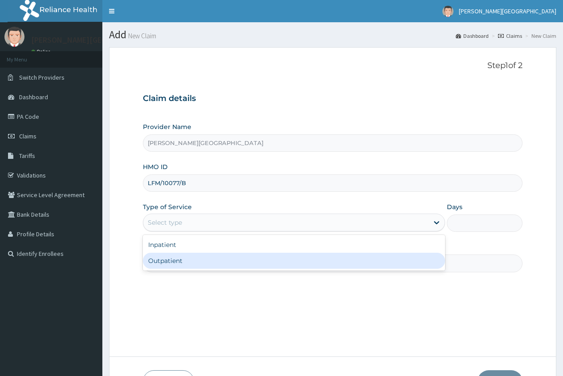
click at [156, 258] on div "Outpatient" at bounding box center [294, 261] width 302 height 16
type input "1"
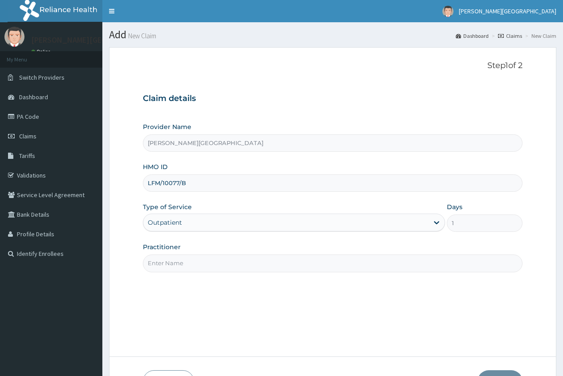
click at [154, 265] on input "Practitioner" at bounding box center [332, 262] width 379 height 17
type input "[PERSON_NAME]"
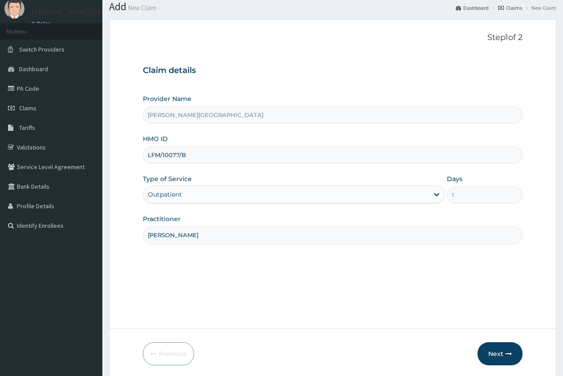
scroll to position [61, 0]
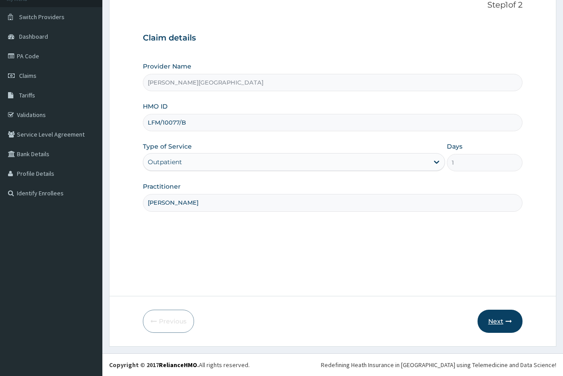
click at [488, 319] on button "Next" at bounding box center [499, 321] width 45 height 23
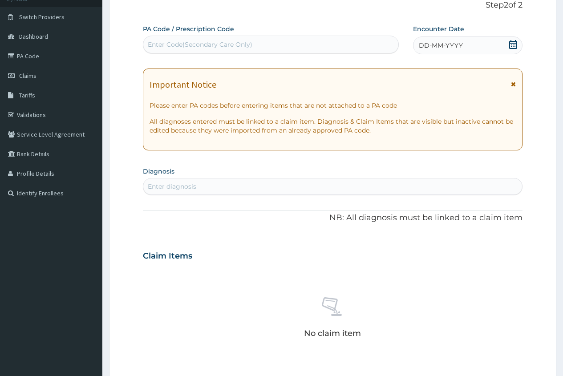
click at [157, 40] on div "Enter Code(Secondary Care Only)" at bounding box center [200, 44] width 105 height 9
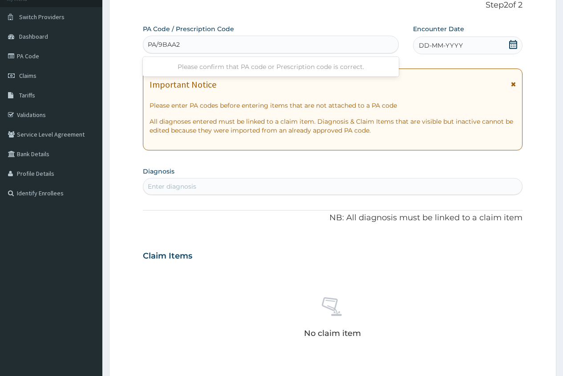
type input "PA/9BAA27"
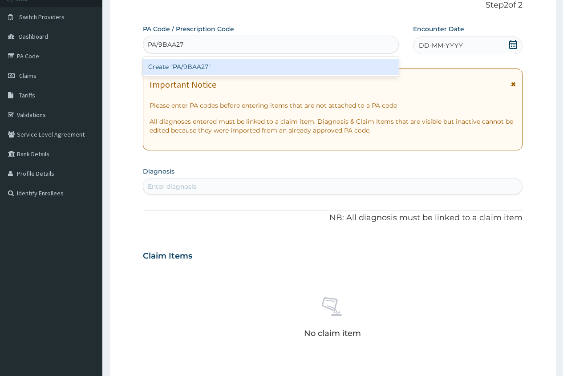
click at [216, 60] on div "Create "PA/9BAA27"" at bounding box center [270, 67] width 255 height 16
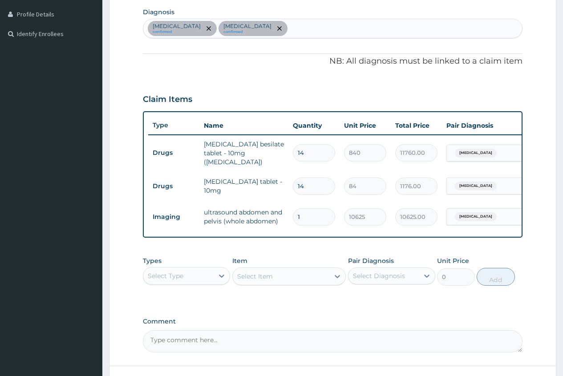
scroll to position [198, 0]
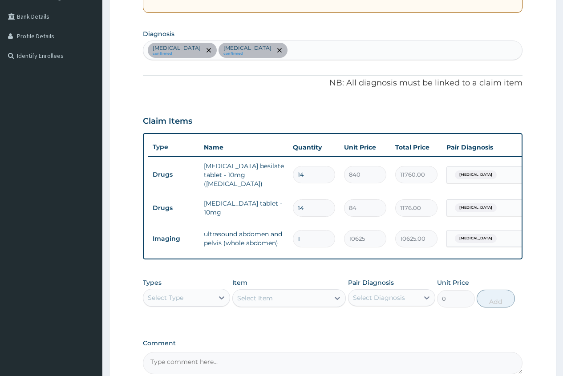
click at [194, 297] on div "Select Type" at bounding box center [178, 297] width 70 height 14
click at [176, 350] on div "Procedures" at bounding box center [186, 352] width 87 height 16
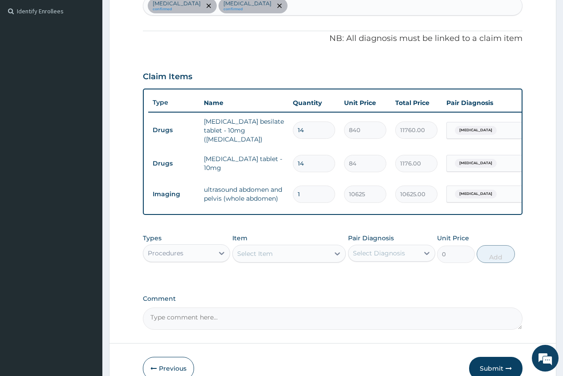
click at [245, 261] on div "Select Item" at bounding box center [281, 253] width 97 height 14
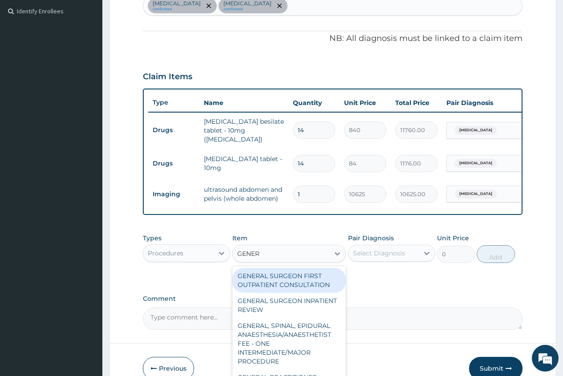
type input "GENERA"
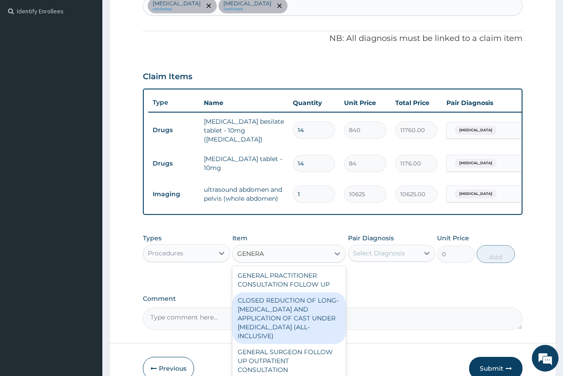
scroll to position [133, 0]
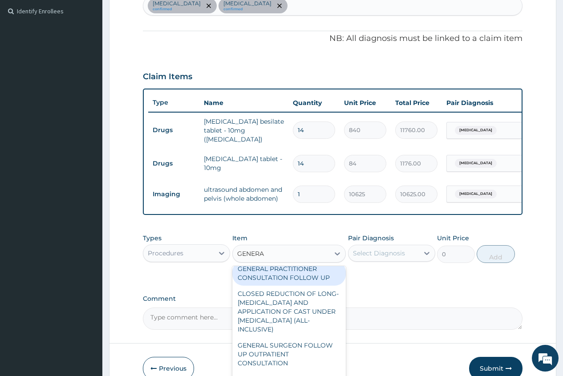
click at [301, 284] on div "GENERAL PRACTITIONER CONSULTATION FOLLOW UP" at bounding box center [289, 273] width 114 height 25
type input "1875"
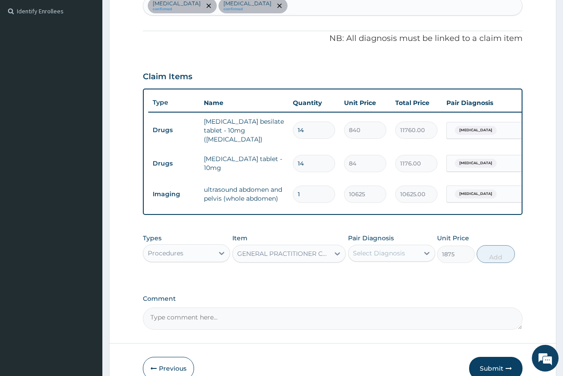
click at [385, 254] on div "Select Diagnosis" at bounding box center [379, 253] width 52 height 9
click at [371, 298] on label "[MEDICAL_DATA]" at bounding box center [390, 293] width 55 height 9
checkbox input "true"
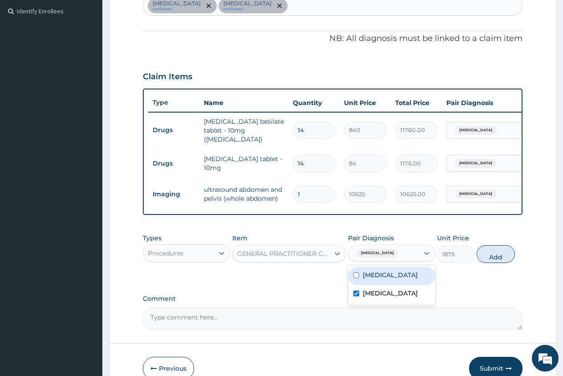
click at [387, 276] on label "[MEDICAL_DATA]" at bounding box center [390, 274] width 55 height 9
checkbox input "true"
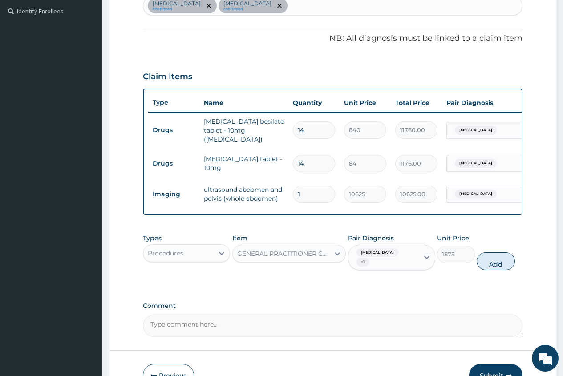
click at [490, 264] on button "Add" at bounding box center [495, 261] width 38 height 18
type input "0"
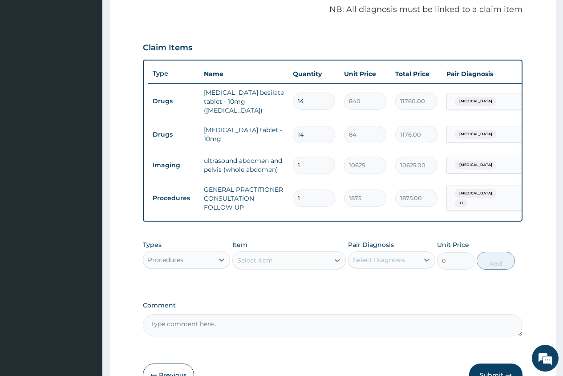
scroll to position [327, 0]
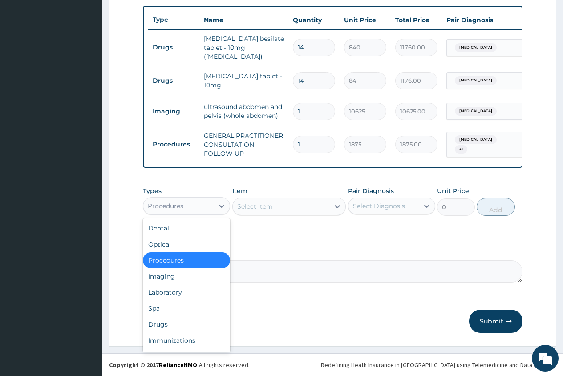
click at [201, 209] on div "Procedures" at bounding box center [178, 206] width 70 height 14
click at [162, 323] on div "Drugs" at bounding box center [186, 324] width 87 height 16
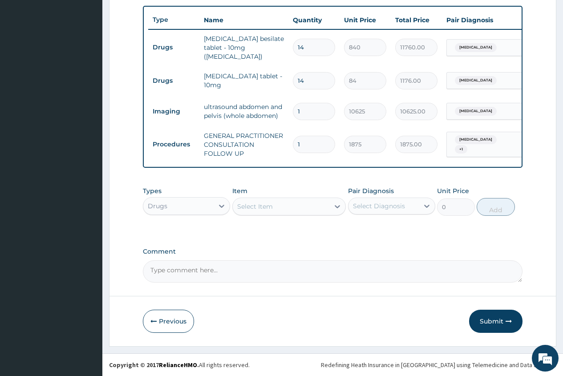
click at [245, 208] on div "Select Item" at bounding box center [255, 206] width 36 height 9
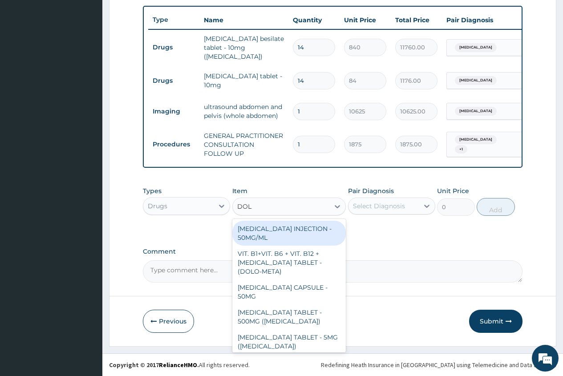
type input "DOLO"
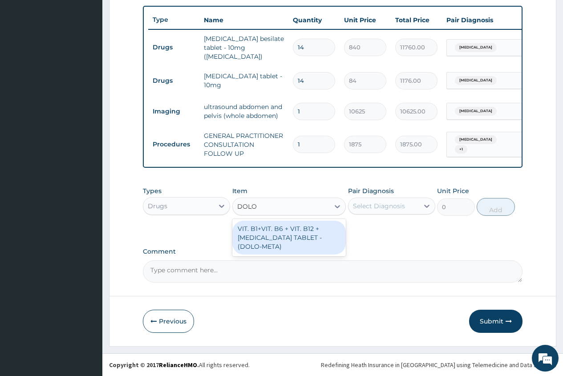
click at [311, 244] on div "VIT. B1+VIT. B6 + VIT. B12 + [MEDICAL_DATA] TABLET - (DOLO-META)" at bounding box center [289, 238] width 114 height 34
type input "30.799999999999997"
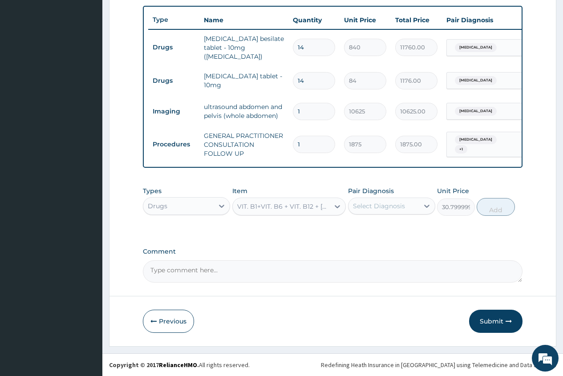
click at [385, 202] on div "Select Diagnosis" at bounding box center [379, 206] width 52 height 9
click at [381, 250] on label "[MEDICAL_DATA]" at bounding box center [390, 246] width 55 height 9
checkbox input "true"
click at [499, 207] on button "Add" at bounding box center [495, 207] width 38 height 18
type input "0"
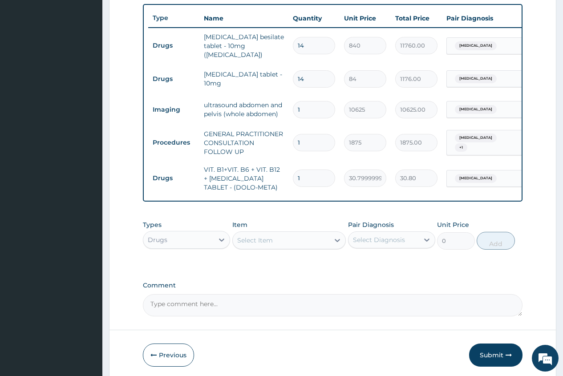
type input "10"
type input "308.00"
type input "10"
click at [237, 239] on div "Select Item" at bounding box center [281, 240] width 97 height 14
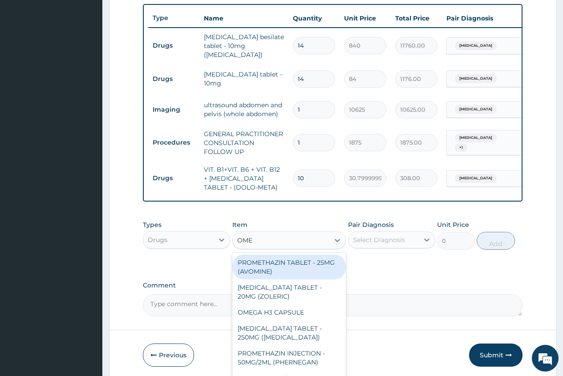
type input "OMEP"
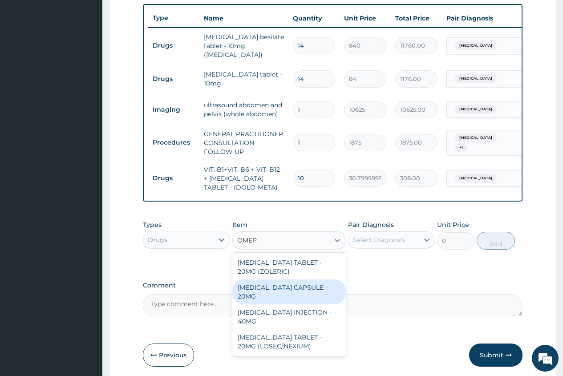
drag, startPoint x: 324, startPoint y: 288, endPoint x: 330, endPoint y: 284, distance: 6.7
click at [325, 287] on div "[MEDICAL_DATA] CAPSULE - 20MG" at bounding box center [289, 291] width 114 height 25
type input "140"
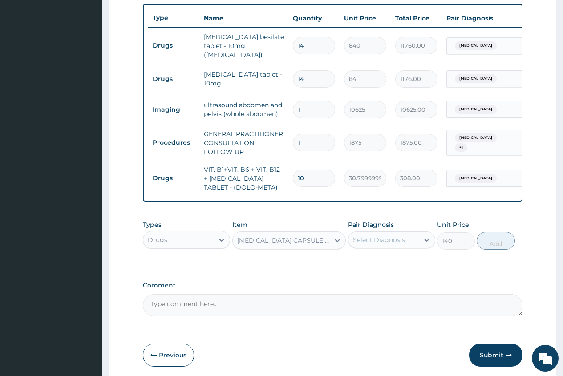
click at [394, 241] on div "Select Diagnosis" at bounding box center [379, 239] width 52 height 9
click at [387, 284] on label "[MEDICAL_DATA]" at bounding box center [390, 279] width 55 height 9
checkbox input "true"
click at [494, 245] on button "Add" at bounding box center [495, 241] width 38 height 18
type input "0"
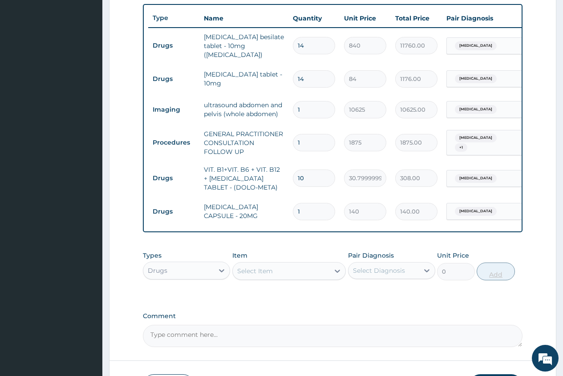
type input "10"
type input "1400.00"
type input "10"
click at [242, 274] on div "Select Item" at bounding box center [255, 270] width 36 height 9
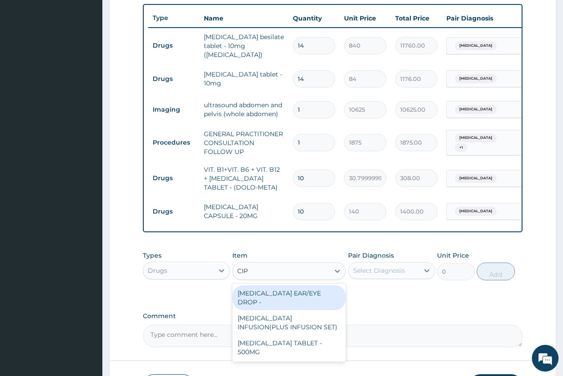
type input "CIPR"
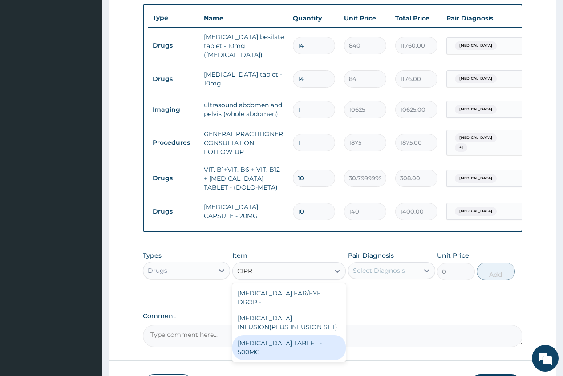
click at [302, 343] on div "[MEDICAL_DATA] TABLET - 500MG" at bounding box center [289, 347] width 114 height 25
type input "196"
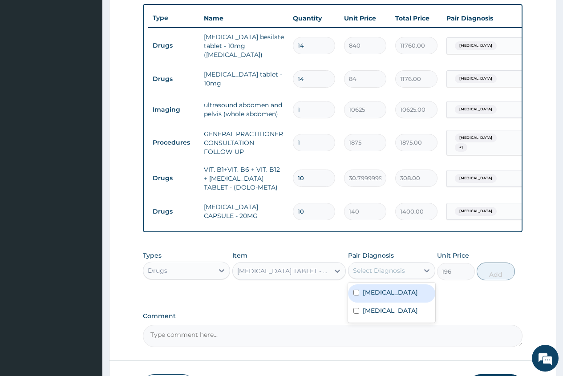
click at [372, 272] on div "Select Diagnosis" at bounding box center [379, 270] width 52 height 9
click at [370, 315] on label "[MEDICAL_DATA]" at bounding box center [390, 310] width 55 height 9
checkbox input "true"
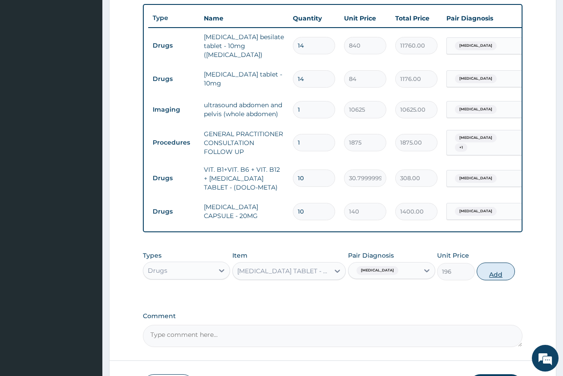
click at [493, 277] on button "Add" at bounding box center [495, 271] width 38 height 18
type input "0"
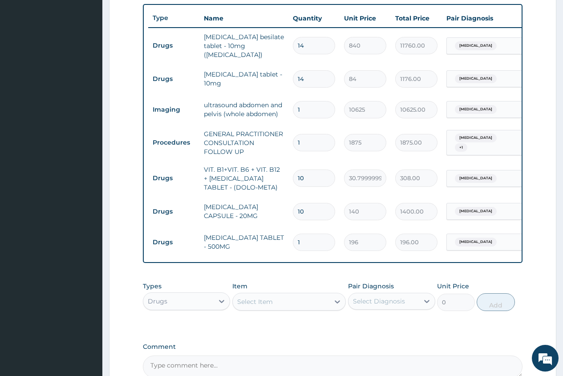
type input "10"
type input "1960.00"
type input "10"
click at [243, 304] on div "Select Item" at bounding box center [255, 301] width 36 height 9
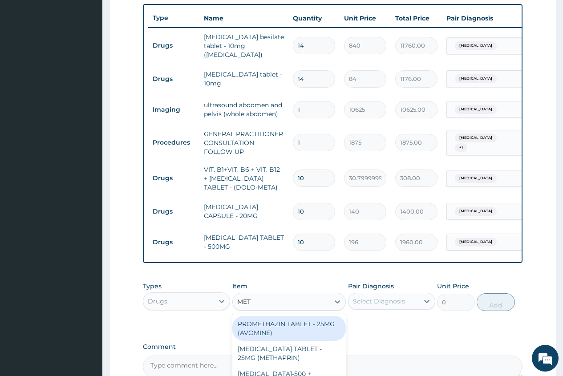
type input "METR"
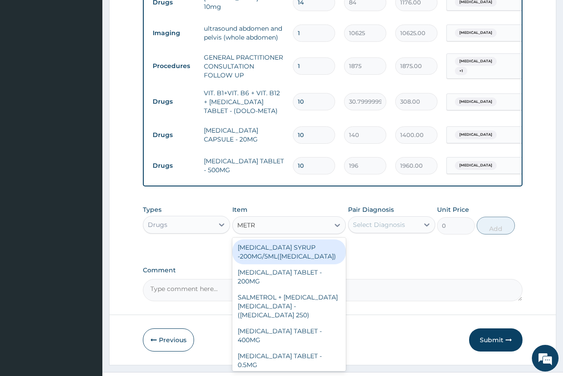
scroll to position [416, 0]
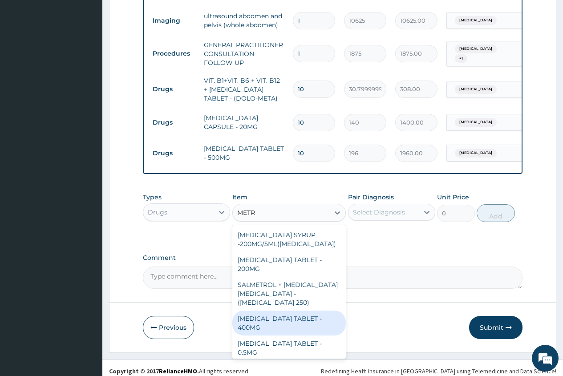
click at [290, 318] on div "[MEDICAL_DATA] TABLET - 400MG" at bounding box center [289, 323] width 114 height 25
type input "84"
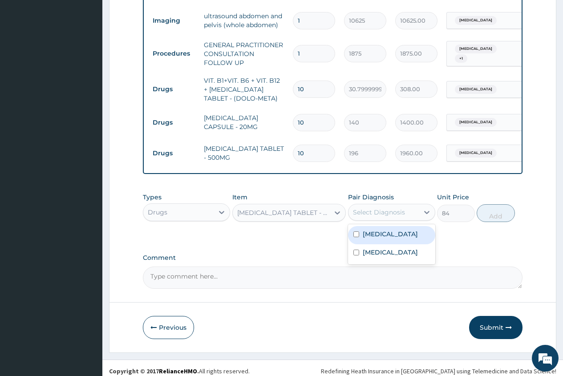
click at [376, 213] on div "Select Diagnosis" at bounding box center [379, 212] width 52 height 9
click at [392, 257] on label "[MEDICAL_DATA]" at bounding box center [390, 252] width 55 height 9
checkbox input "true"
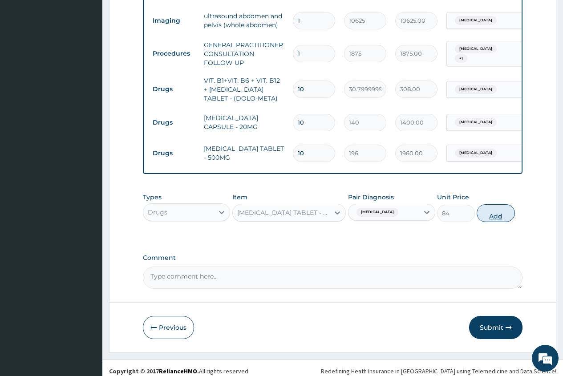
click at [497, 215] on button "Add" at bounding box center [495, 213] width 38 height 18
type input "0"
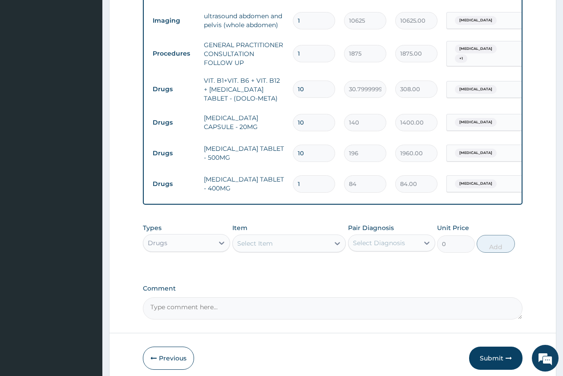
type input "15"
type input "1260.00"
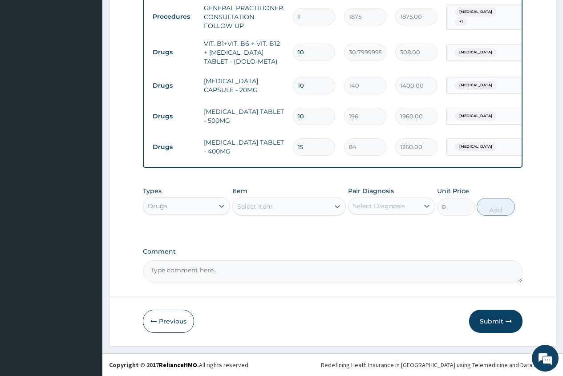
type input "15"
click at [248, 211] on div "Select Item" at bounding box center [281, 206] width 97 height 14
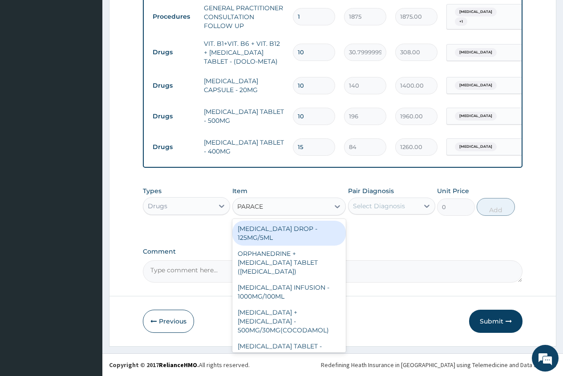
type input "PARACET"
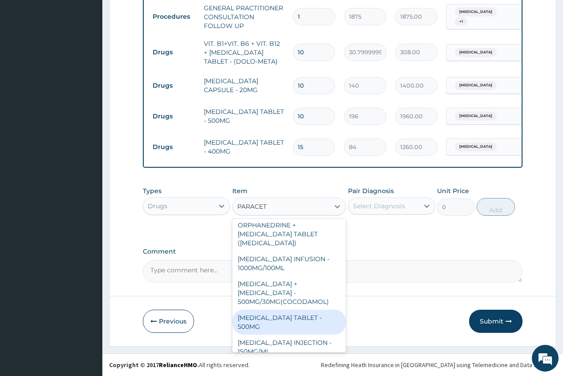
scroll to position [44, 0]
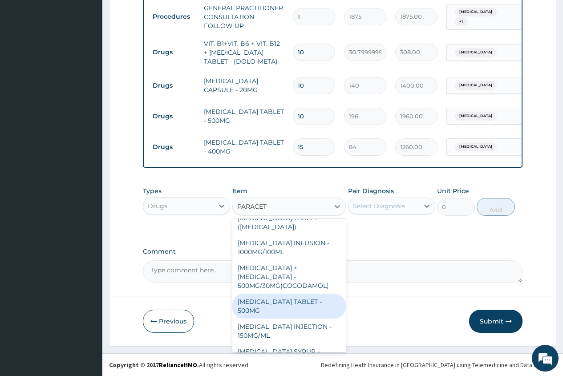
click at [296, 299] on div "[MEDICAL_DATA] TABLET - 500MG" at bounding box center [289, 306] width 114 height 25
type input "33.599999999999994"
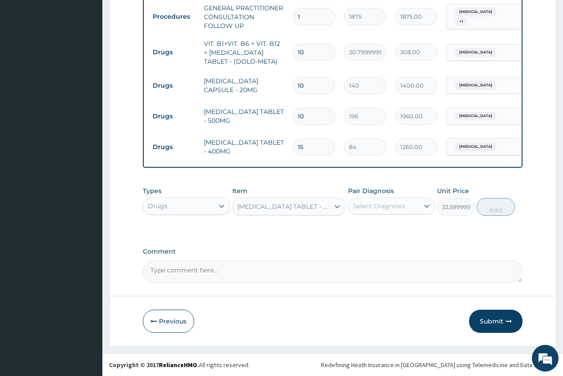
drag, startPoint x: 394, startPoint y: 206, endPoint x: 392, endPoint y: 211, distance: 5.6
click at [393, 206] on div "Select Diagnosis" at bounding box center [379, 206] width 52 height 9
click at [389, 250] on label "[MEDICAL_DATA]" at bounding box center [390, 246] width 55 height 9
checkbox input "true"
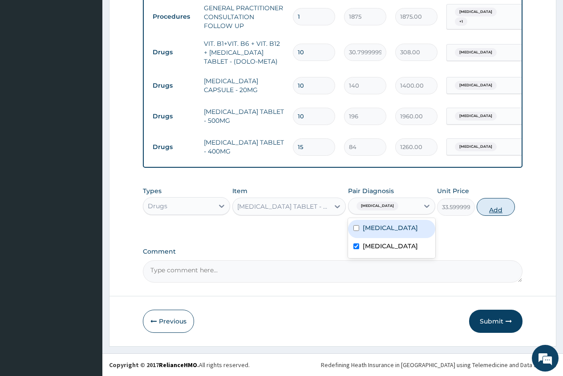
click at [494, 210] on button "Add" at bounding box center [495, 207] width 38 height 18
type input "0"
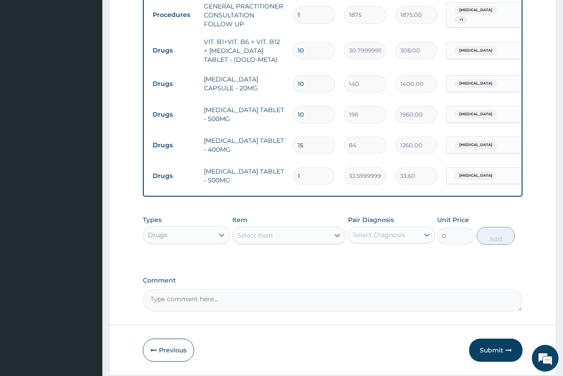
type input "18"
type input "604.80"
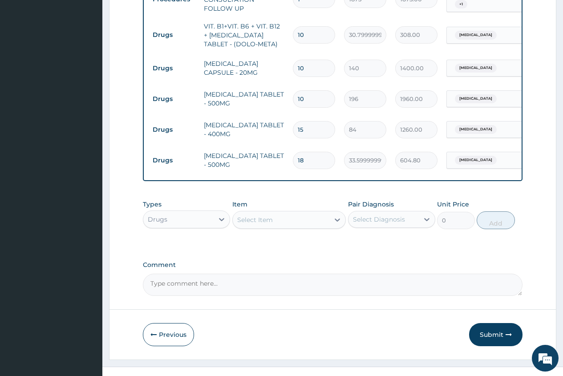
scroll to position [485, 0]
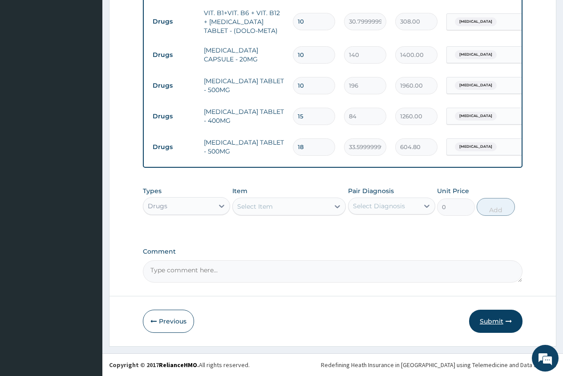
type input "18"
click at [493, 321] on button "Submit" at bounding box center [495, 321] width 53 height 23
